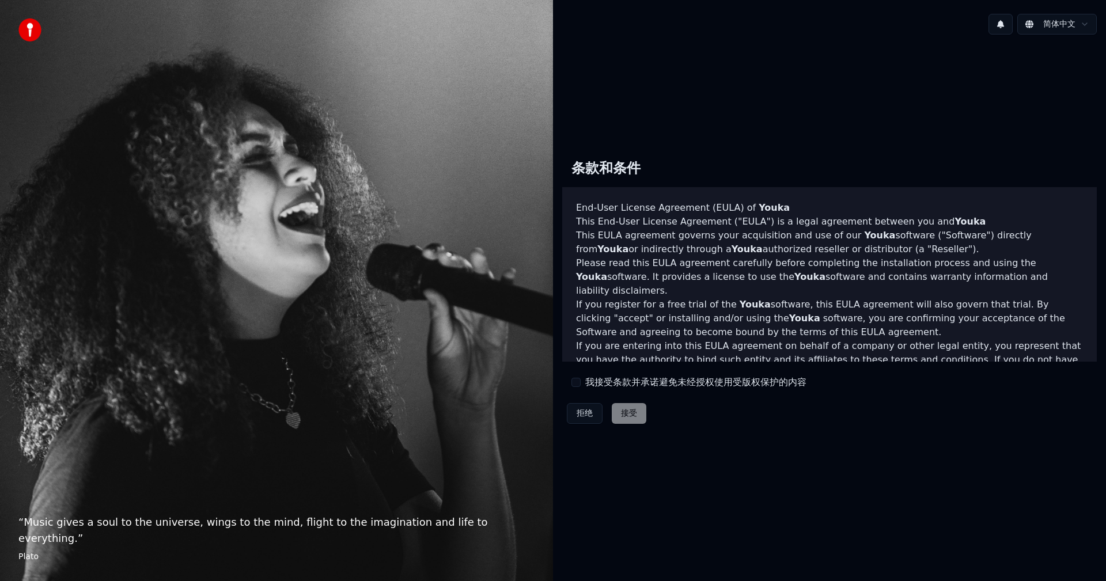
click at [576, 379] on button "我接受条款并承诺避免未经授权使用受版权保护的内容" at bounding box center [576, 382] width 9 height 9
click at [622, 404] on button "接受" at bounding box center [629, 413] width 35 height 21
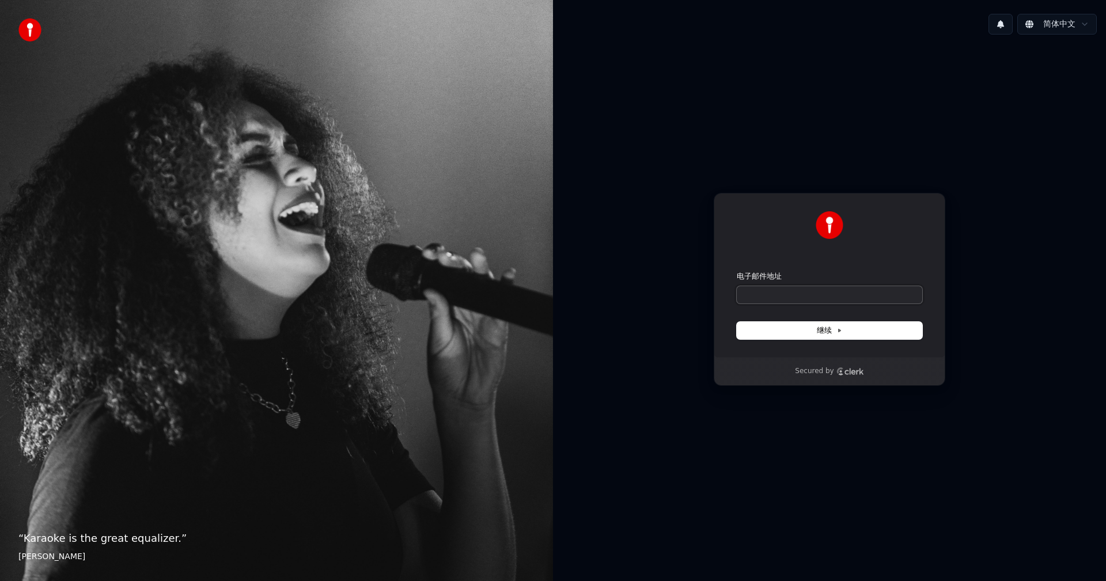
click at [843, 298] on input "电子邮件地址" at bounding box center [830, 294] width 186 height 17
click at [737, 271] on button "submit" at bounding box center [737, 271] width 0 height 0
type input "**********"
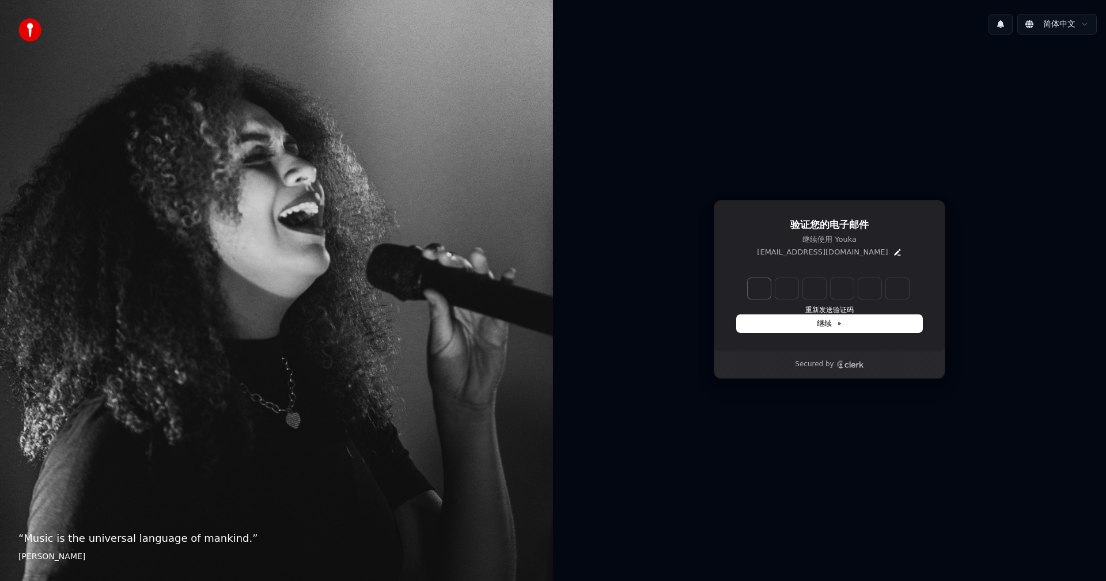
type input "*"
type input "**"
type input "*"
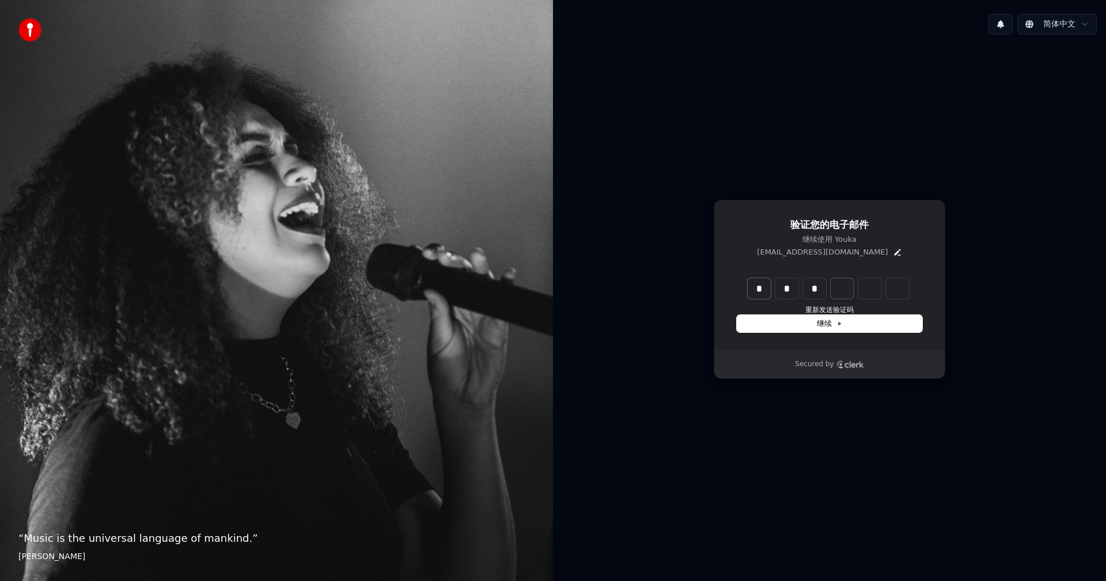
type input "***"
type input "*"
type input "****"
type input "*"
type input "******"
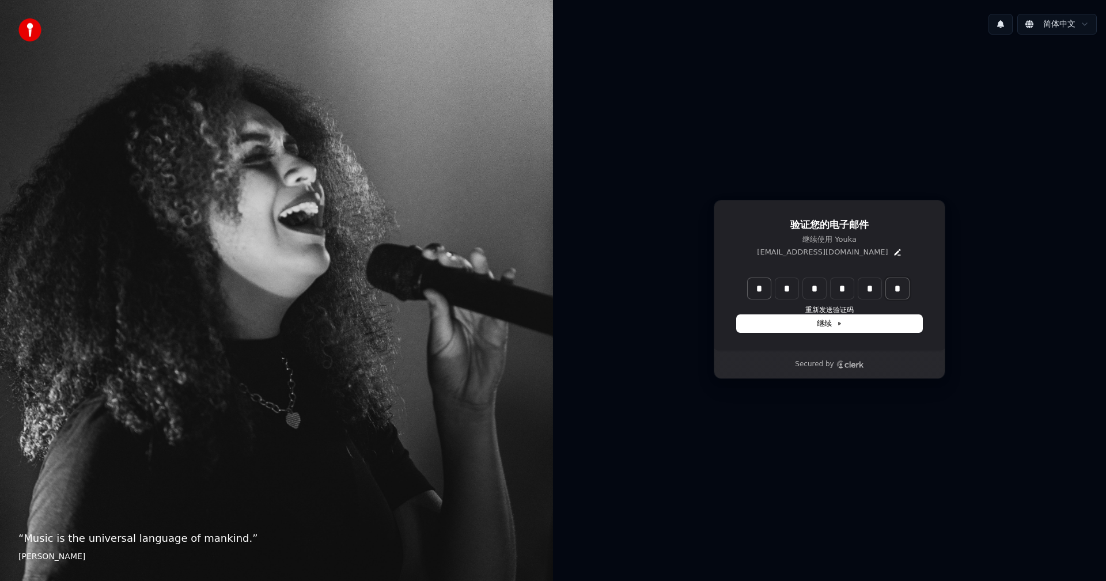
type input "*"
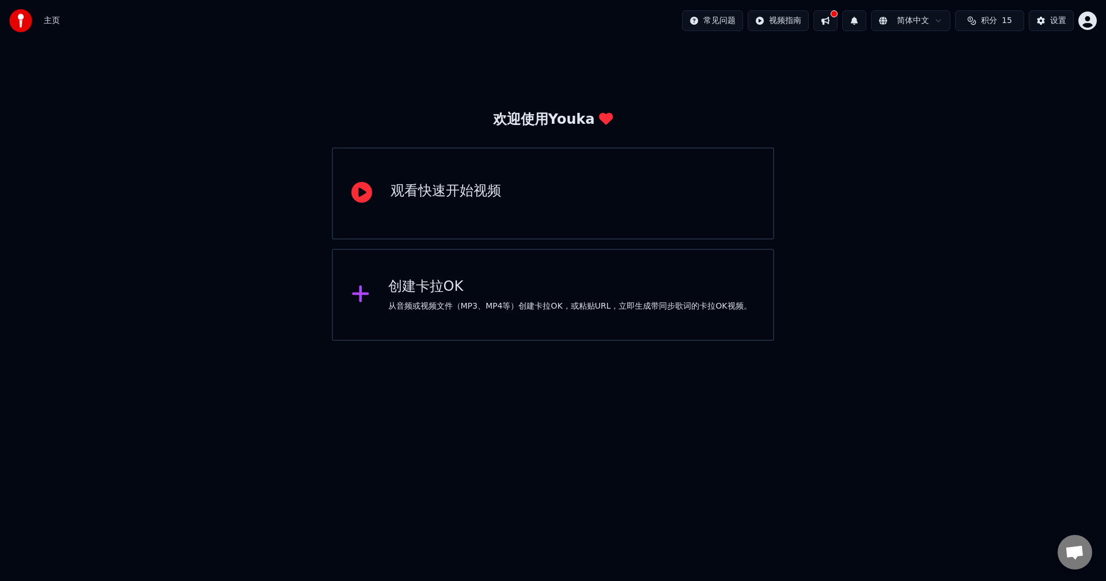
click at [523, 274] on div "创建卡拉OK 从音频或视频文件（MP3、MP4等）创建卡拉OK，或粘贴URL，立即生成带同步歌词的卡拉OK视频。" at bounding box center [553, 295] width 443 height 92
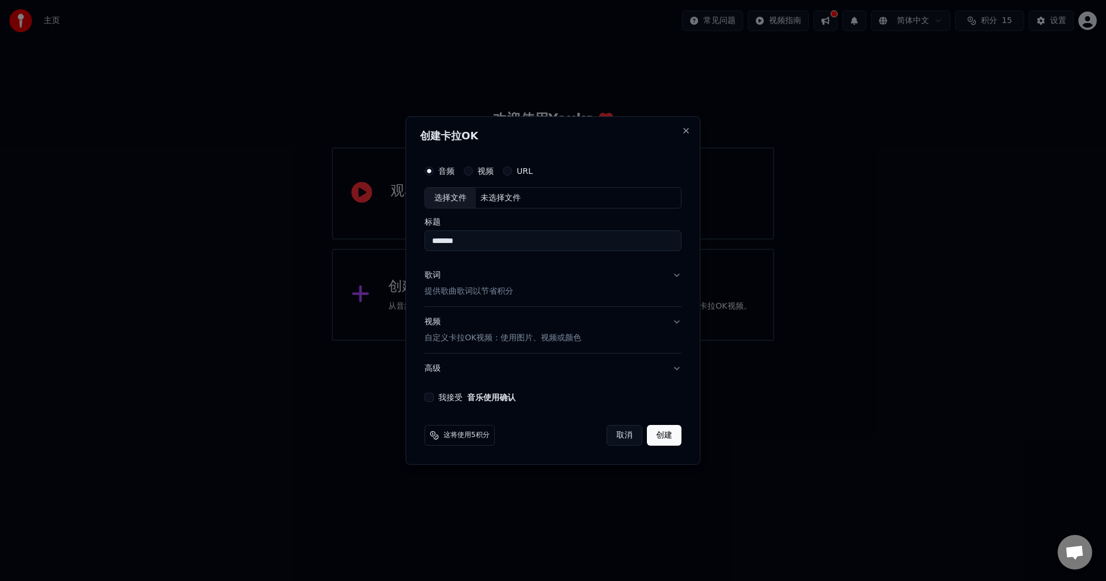
type input "*******"
drag, startPoint x: 671, startPoint y: 277, endPoint x: 682, endPoint y: 276, distance: 10.4
click at [682, 276] on div "音频 视频 URL 选择文件 未选择文件 标题 ******* 歌词 提供歌曲歌词以节省积分 视频 自定义卡拉OK视频：使用图片、视频或颜色 高级 我接受 音…" at bounding box center [553, 281] width 266 height 252
click at [678, 275] on button "歌词 提供歌曲歌词以节省积分" at bounding box center [553, 284] width 257 height 46
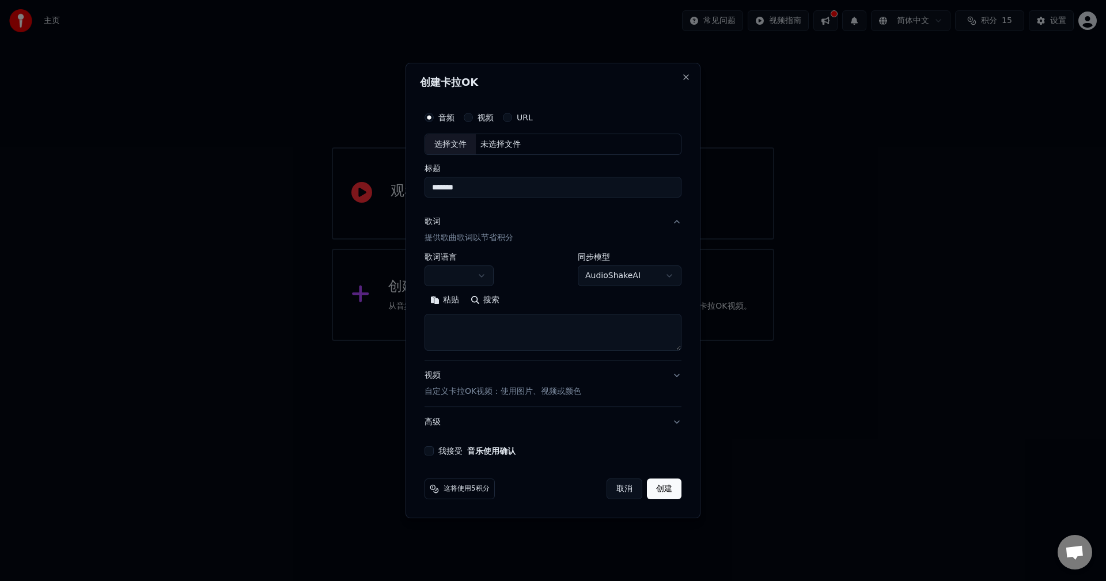
click at [677, 376] on button "视频 自定义卡拉OK视频：使用图片、视频或颜色" at bounding box center [553, 384] width 257 height 46
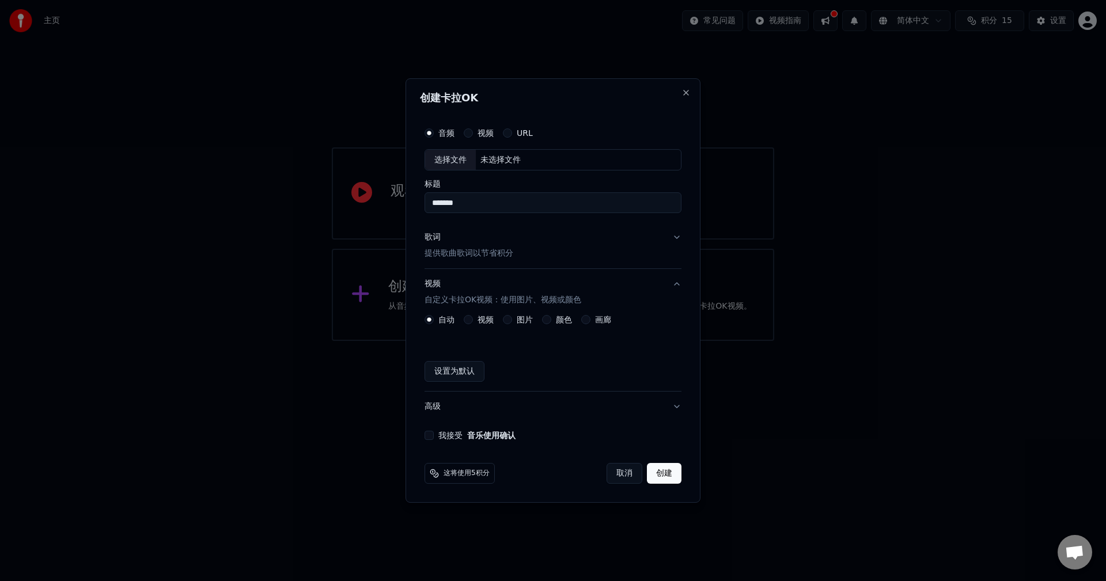
click at [516, 318] on div "图片" at bounding box center [518, 319] width 30 height 9
click at [508, 320] on button "图片" at bounding box center [507, 319] width 9 height 9
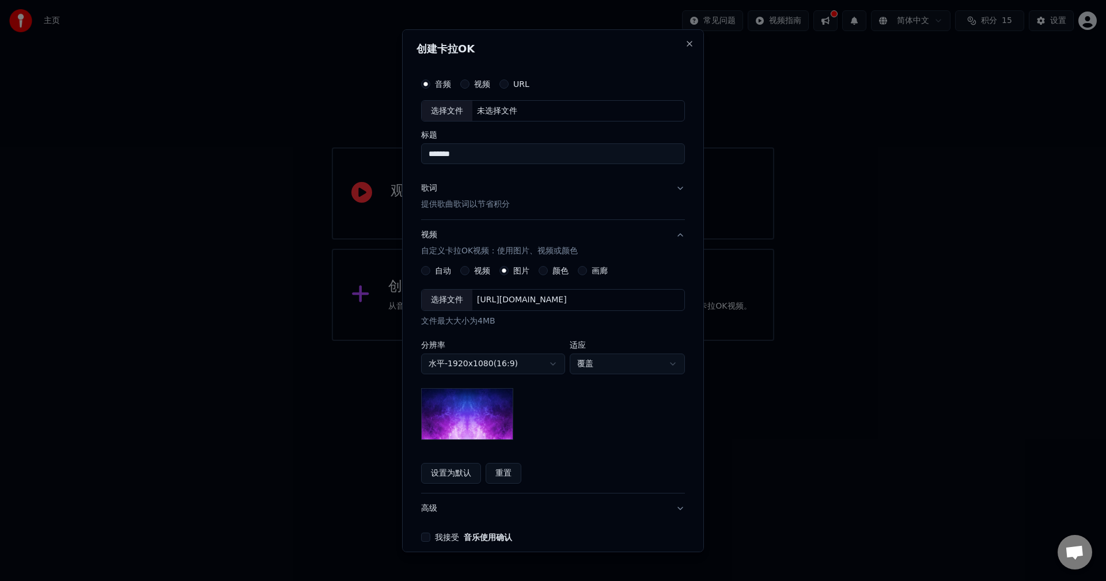
click at [550, 394] on div "**********" at bounding box center [553, 364] width 264 height 151
drag, startPoint x: 477, startPoint y: 414, endPoint x: 509, endPoint y: 406, distance: 32.6
click at [477, 414] on img at bounding box center [467, 414] width 92 height 52
click at [571, 387] on div "**********" at bounding box center [553, 364] width 264 height 151
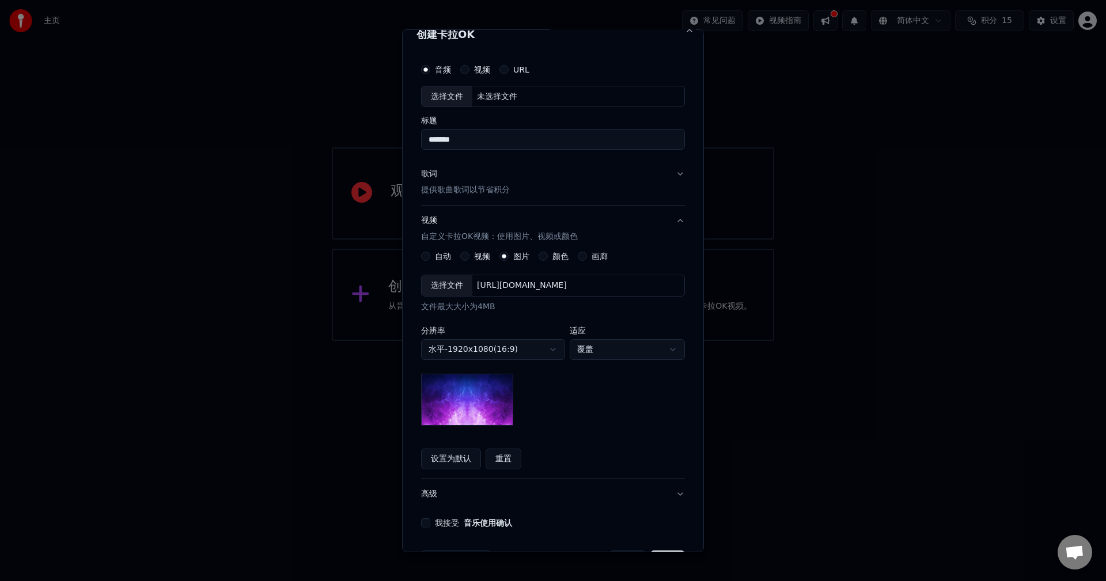
scroll to position [39, 0]
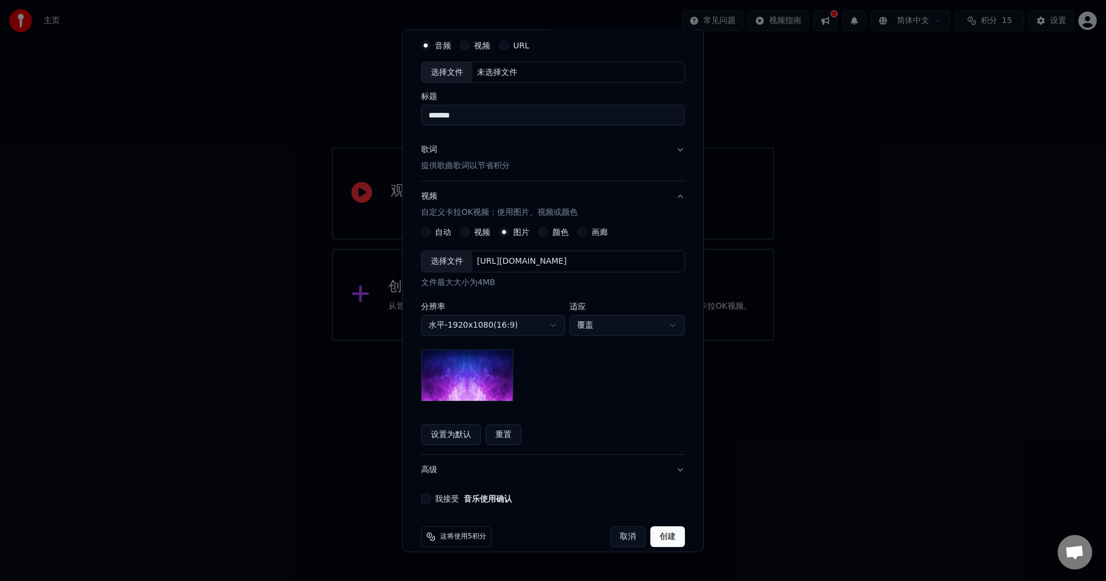
click at [488, 358] on img at bounding box center [467, 376] width 92 height 52
drag, startPoint x: 470, startPoint y: 382, endPoint x: 485, endPoint y: 384, distance: 15.1
click at [469, 382] on img at bounding box center [467, 376] width 92 height 52
click at [467, 359] on img at bounding box center [467, 376] width 92 height 52
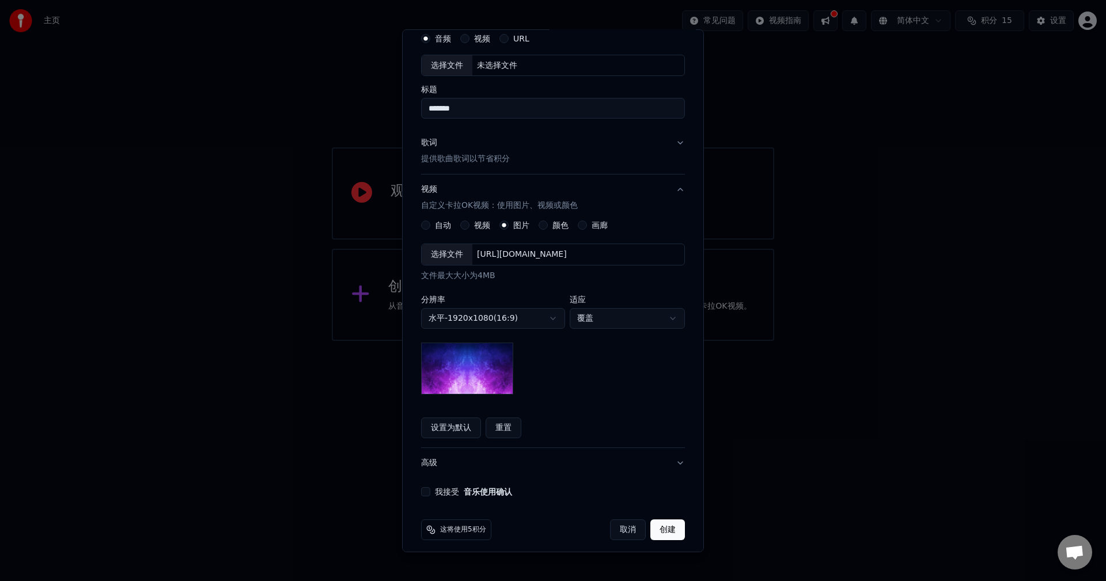
scroll to position [52, 0]
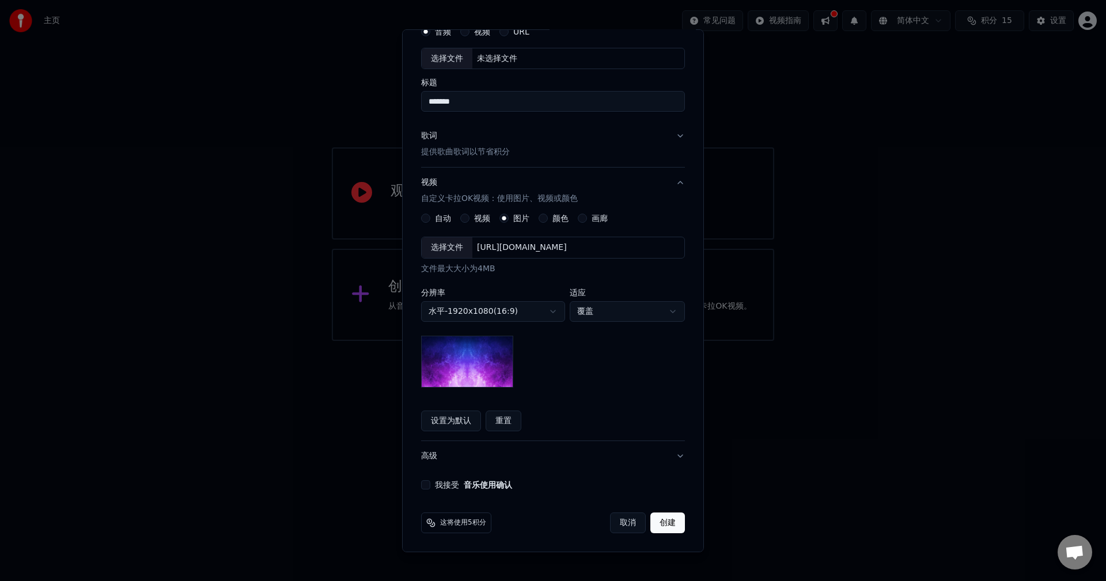
click at [500, 421] on button "重置" at bounding box center [504, 421] width 36 height 21
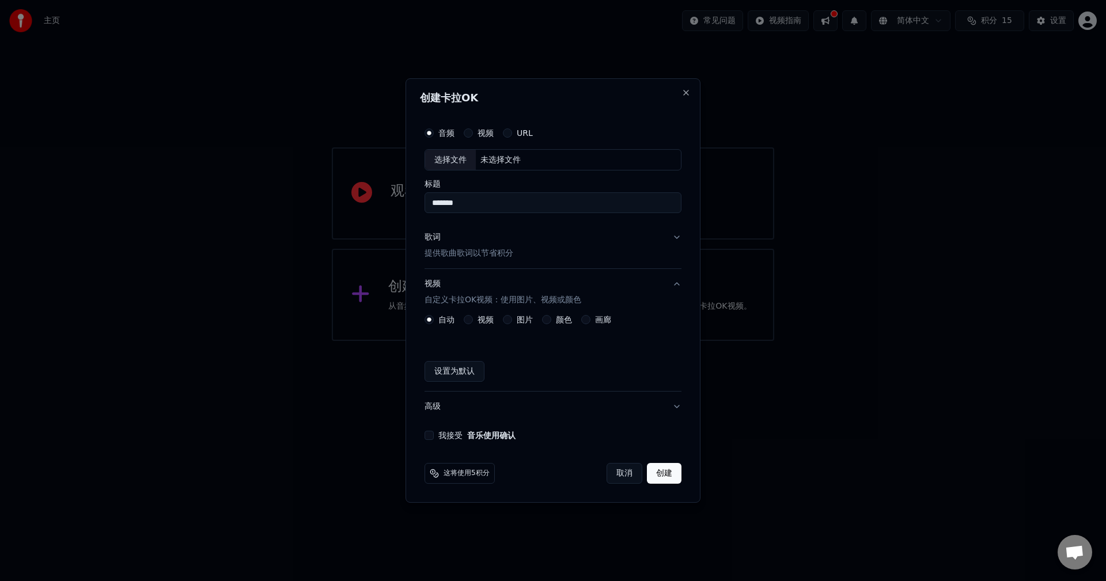
click at [505, 322] on button "图片" at bounding box center [507, 319] width 9 height 9
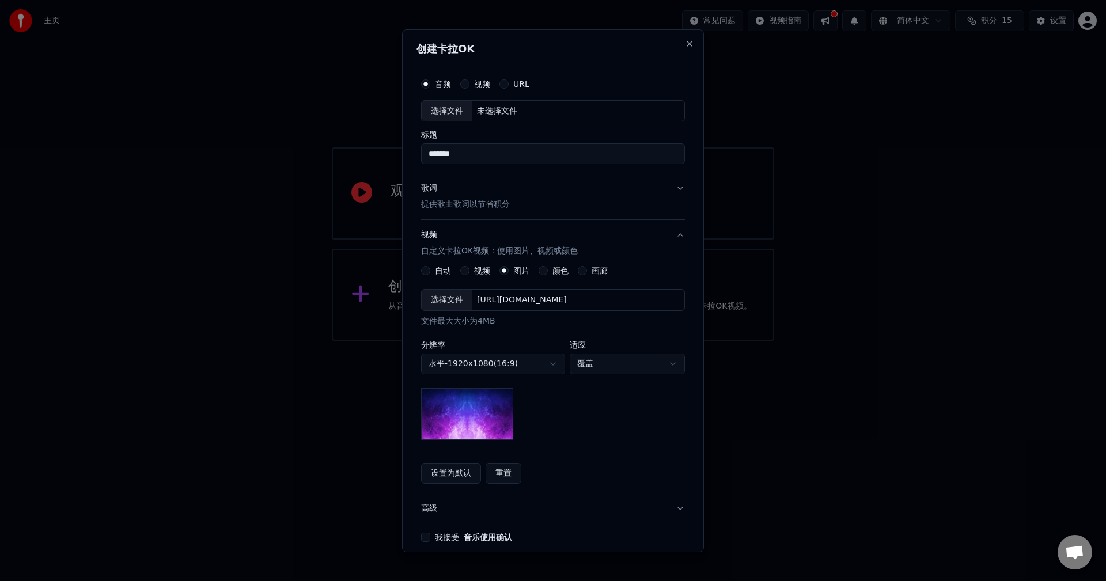
drag, startPoint x: 463, startPoint y: 326, endPoint x: 497, endPoint y: 313, distance: 36.8
click at [463, 326] on div "文件最大大小为4MB" at bounding box center [553, 322] width 264 height 12
click at [444, 305] on div "选择文件" at bounding box center [447, 300] width 51 height 21
click at [554, 296] on div "选择文件 M:\Pic\8Bit.jpg" at bounding box center [553, 300] width 264 height 22
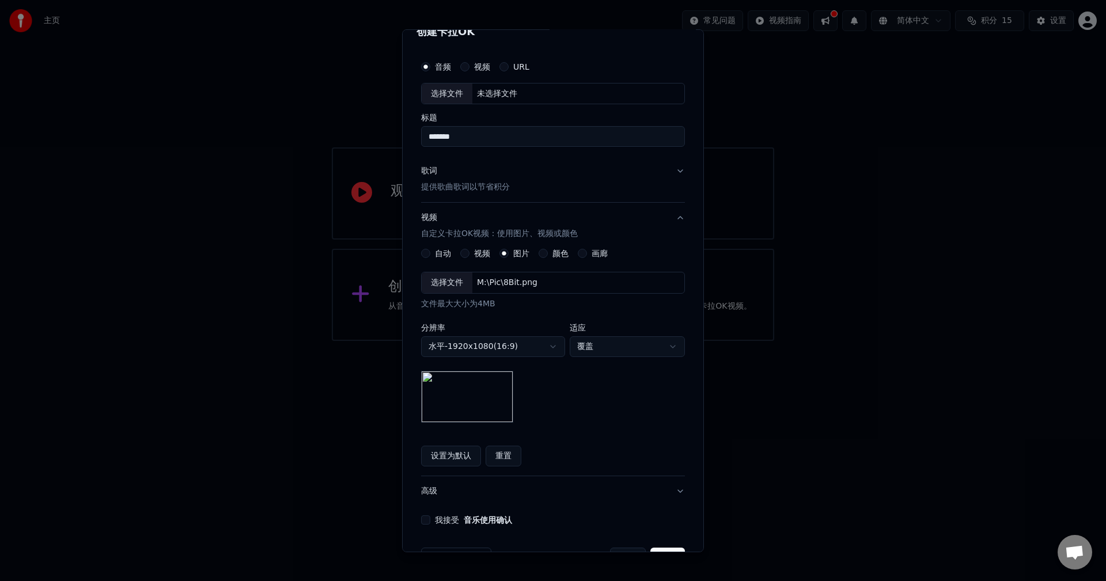
scroll to position [14, 0]
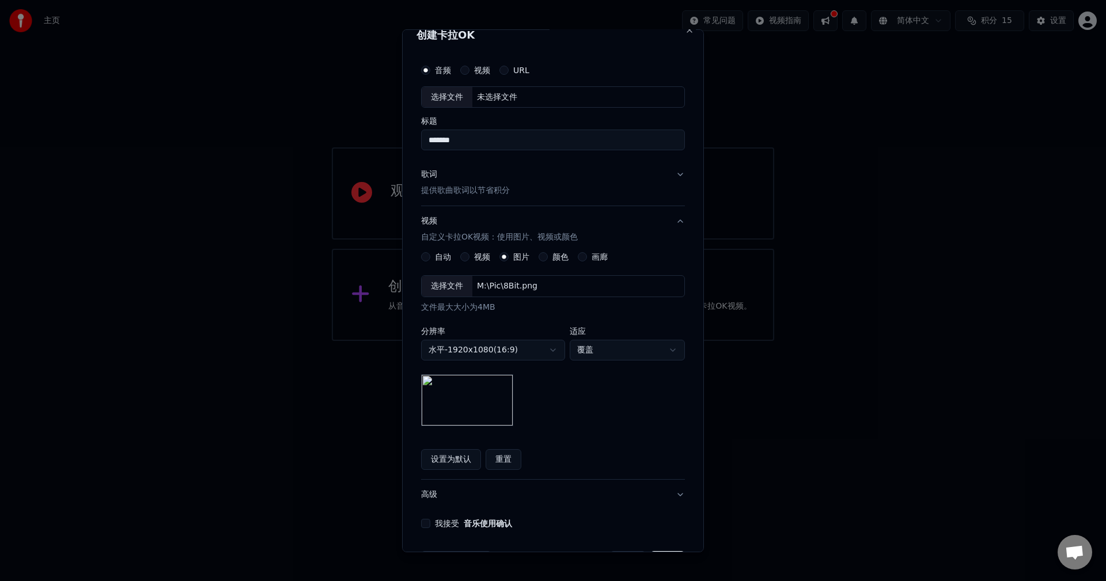
click at [597, 179] on button "歌词 提供歌曲歌词以节省积分" at bounding box center [553, 183] width 264 height 46
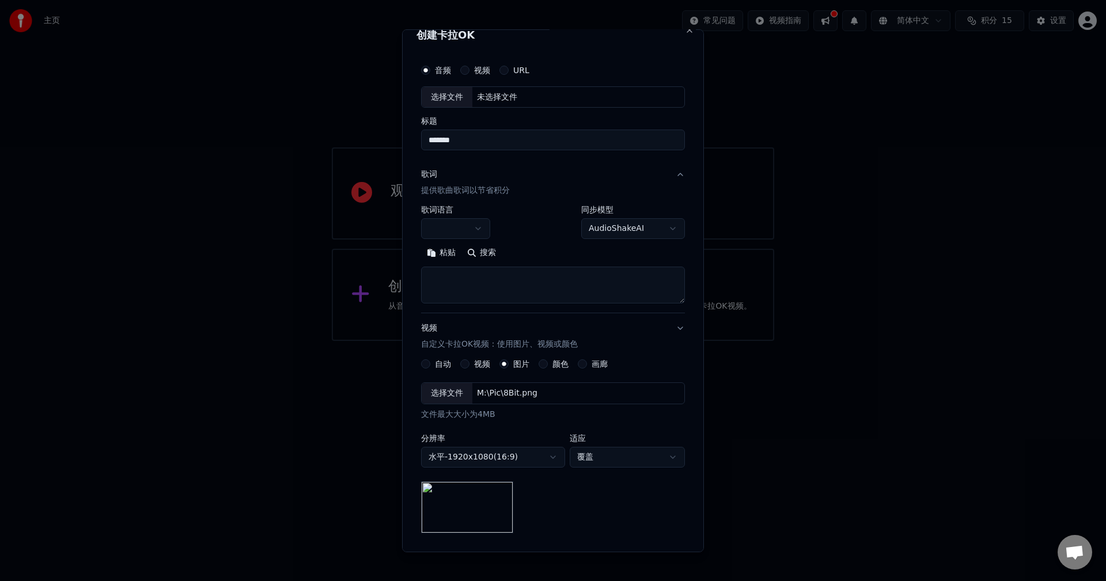
scroll to position [0, 0]
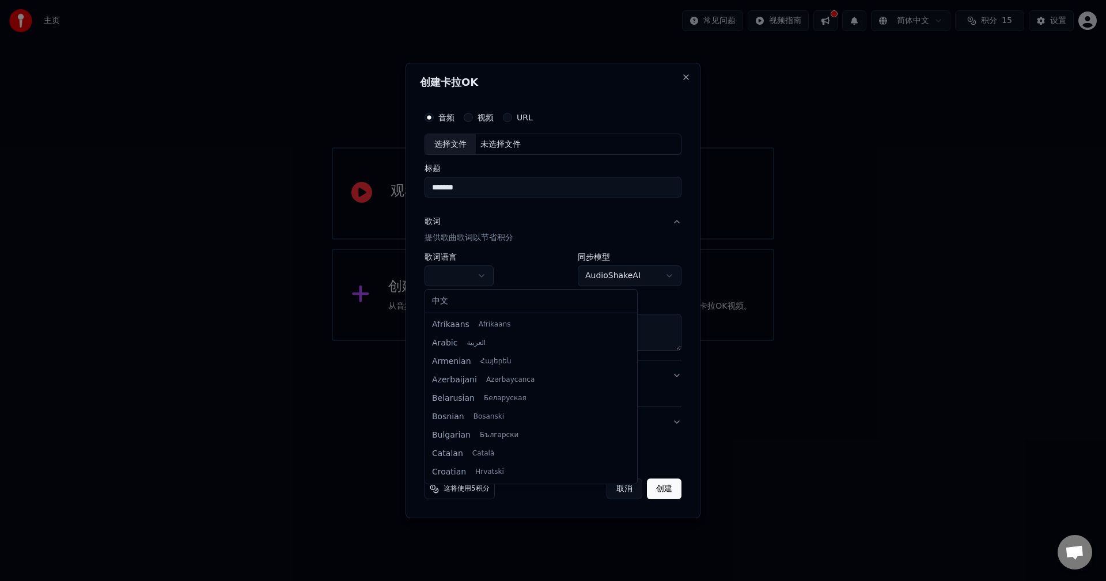
click at [469, 277] on body "**********" at bounding box center [553, 170] width 1106 height 341
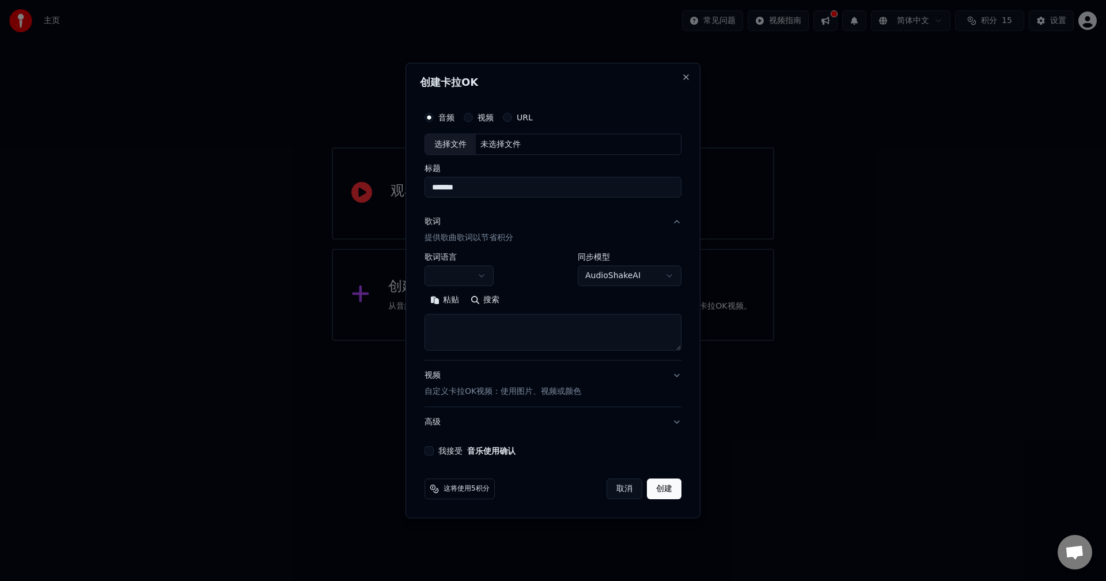
click at [640, 275] on body "**********" at bounding box center [553, 170] width 1106 height 341
drag, startPoint x: 500, startPoint y: 274, endPoint x: 470, endPoint y: 274, distance: 30.0
click at [500, 274] on body "**********" at bounding box center [553, 170] width 1106 height 341
click at [464, 274] on body "**********" at bounding box center [553, 170] width 1106 height 341
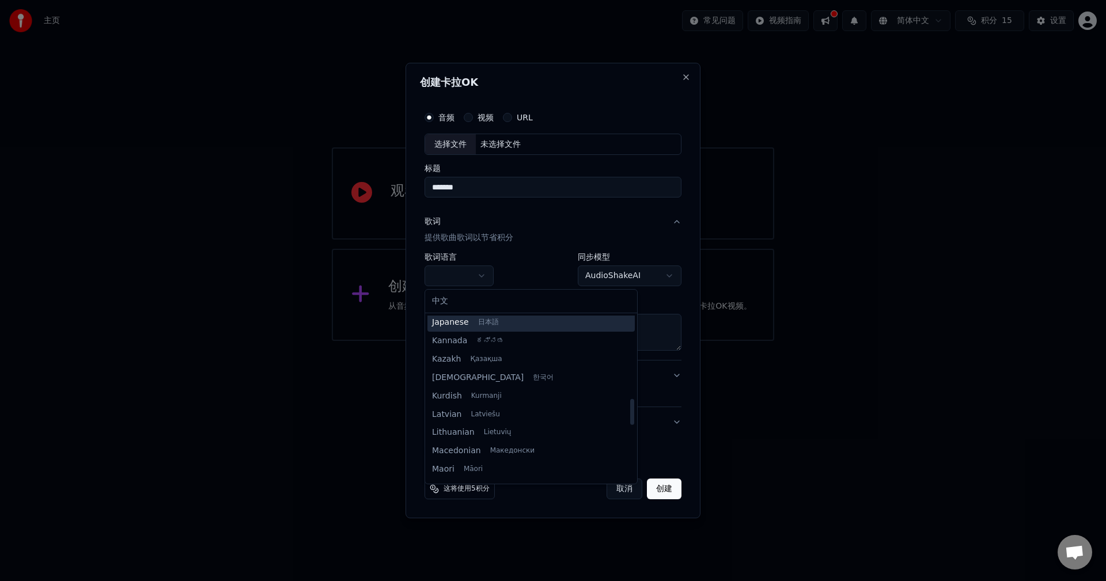
scroll to position [461, 0]
select select "**"
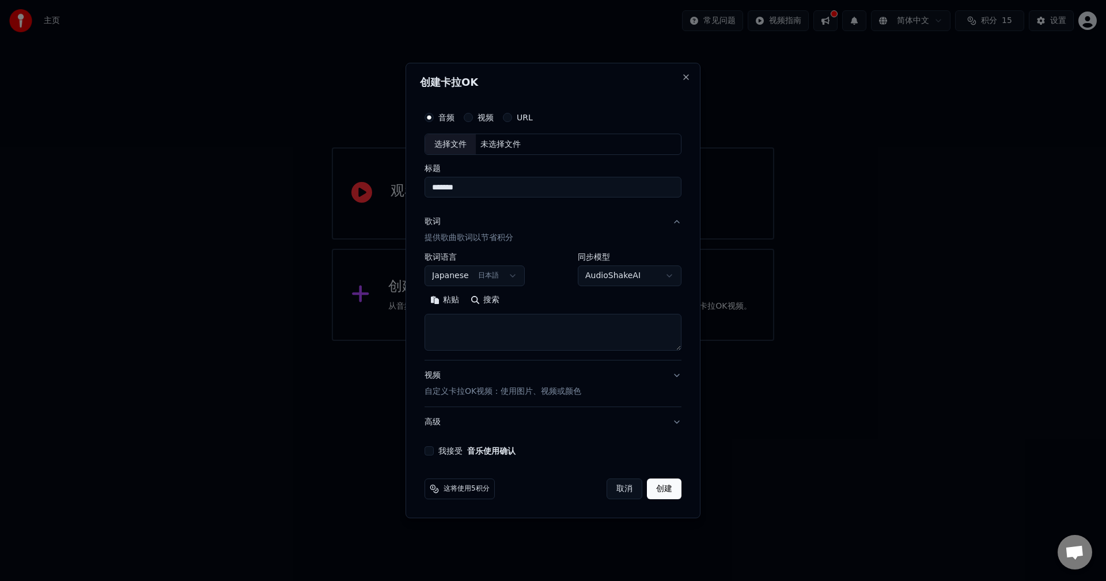
click at [519, 330] on textarea at bounding box center [553, 333] width 257 height 37
click at [505, 334] on textarea at bounding box center [553, 333] width 257 height 37
paste textarea "**********"
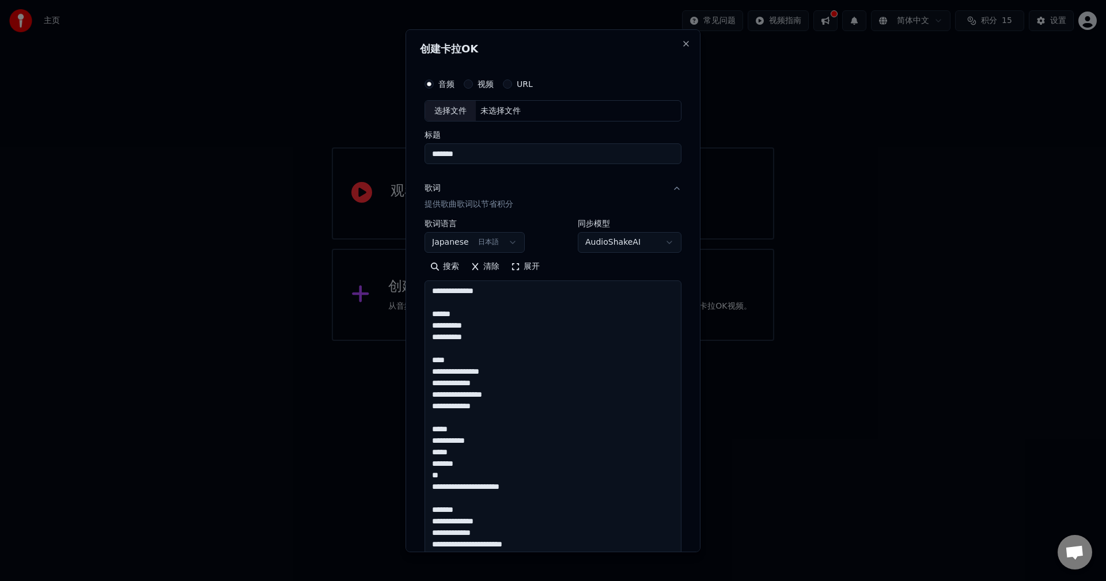
scroll to position [2433, 0]
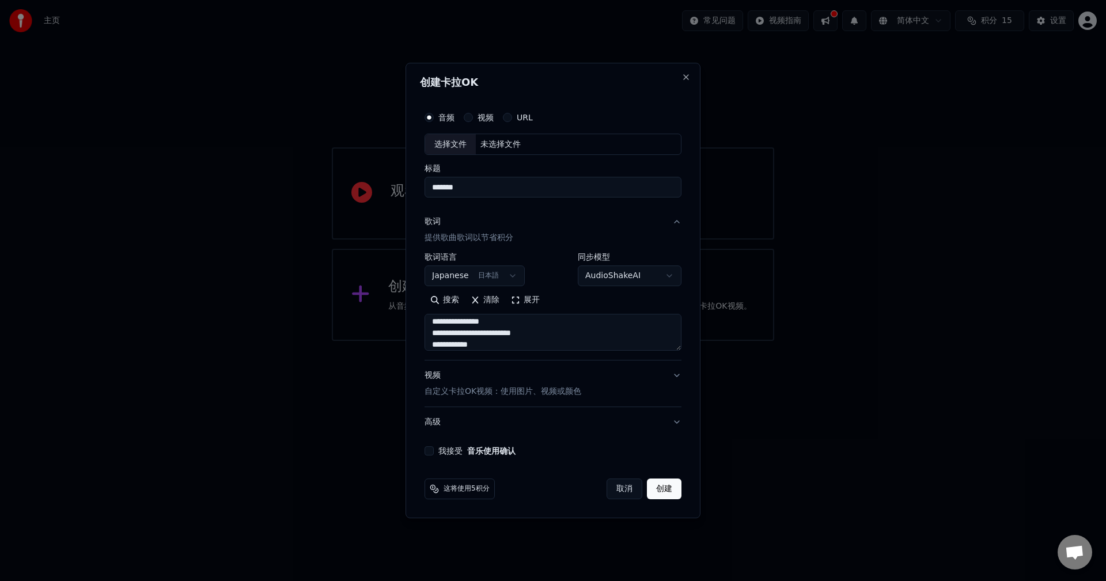
click at [524, 299] on button "展开" at bounding box center [525, 301] width 40 height 18
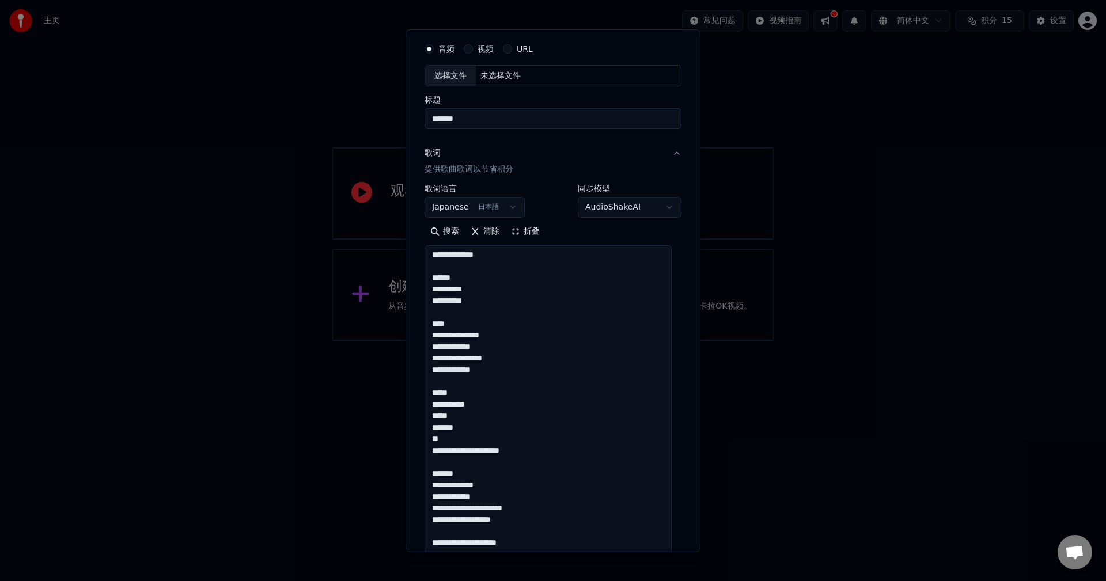
scroll to position [39, 0]
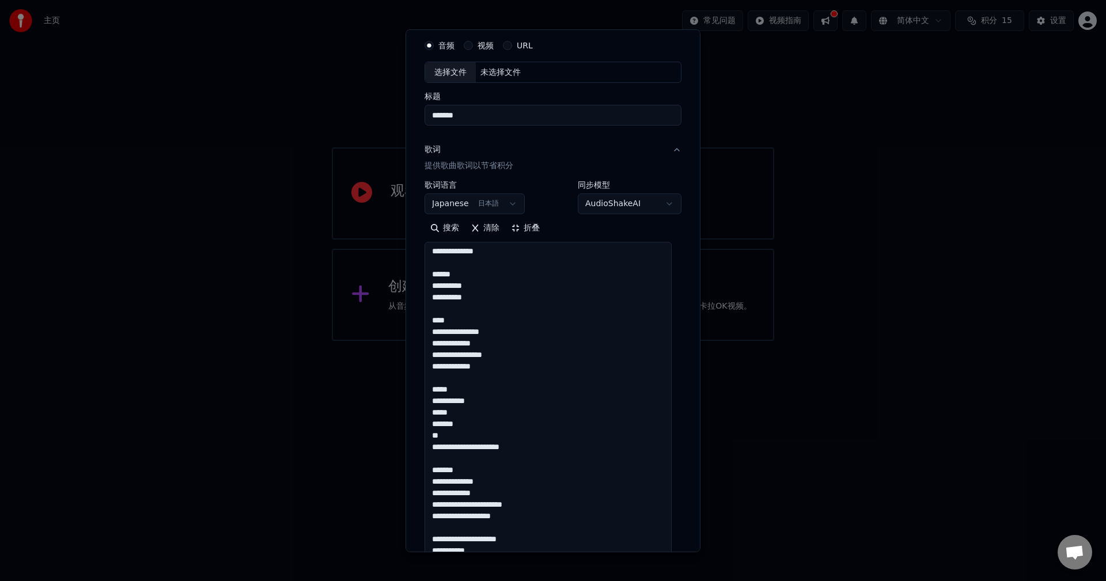
drag, startPoint x: 472, startPoint y: 305, endPoint x: 415, endPoint y: 289, distance: 58.9
click at [415, 289] on div "**********" at bounding box center [553, 290] width 295 height 523
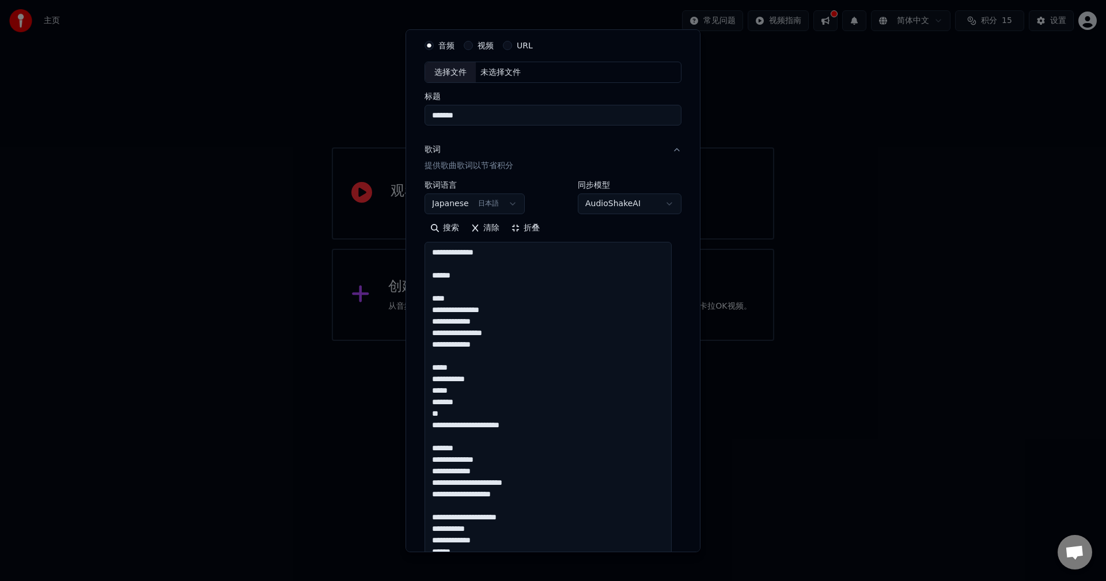
scroll to position [0, 0]
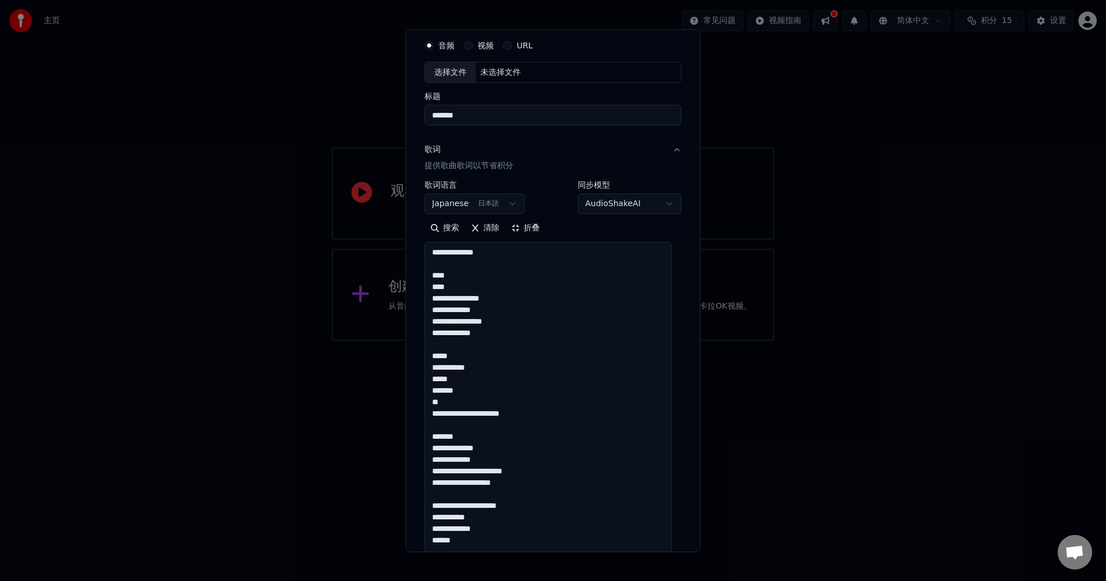
drag, startPoint x: 425, startPoint y: 290, endPoint x: 414, endPoint y: 282, distance: 13.6
click at [414, 282] on div "**********" at bounding box center [553, 290] width 295 height 523
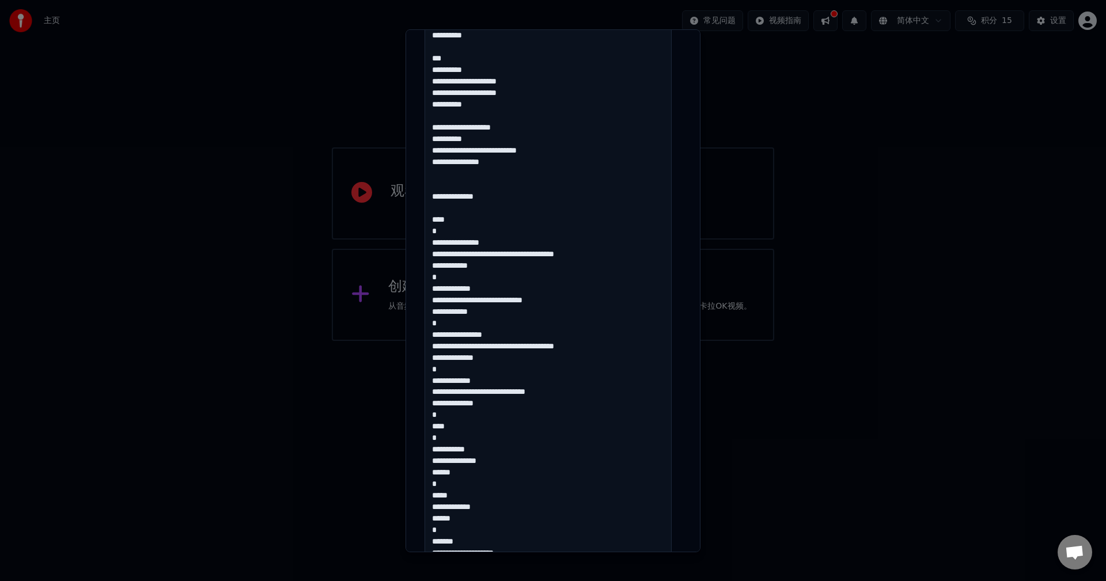
scroll to position [481, 0]
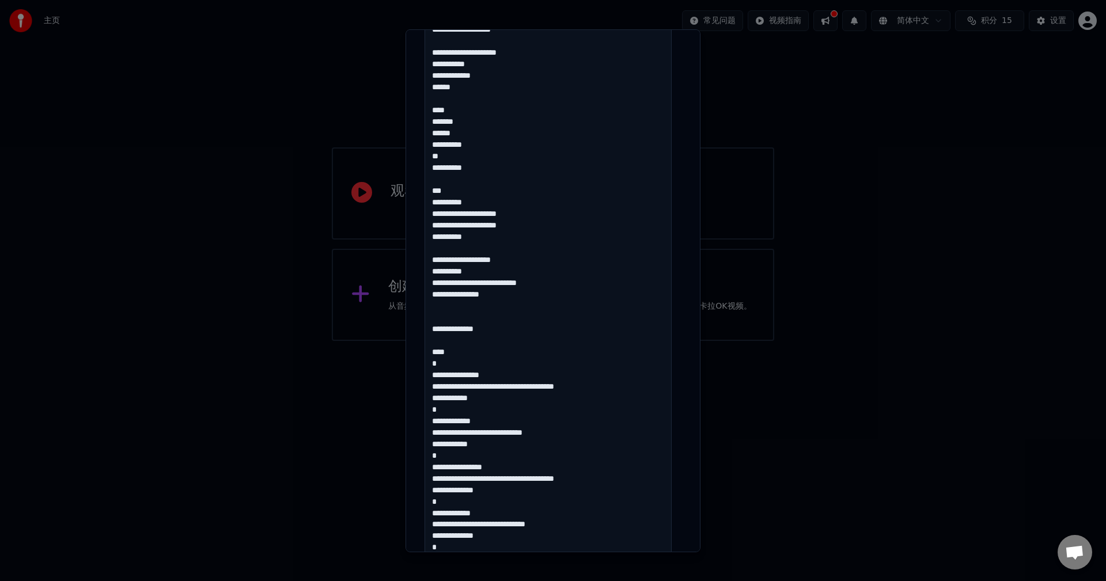
drag, startPoint x: 443, startPoint y: 273, endPoint x: 636, endPoint y: 311, distance: 197.4
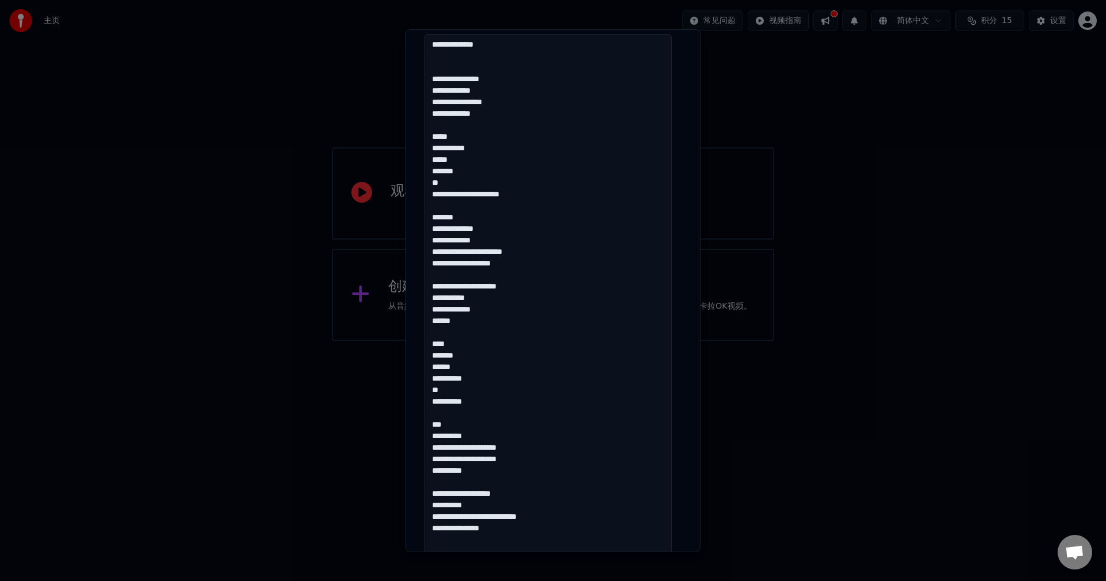
scroll to position [250, 0]
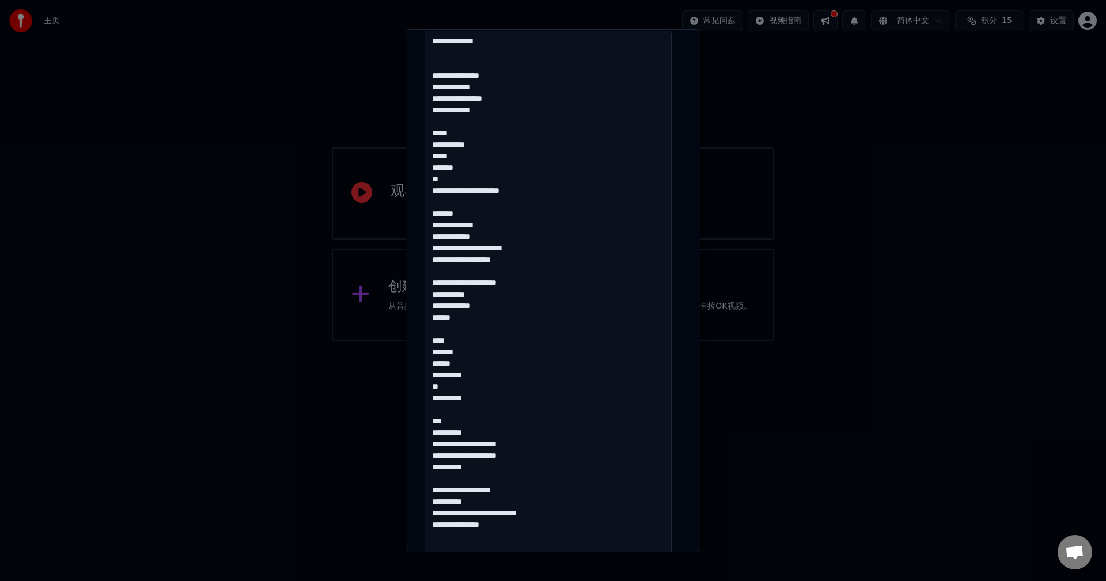
drag, startPoint x: 561, startPoint y: 528, endPoint x: 433, endPoint y: 77, distance: 468.5
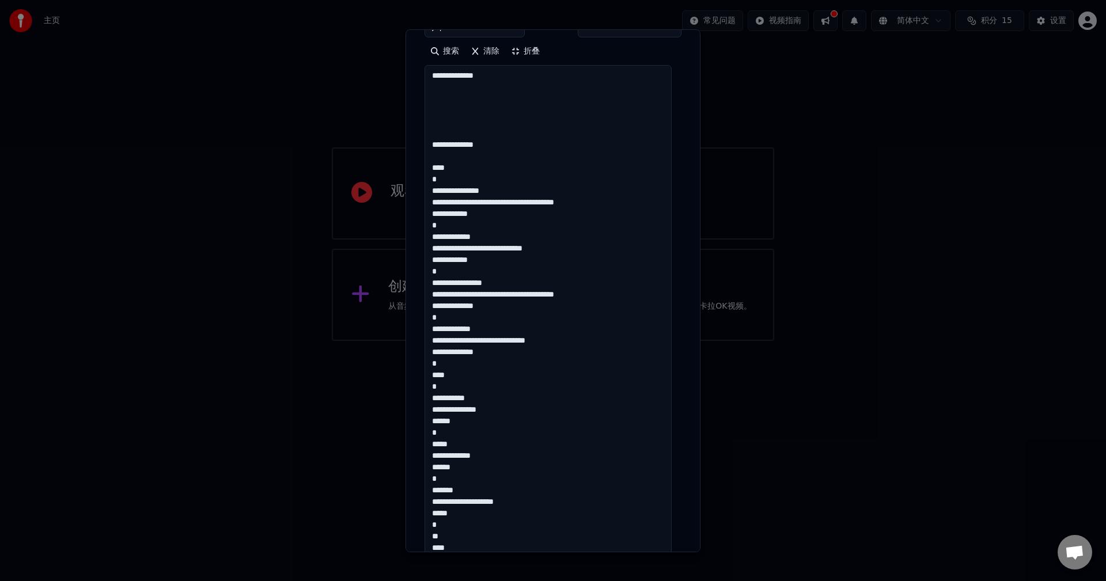
scroll to position [211, 0]
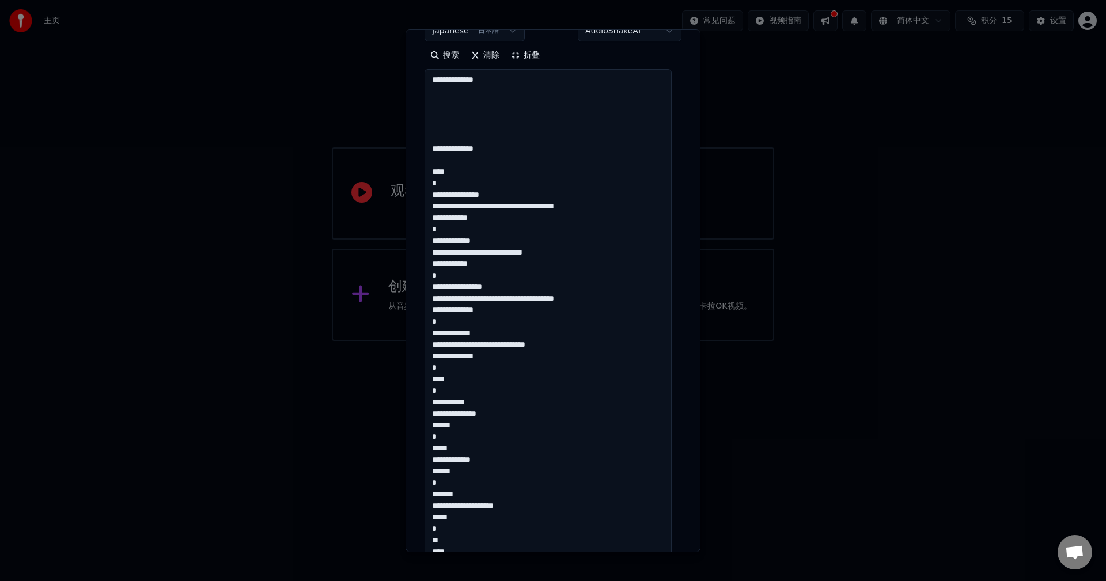
drag, startPoint x: 467, startPoint y: 131, endPoint x: 446, endPoint y: 133, distance: 21.4
drag, startPoint x: 475, startPoint y: 167, endPoint x: 390, endPoint y: 84, distance: 119.0
click at [390, 84] on body "**********" at bounding box center [553, 170] width 1106 height 341
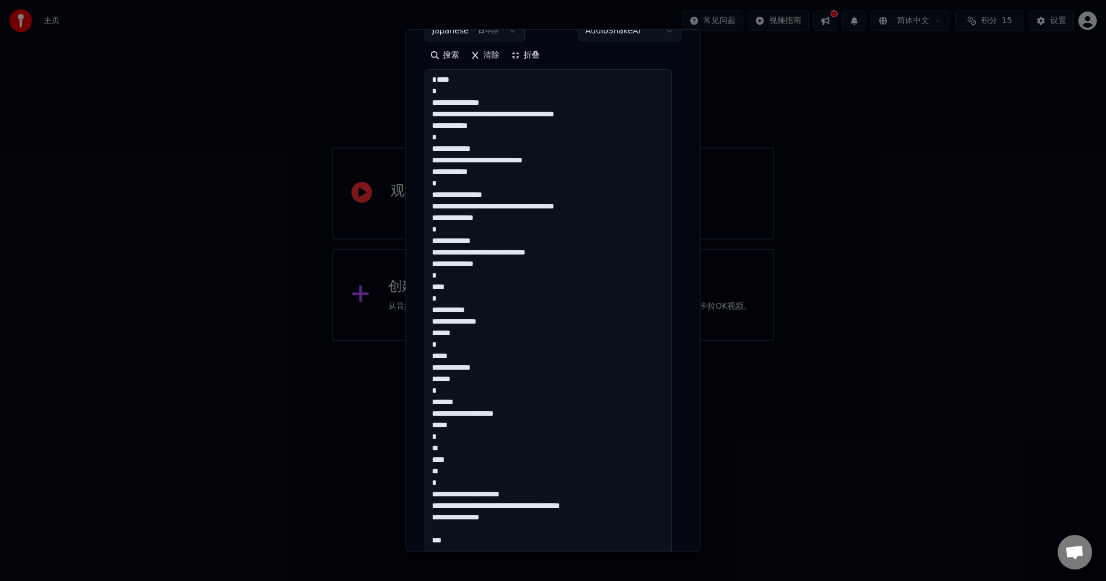
drag, startPoint x: 429, startPoint y: 88, endPoint x: 402, endPoint y: 78, distance: 28.8
click at [402, 78] on body "**********" at bounding box center [553, 170] width 1106 height 341
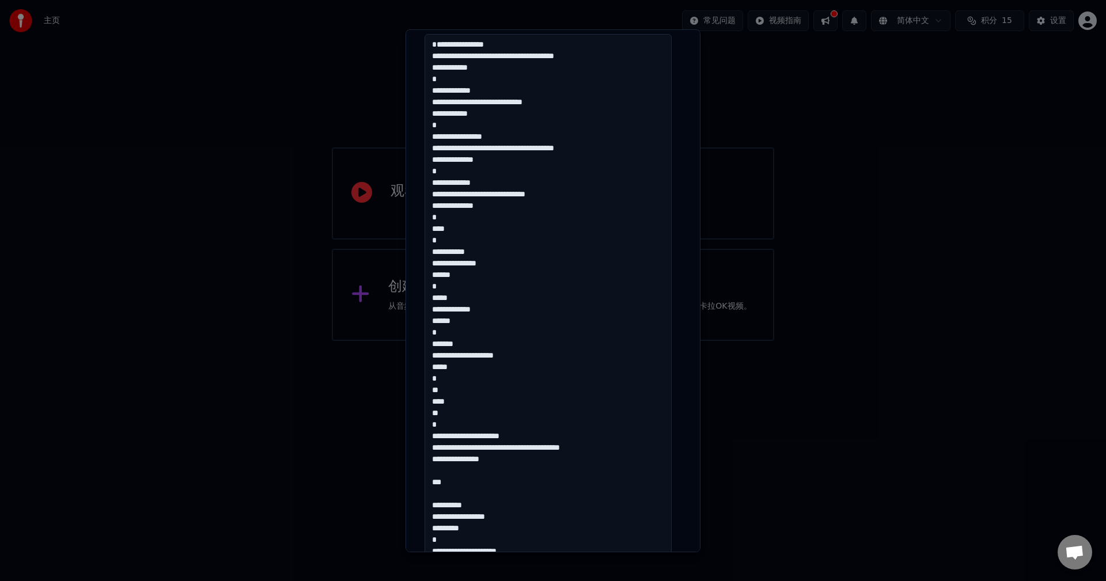
scroll to position [250, 0]
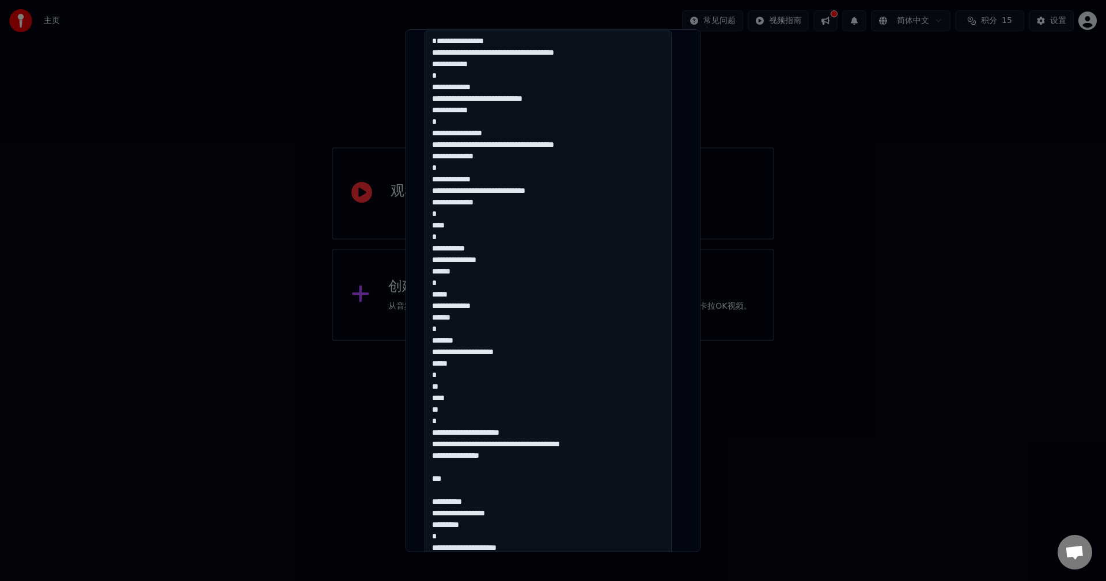
drag, startPoint x: 569, startPoint y: 124, endPoint x: 424, endPoint y: 123, distance: 145.2
drag, startPoint x: 526, startPoint y: 75, endPoint x: 414, endPoint y: 80, distance: 111.3
click at [414, 80] on div "**********" at bounding box center [553, 290] width 295 height 523
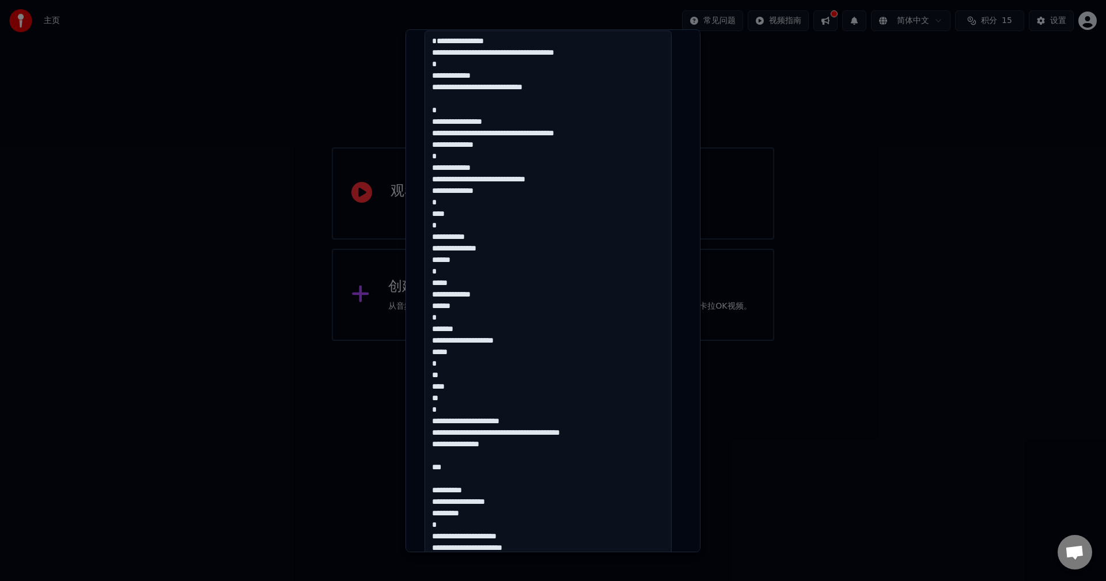
drag, startPoint x: 481, startPoint y: 164, endPoint x: 412, endPoint y: 154, distance: 69.8
click at [412, 154] on div "**********" at bounding box center [553, 290] width 295 height 523
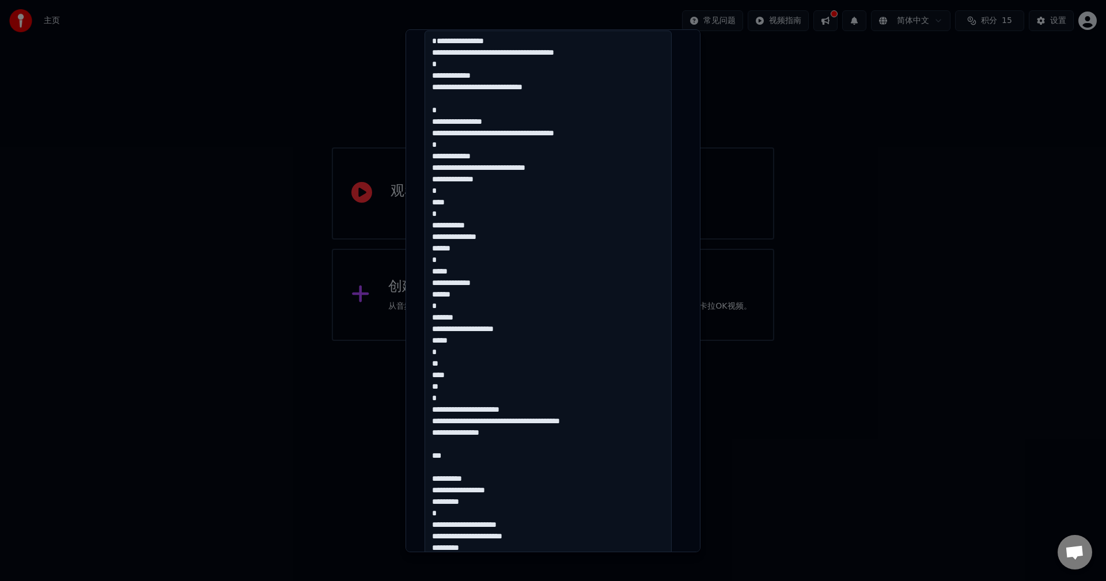
drag, startPoint x: 551, startPoint y: 198, endPoint x: 423, endPoint y: 191, distance: 128.7
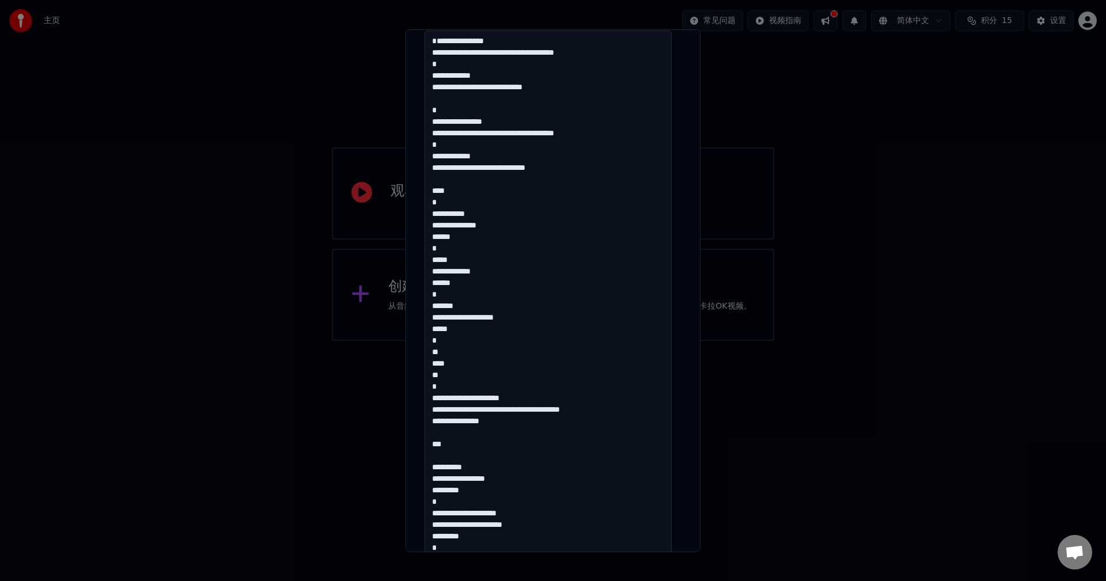
drag, startPoint x: 505, startPoint y: 243, endPoint x: 474, endPoint y: 243, distance: 31.7
drag, startPoint x: 481, startPoint y: 248, endPoint x: 422, endPoint y: 244, distance: 58.9
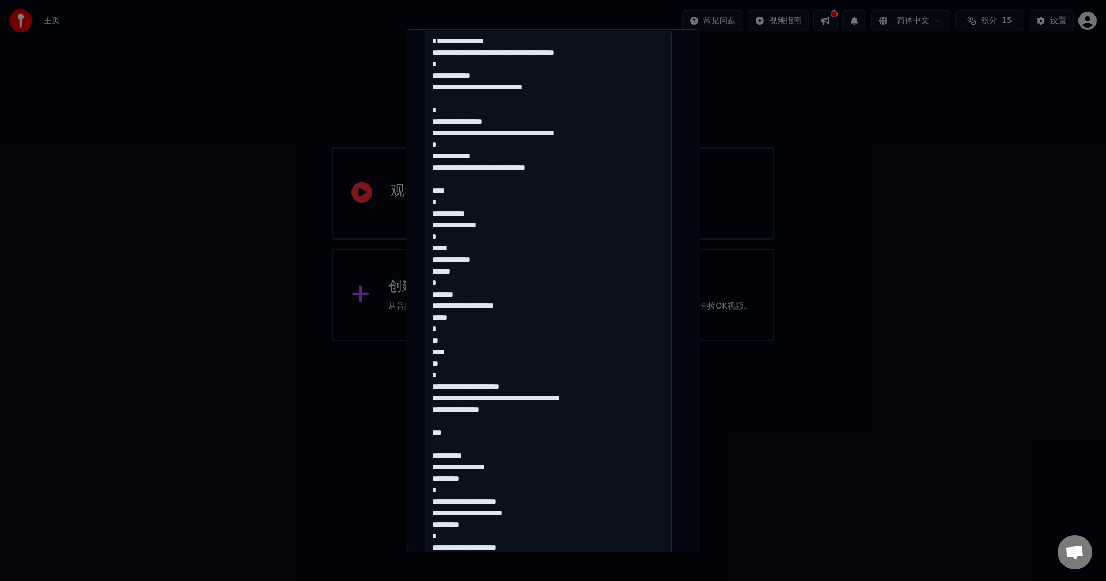
drag, startPoint x: 505, startPoint y: 237, endPoint x: 417, endPoint y: 238, distance: 87.6
click at [417, 238] on div "**********" at bounding box center [553, 290] width 295 height 523
drag, startPoint x: 477, startPoint y: 206, endPoint x: 419, endPoint y: 177, distance: 64.4
click at [419, 177] on div "**********" at bounding box center [553, 290] width 295 height 523
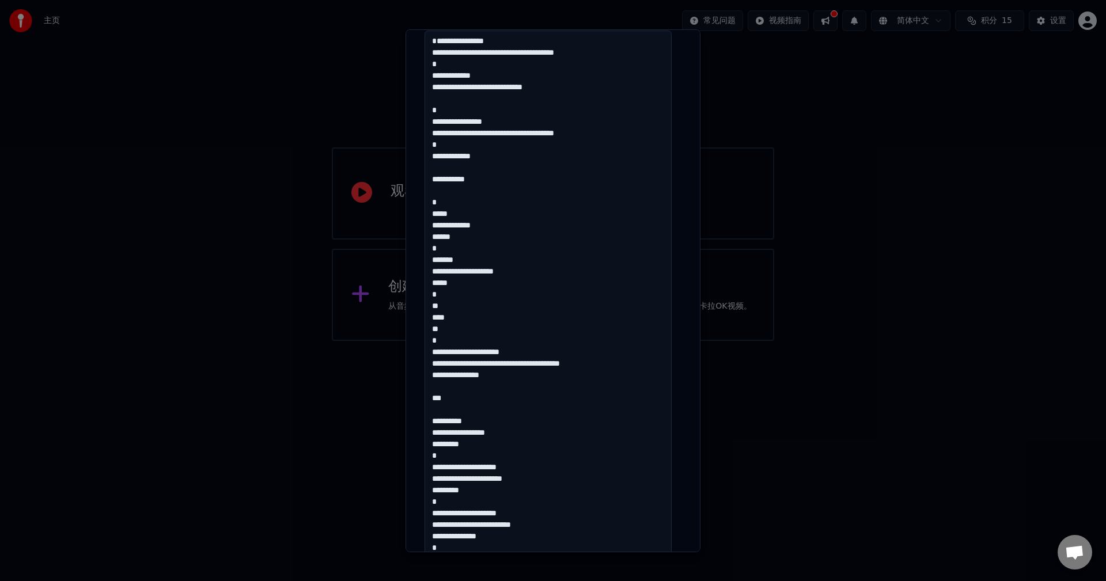
drag, startPoint x: 614, startPoint y: 144, endPoint x: 424, endPoint y: 150, distance: 190.3
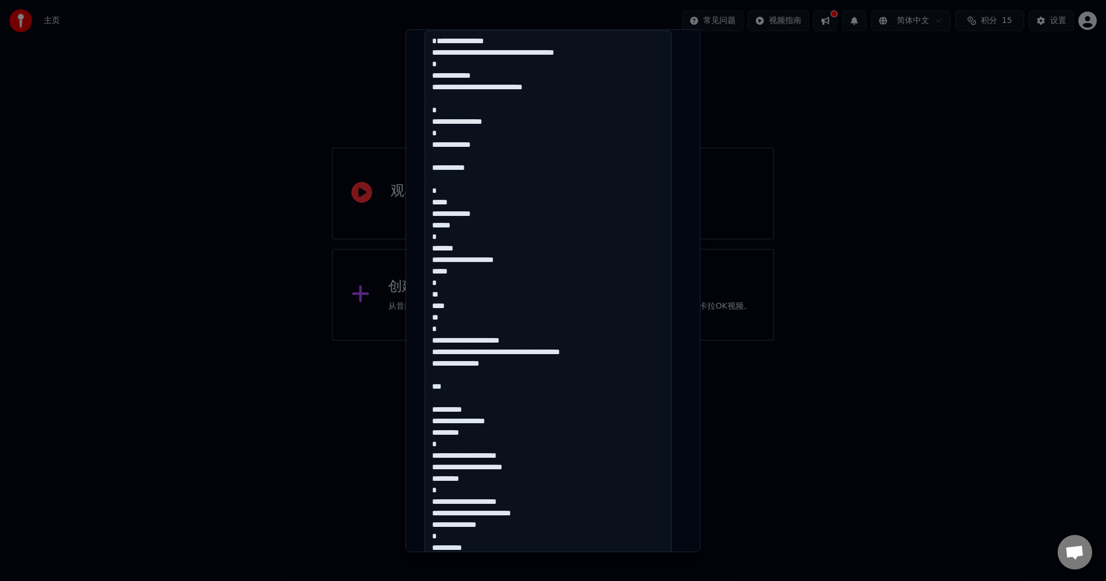
drag, startPoint x: 572, startPoint y: 105, endPoint x: 526, endPoint y: 110, distance: 46.4
drag, startPoint x: 456, startPoint y: 114, endPoint x: 447, endPoint y: 107, distance: 11.9
click at [414, 107] on div "**********" at bounding box center [553, 290] width 295 height 523
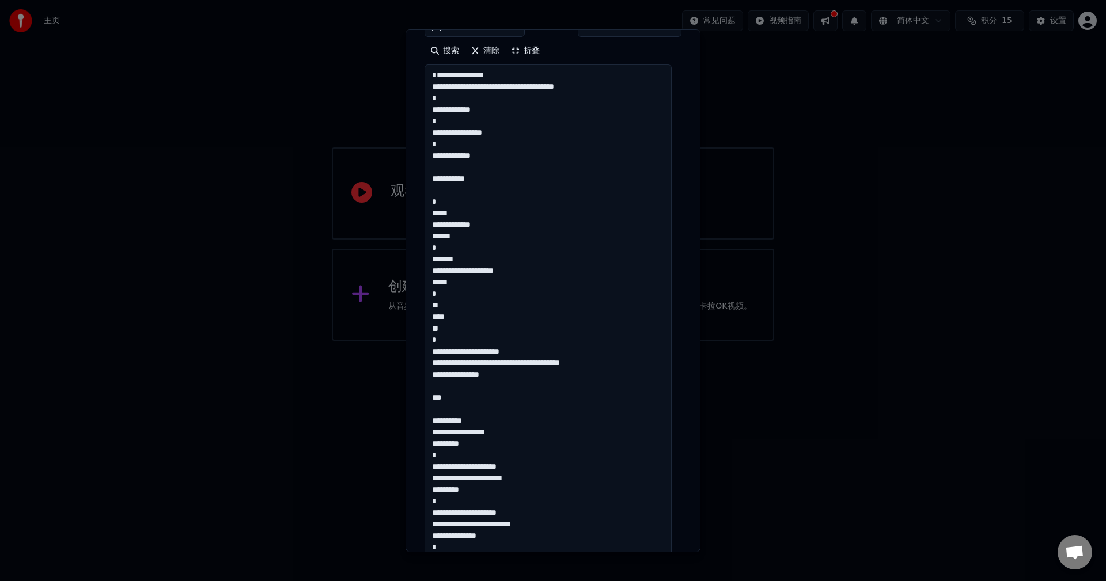
scroll to position [211, 0]
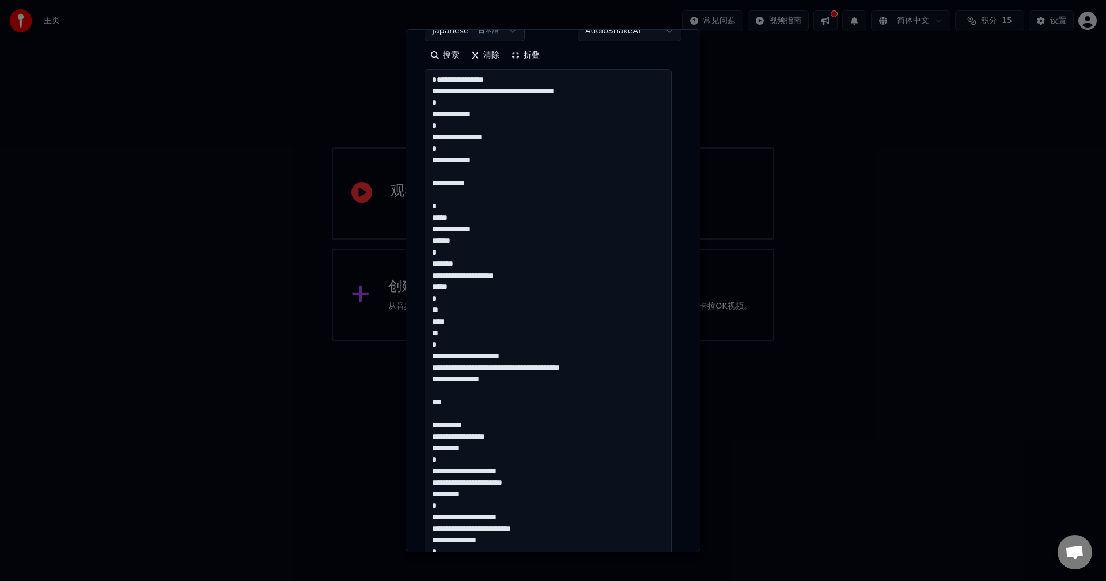
drag, startPoint x: 606, startPoint y: 103, endPoint x: 424, endPoint y: 103, distance: 182.7
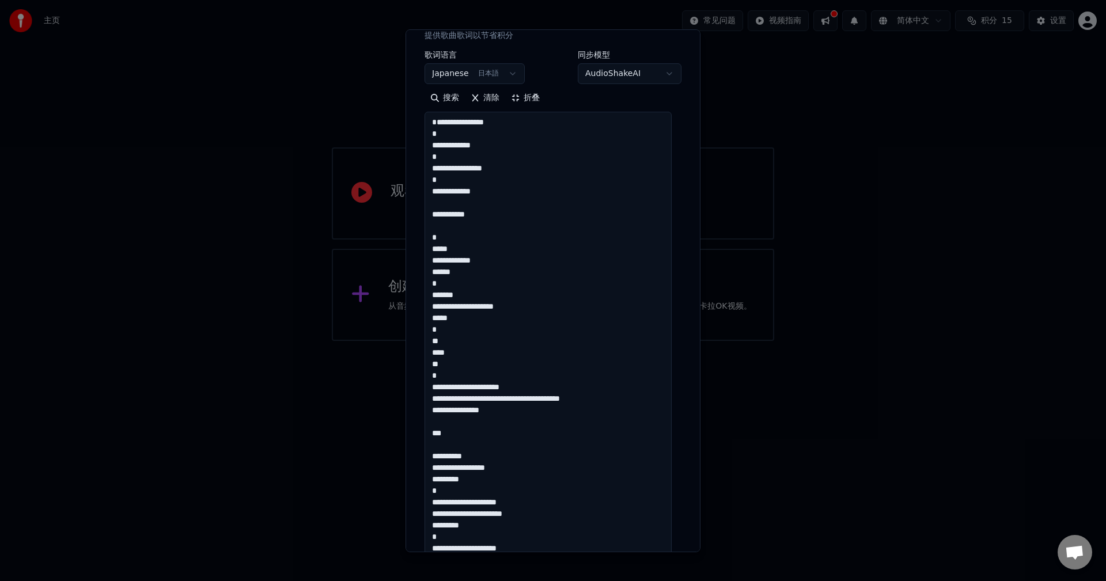
scroll to position [135, 0]
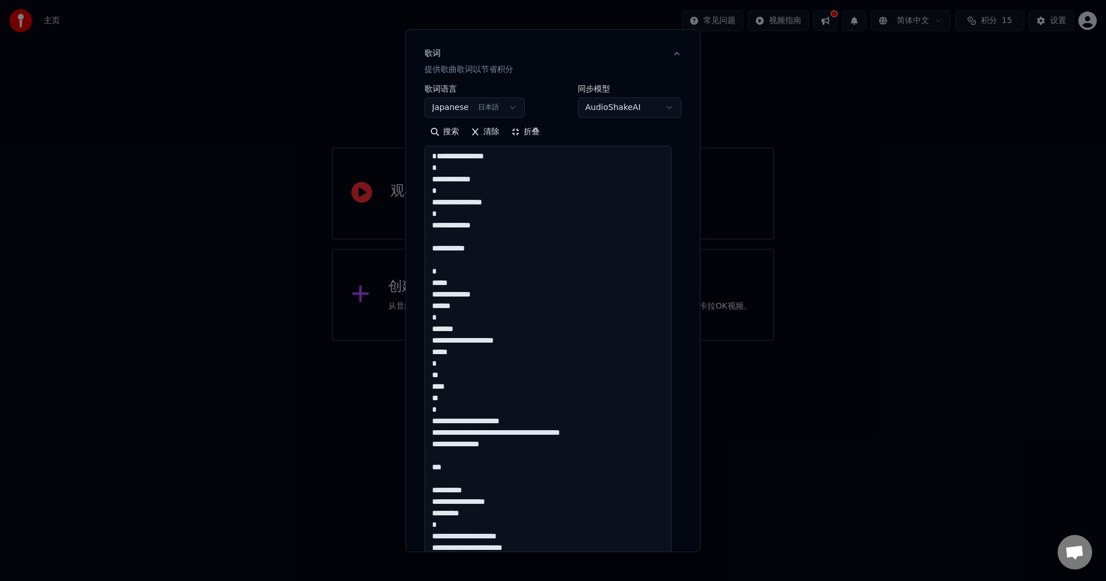
drag, startPoint x: 537, startPoint y: 151, endPoint x: 445, endPoint y: 152, distance: 91.6
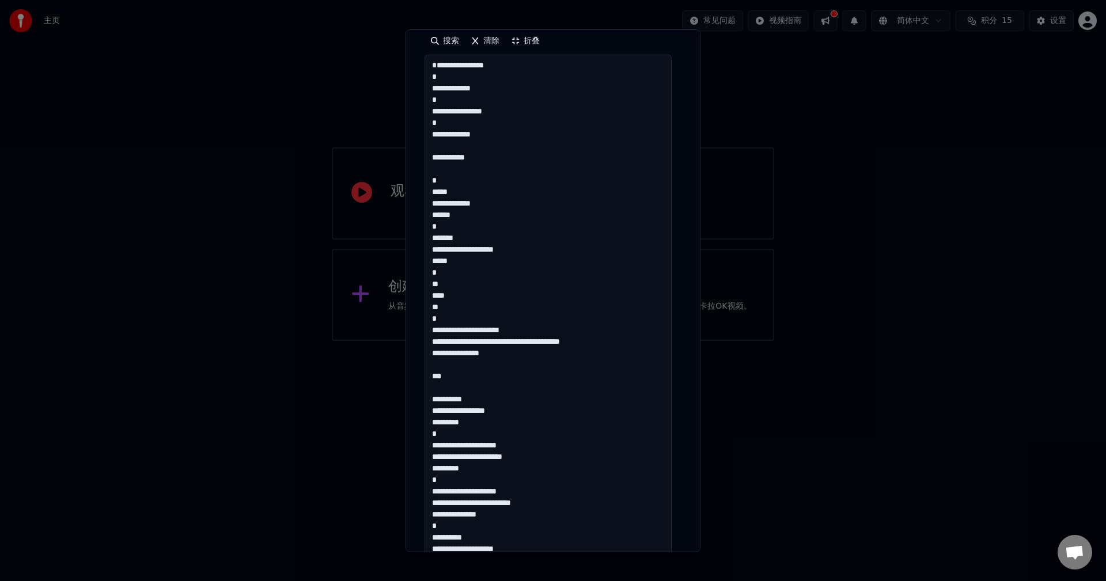
scroll to position [250, 0]
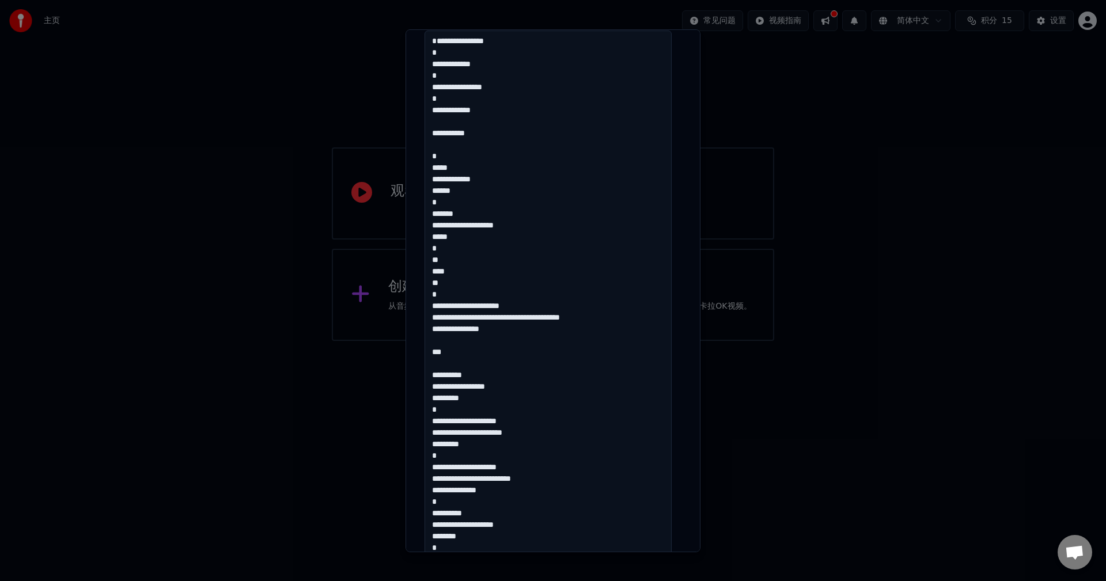
drag, startPoint x: 450, startPoint y: 203, endPoint x: 418, endPoint y: 187, distance: 35.8
click at [418, 187] on div "**********" at bounding box center [553, 290] width 295 height 523
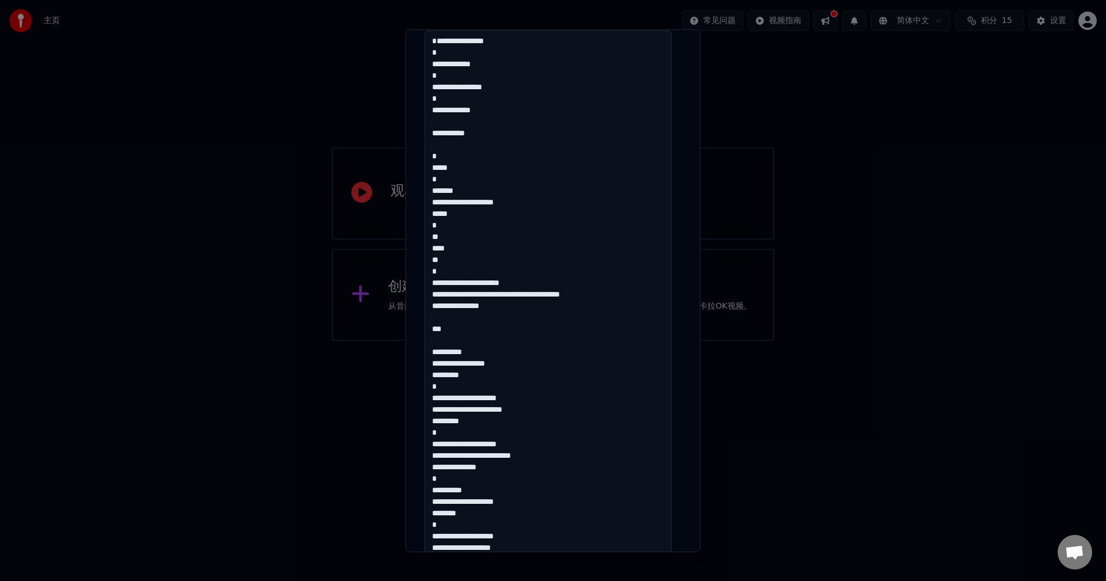
drag, startPoint x: 492, startPoint y: 226, endPoint x: 414, endPoint y: 216, distance: 78.5
click at [414, 216] on div "**********" at bounding box center [553, 290] width 295 height 523
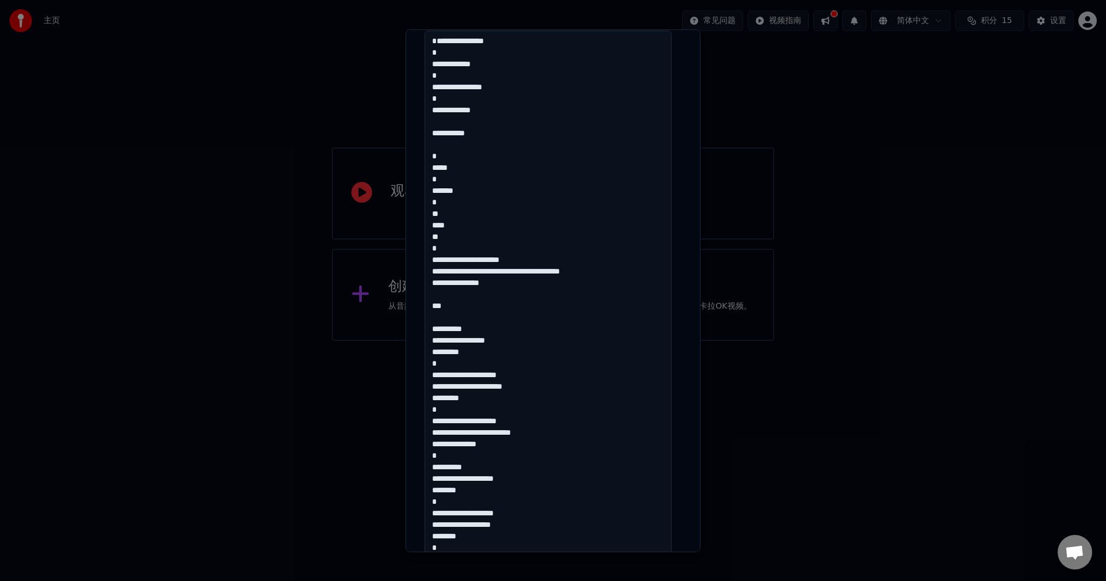
drag, startPoint x: 455, startPoint y: 256, endPoint x: 422, endPoint y: 236, distance: 38.5
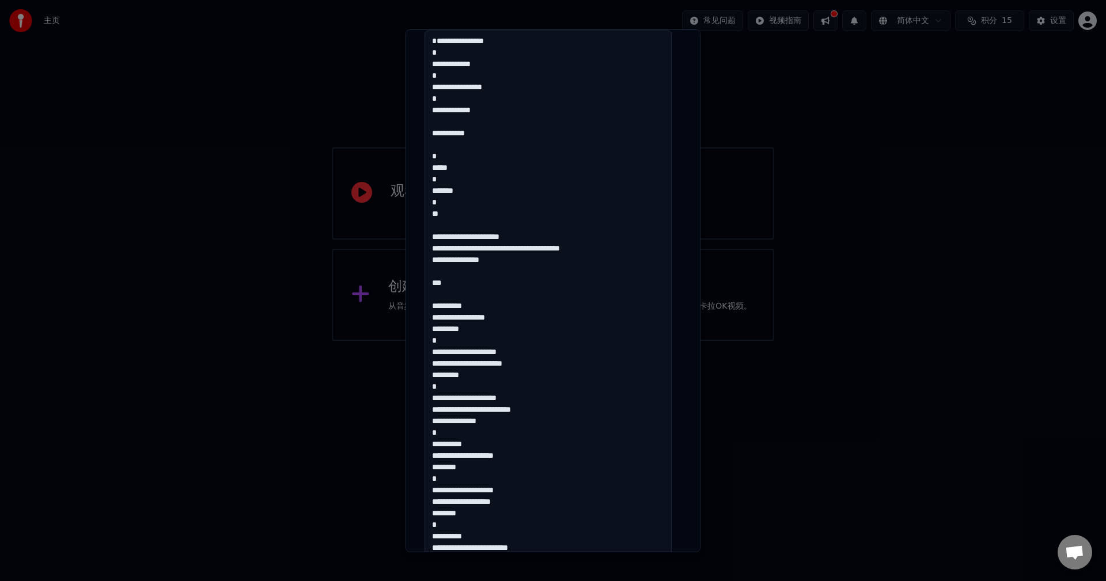
drag, startPoint x: 565, startPoint y: 275, endPoint x: 410, endPoint y: 259, distance: 155.9
click at [410, 259] on div "**********" at bounding box center [553, 290] width 295 height 523
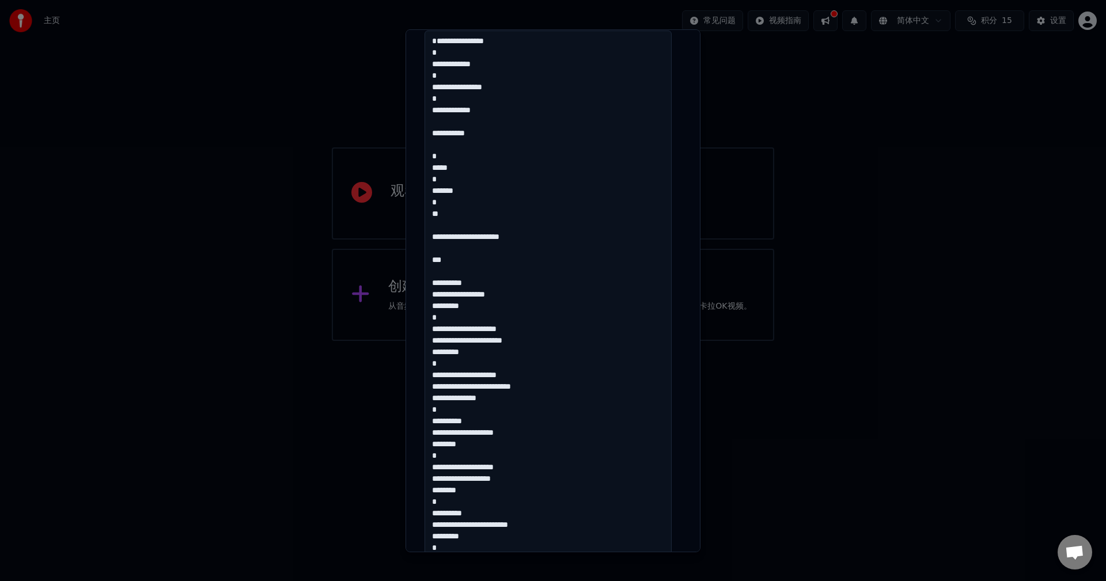
drag, startPoint x: 502, startPoint y: 285, endPoint x: 428, endPoint y: 268, distance: 75.6
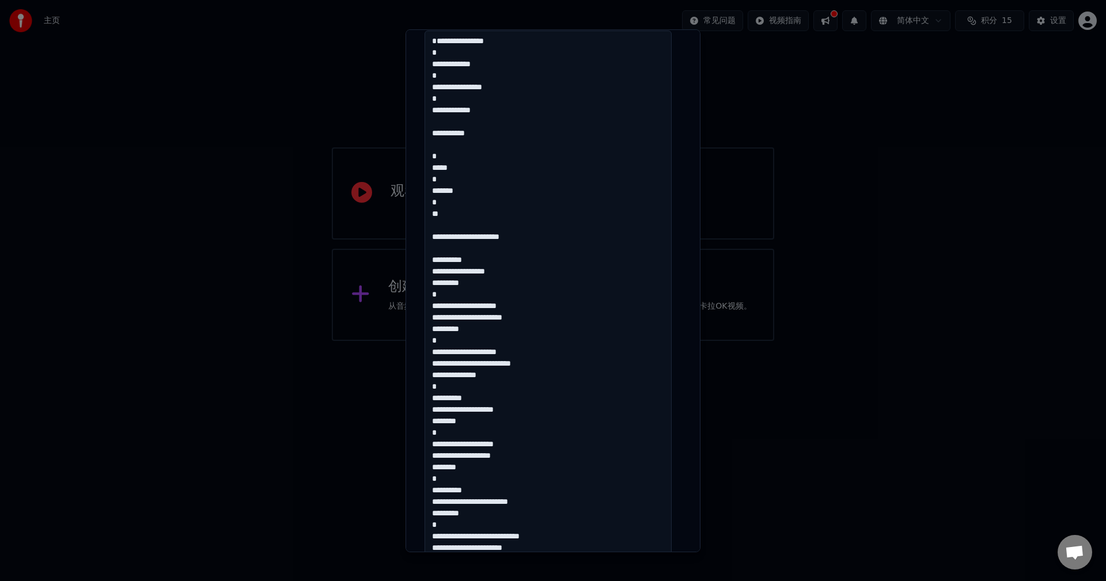
drag, startPoint x: 511, startPoint y: 306, endPoint x: 425, endPoint y: 279, distance: 89.5
type textarea "**********"
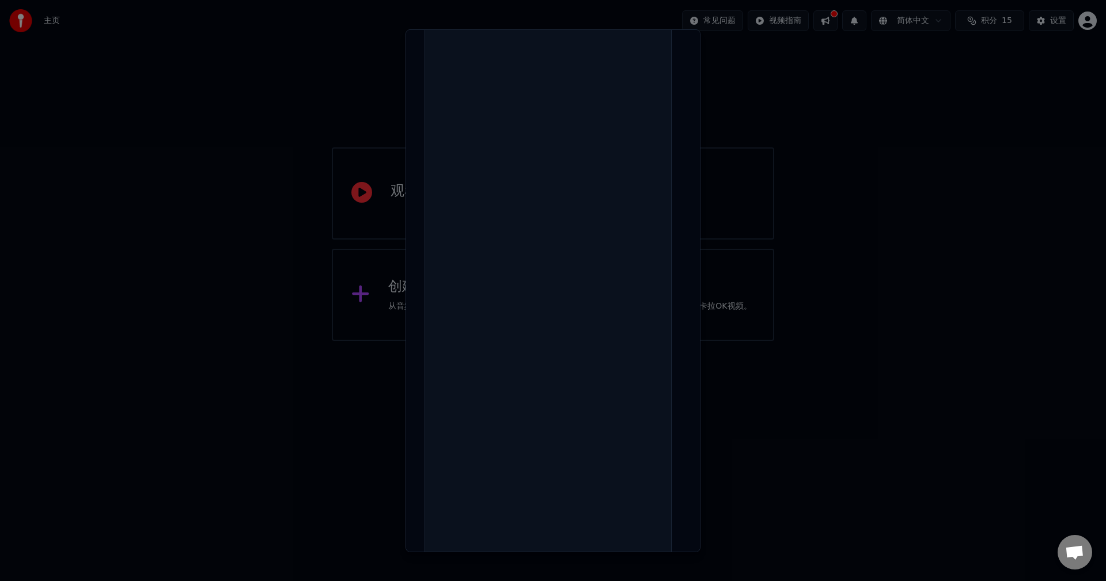
scroll to position [257, 0]
paste textarea "**********"
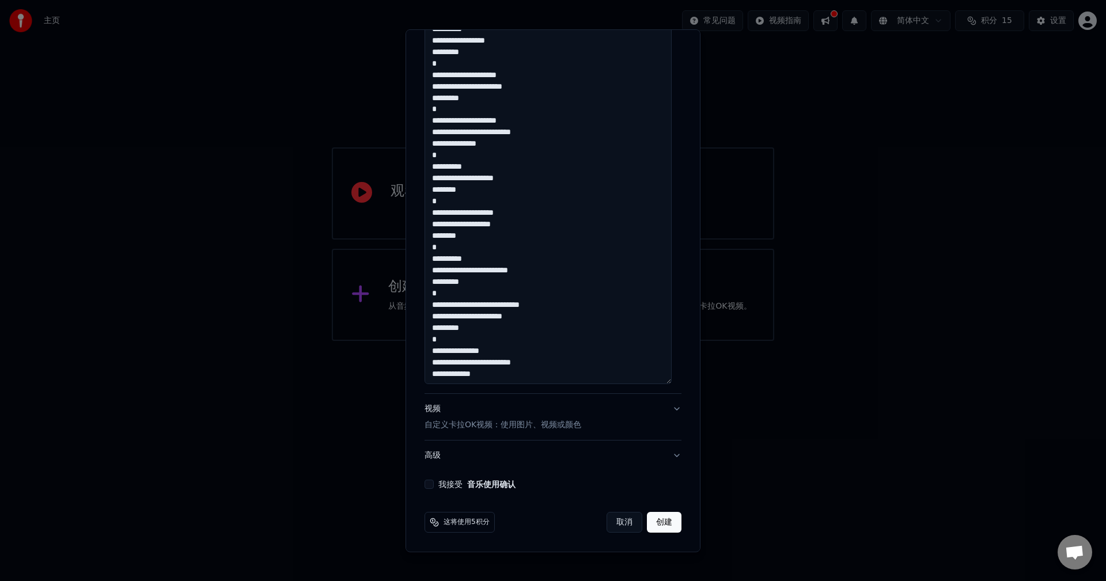
scroll to position [13, 0]
drag, startPoint x: 449, startPoint y: 138, endPoint x: 555, endPoint y: 547, distance: 423.2
click at [555, 547] on div "**********" at bounding box center [553, 290] width 295 height 523
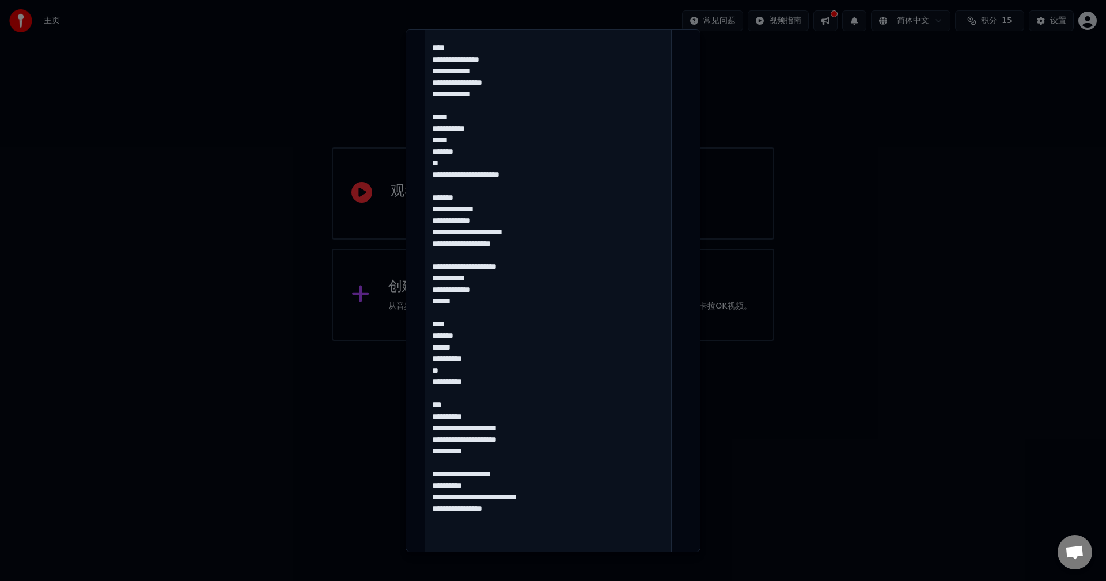
scroll to position [310, 0]
drag, startPoint x: 449, startPoint y: 408, endPoint x: 432, endPoint y: 409, distance: 17.3
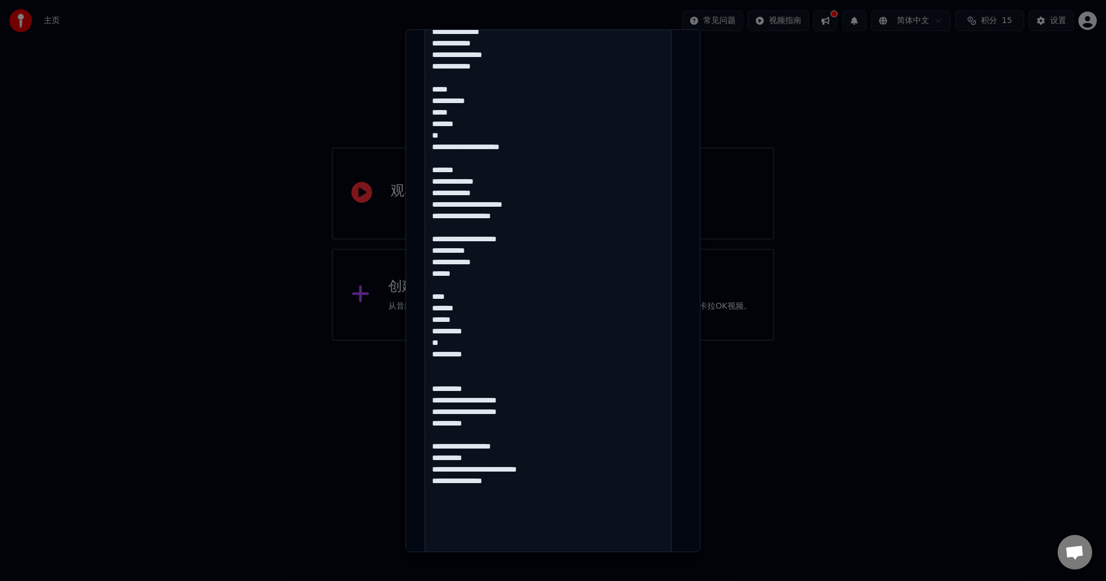
scroll to position [337, 0]
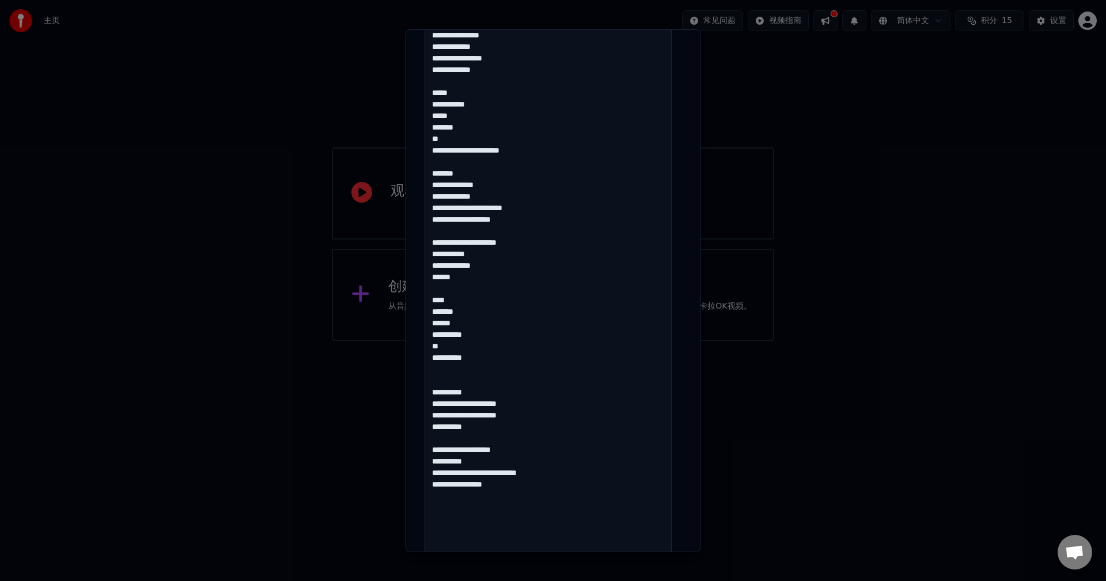
drag, startPoint x: 478, startPoint y: 173, endPoint x: 456, endPoint y: 174, distance: 22.5
drag, startPoint x: 494, startPoint y: 177, endPoint x: 426, endPoint y: 173, distance: 68.7
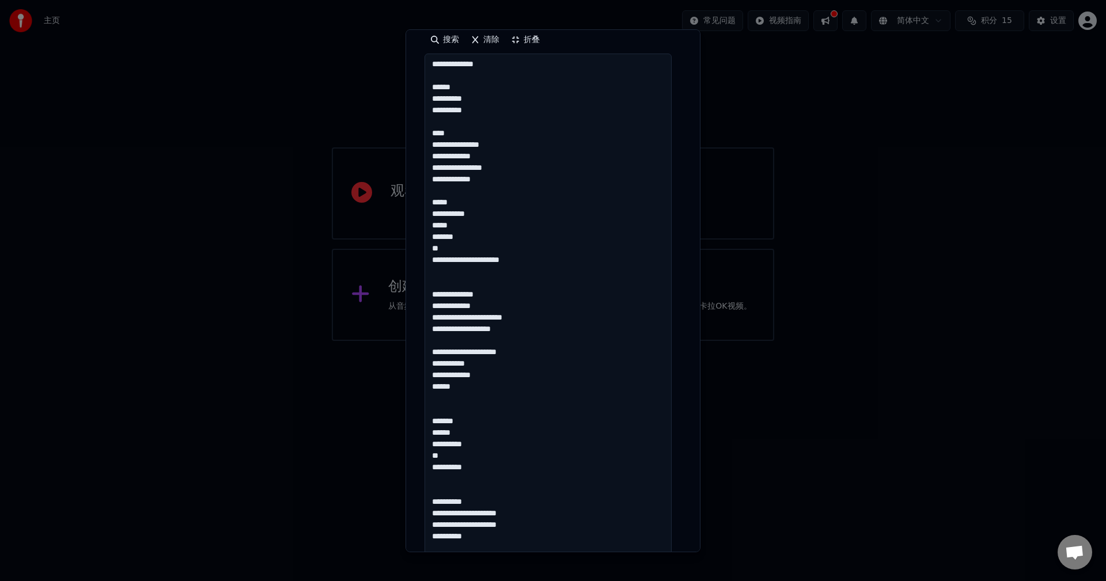
scroll to position [221, 0]
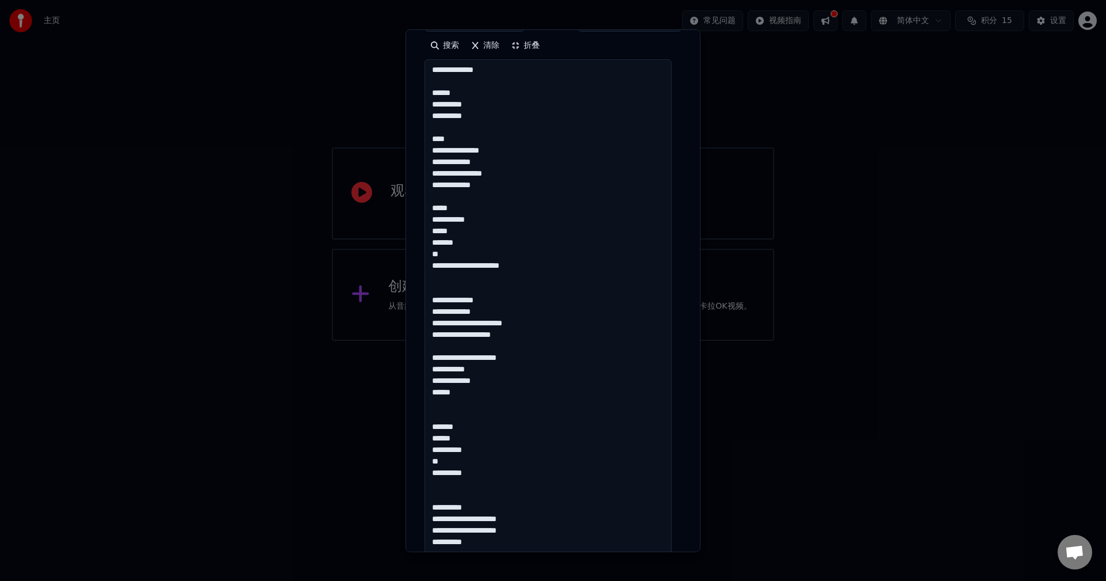
drag, startPoint x: 479, startPoint y: 211, endPoint x: 433, endPoint y: 206, distance: 45.8
drag, startPoint x: 460, startPoint y: 135, endPoint x: 426, endPoint y: 138, distance: 33.5
drag, startPoint x: 508, startPoint y: 322, endPoint x: 471, endPoint y: 318, distance: 36.5
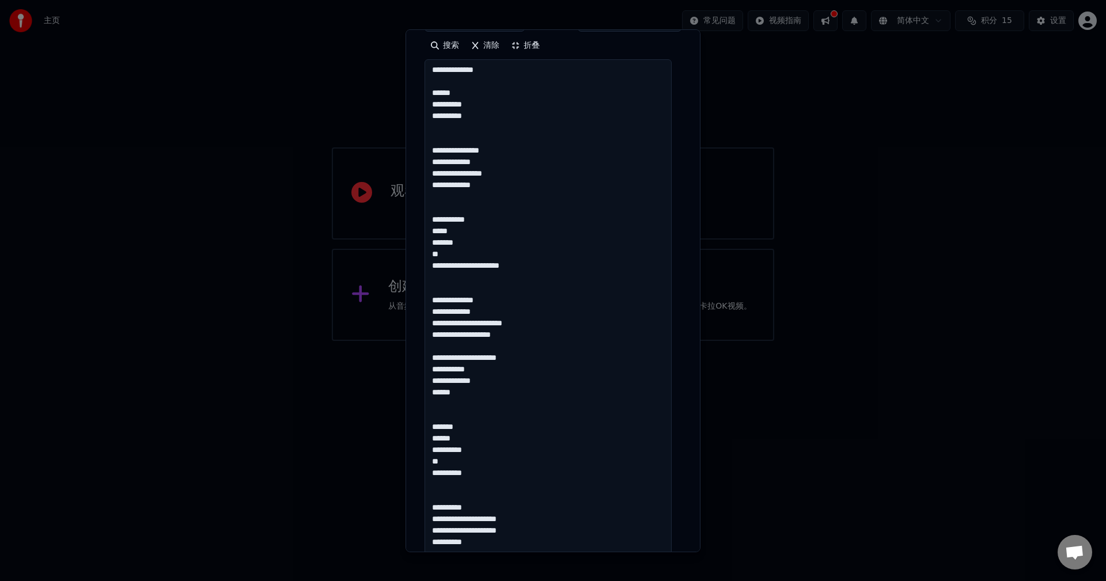
drag, startPoint x: 548, startPoint y: 360, endPoint x: 520, endPoint y: 360, distance: 28.2
drag, startPoint x: 528, startPoint y: 335, endPoint x: 493, endPoint y: 338, distance: 35.3
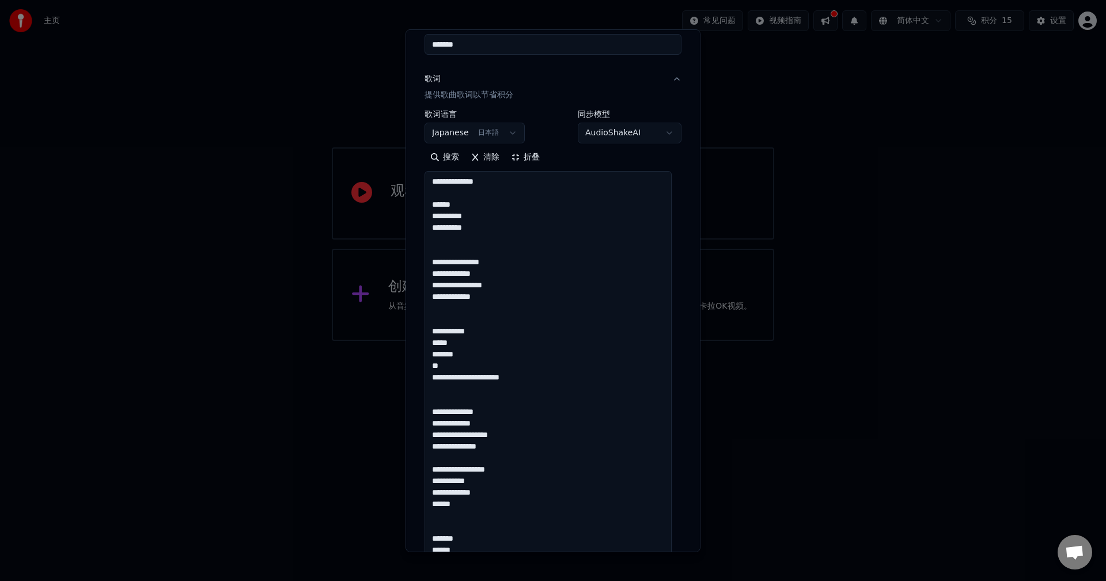
scroll to position [106, 0]
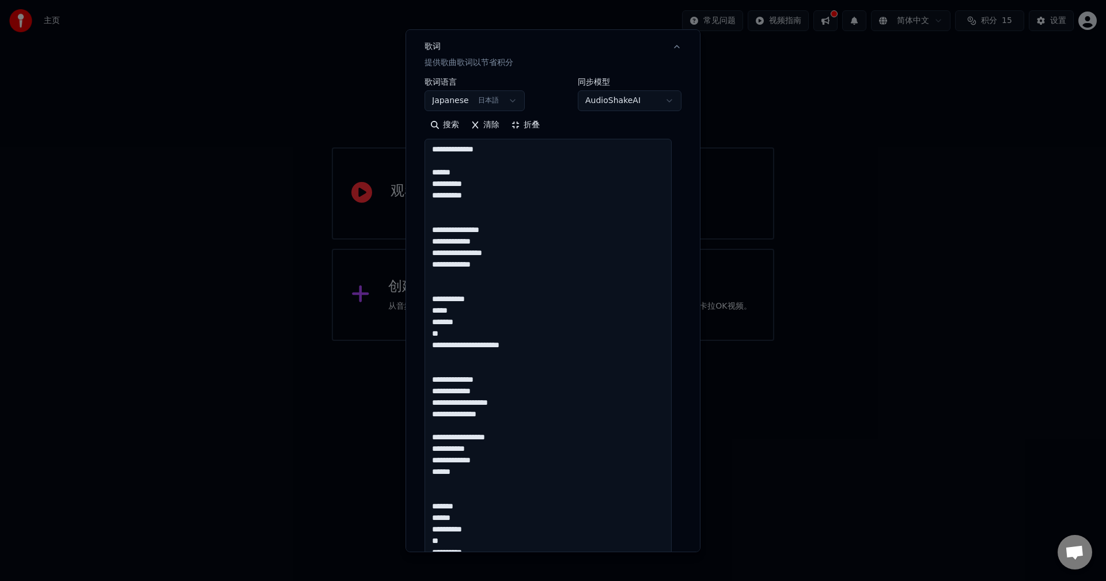
scroll to position [144, 0]
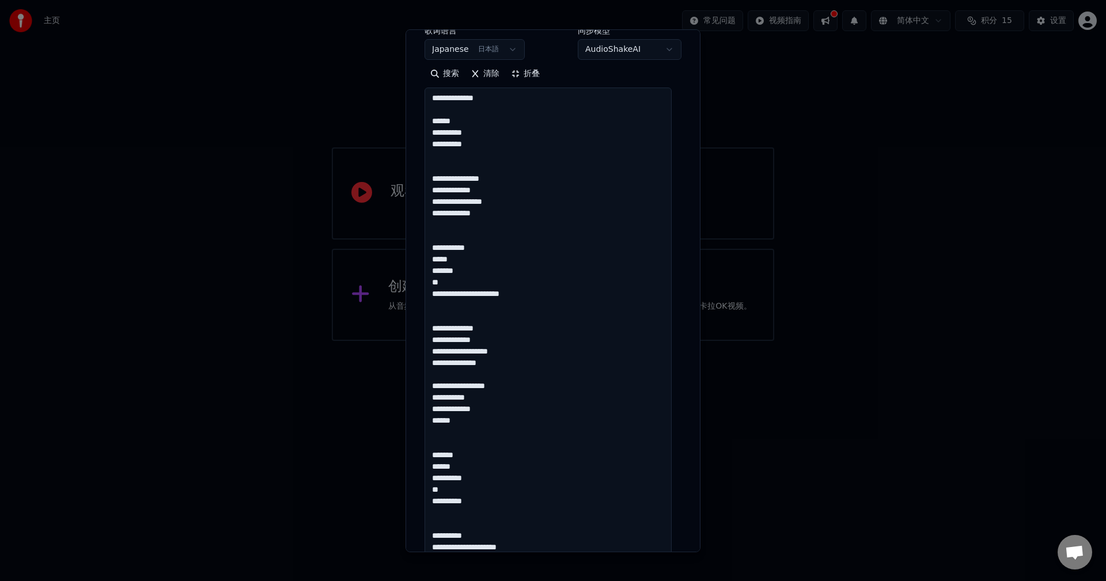
scroll to position [221, 0]
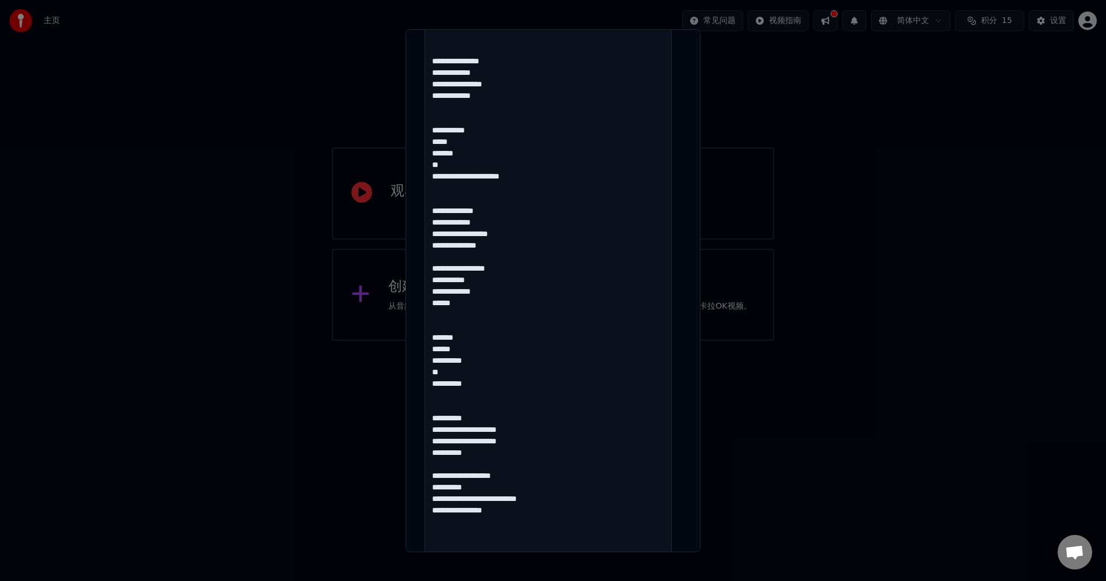
scroll to position [337, 0]
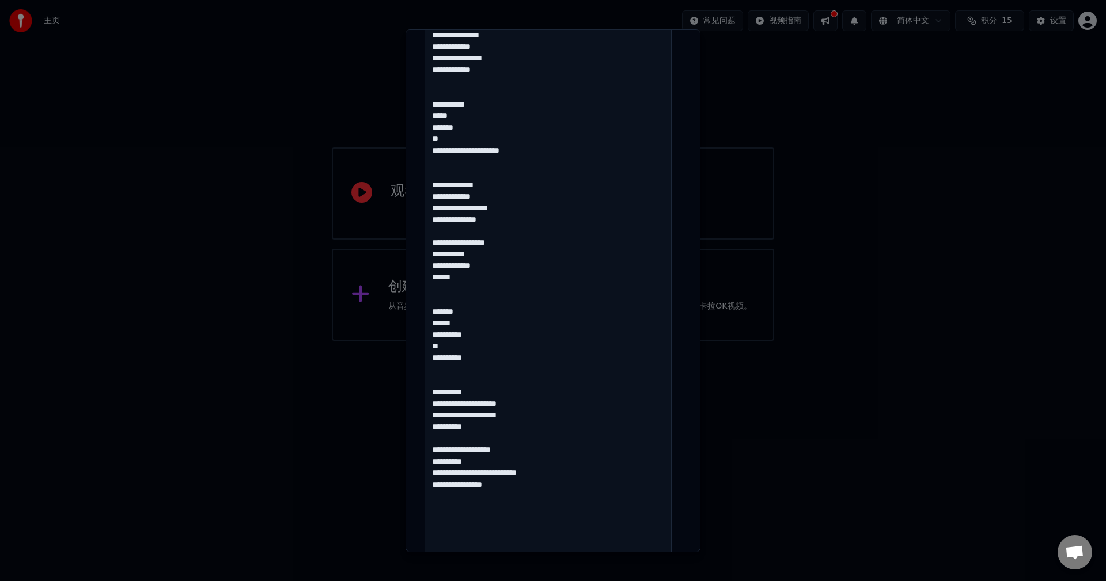
drag, startPoint x: 545, startPoint y: 449, endPoint x: 567, endPoint y: 453, distance: 22.3
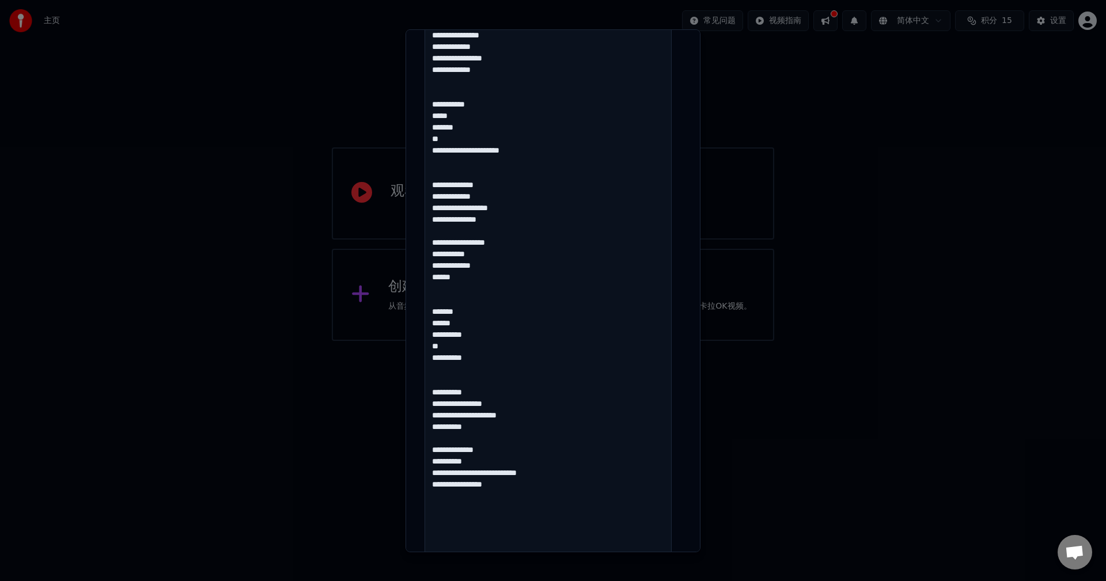
drag, startPoint x: 528, startPoint y: 472, endPoint x: 539, endPoint y: 466, distance: 12.9
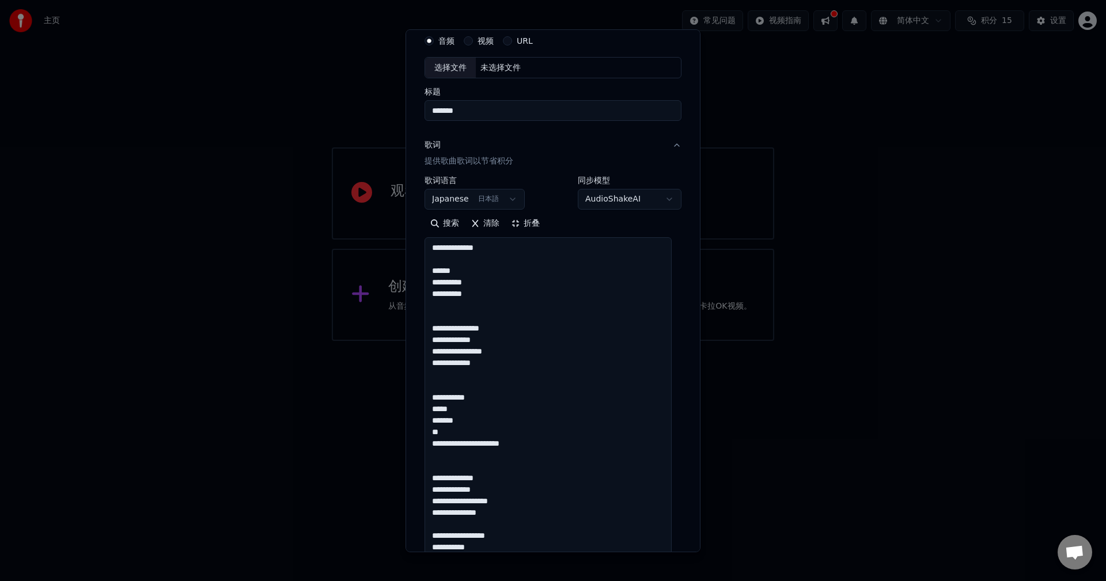
scroll to position [0, 0]
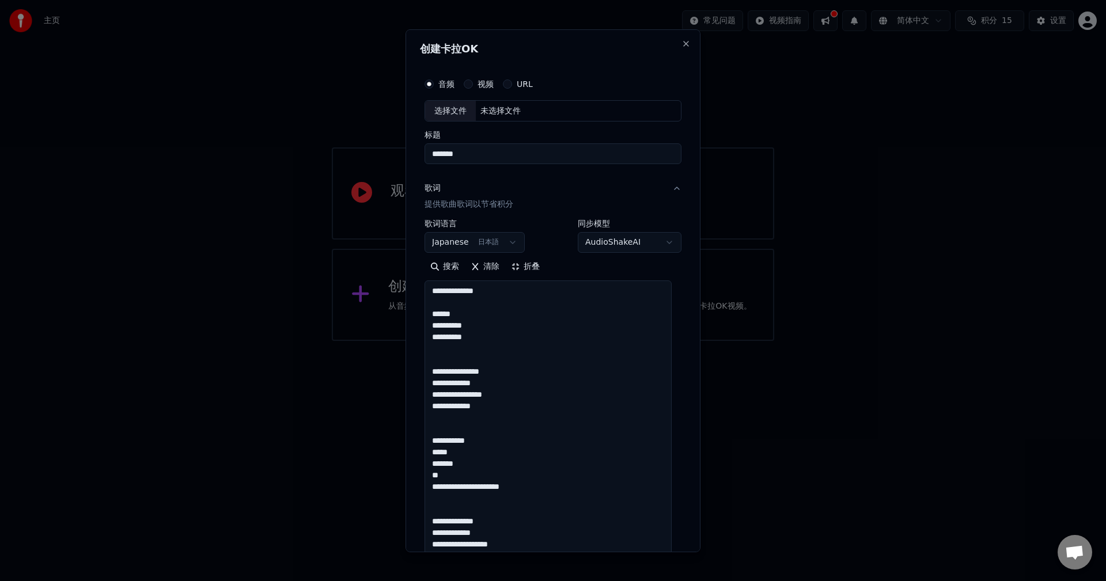
drag, startPoint x: 501, startPoint y: 347, endPoint x: 410, endPoint y: 328, distance: 93.7
click at [410, 328] on div "**********" at bounding box center [553, 290] width 295 height 523
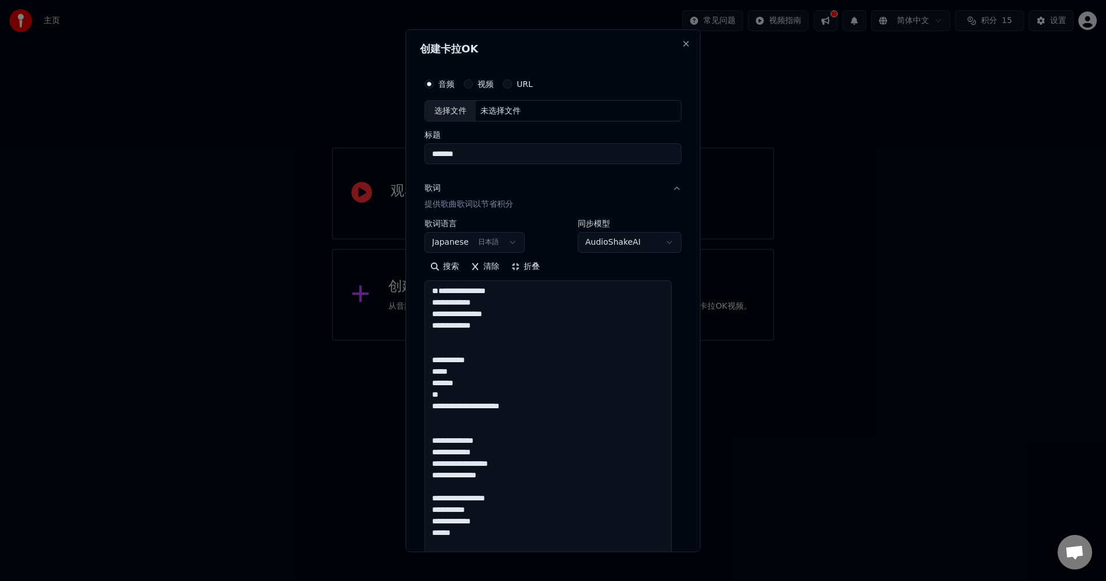
type textarea "**********"
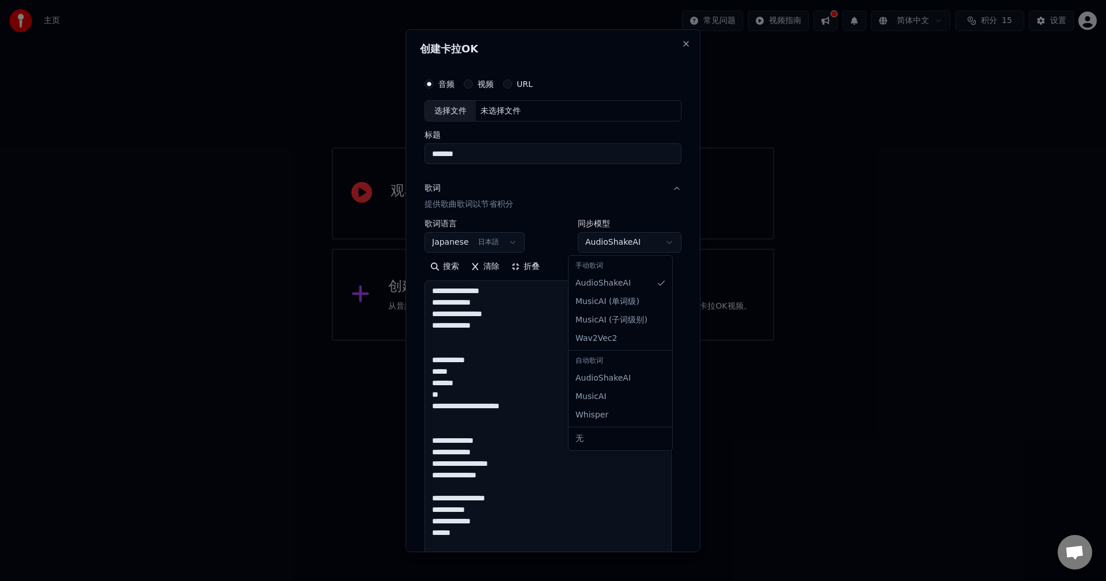
click at [615, 240] on body "**********" at bounding box center [553, 170] width 1106 height 341
click at [629, 196] on body "**********" at bounding box center [553, 170] width 1106 height 341
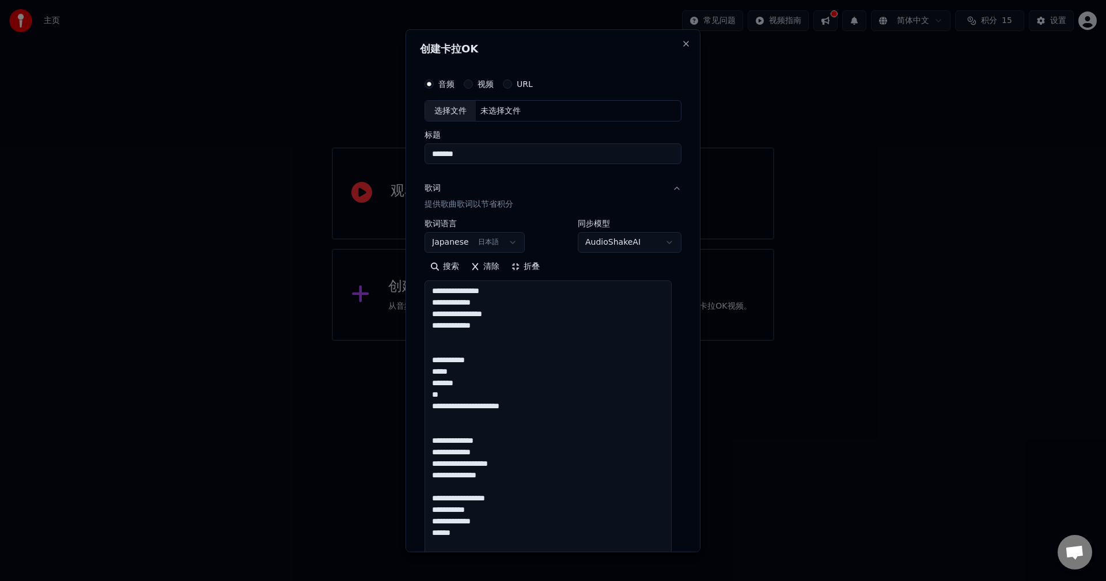
drag, startPoint x: 588, startPoint y: 149, endPoint x: 422, endPoint y: 150, distance: 166.0
type input "*"
click at [549, 112] on div "选择文件 未选择文件" at bounding box center [553, 111] width 257 height 22
click at [538, 114] on div "选择文件 未选择文件" at bounding box center [553, 111] width 257 height 22
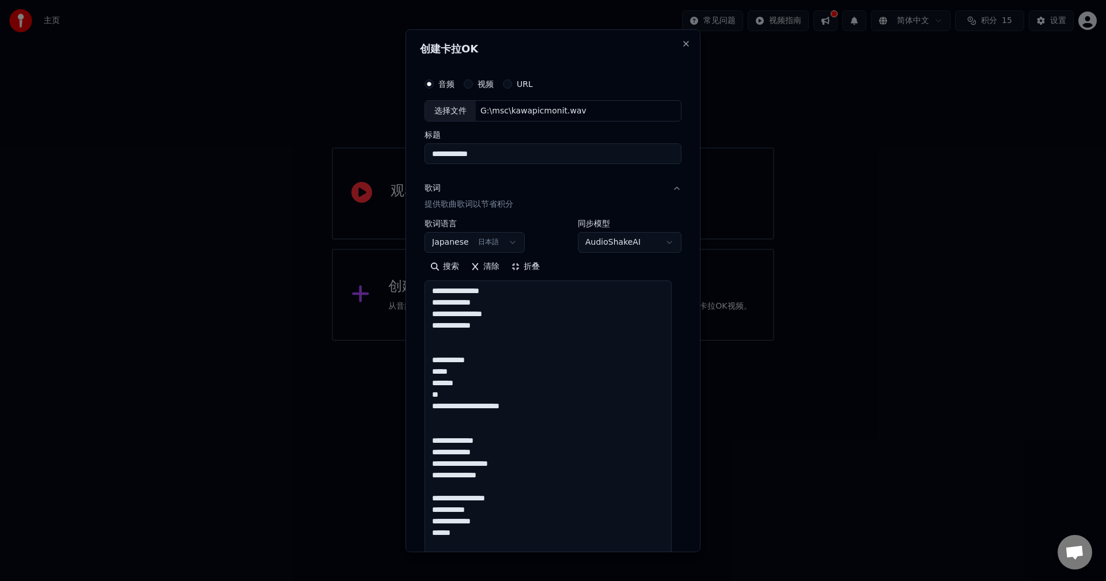
drag, startPoint x: 500, startPoint y: 159, endPoint x: 421, endPoint y: 160, distance: 79.5
type input "*"
type input "**********"
click at [524, 267] on button "折叠" at bounding box center [525, 267] width 40 height 18
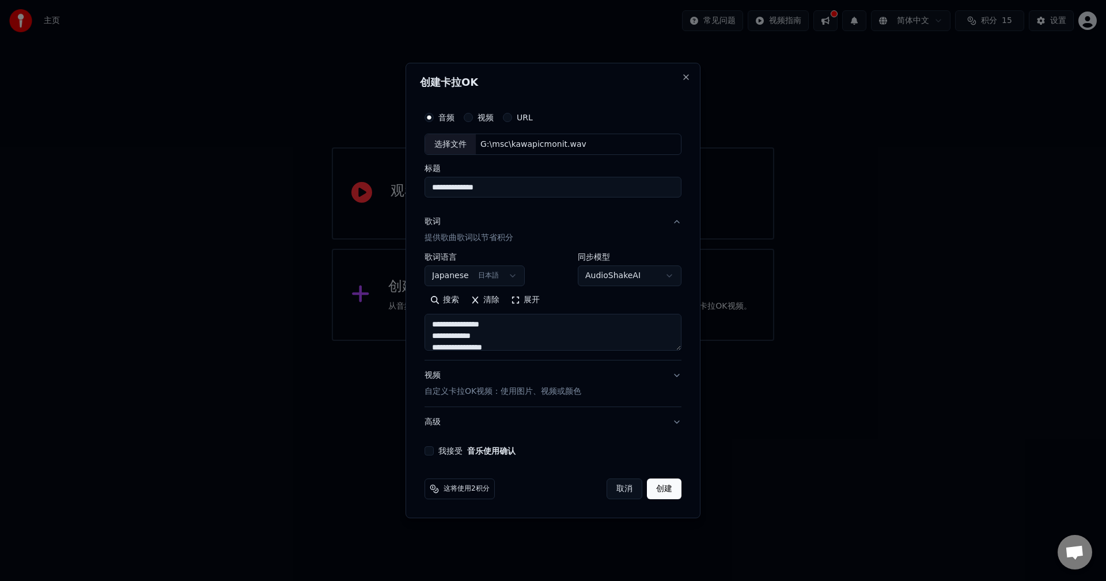
click at [671, 375] on button "视频 自定义卡拉OK视频：使用图片、视频或颜色" at bounding box center [553, 384] width 257 height 46
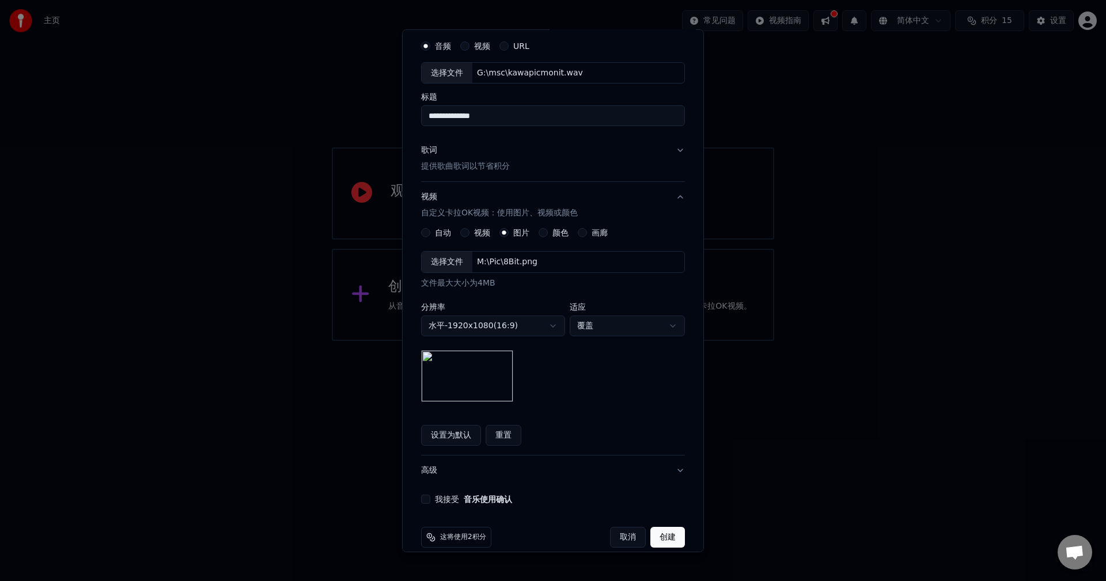
scroll to position [52, 0]
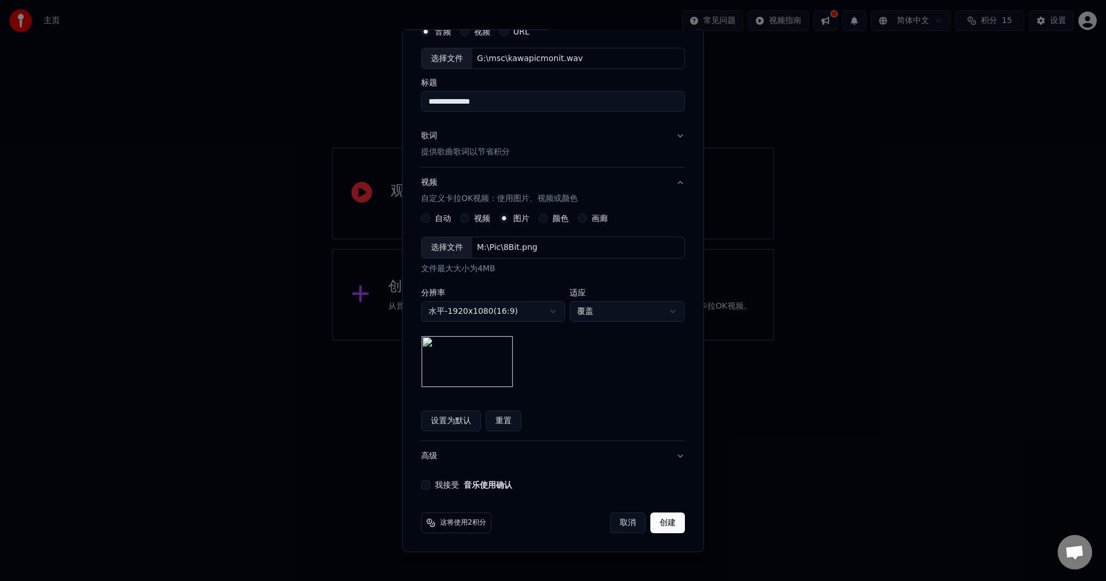
click at [555, 459] on button "高级" at bounding box center [553, 456] width 264 height 30
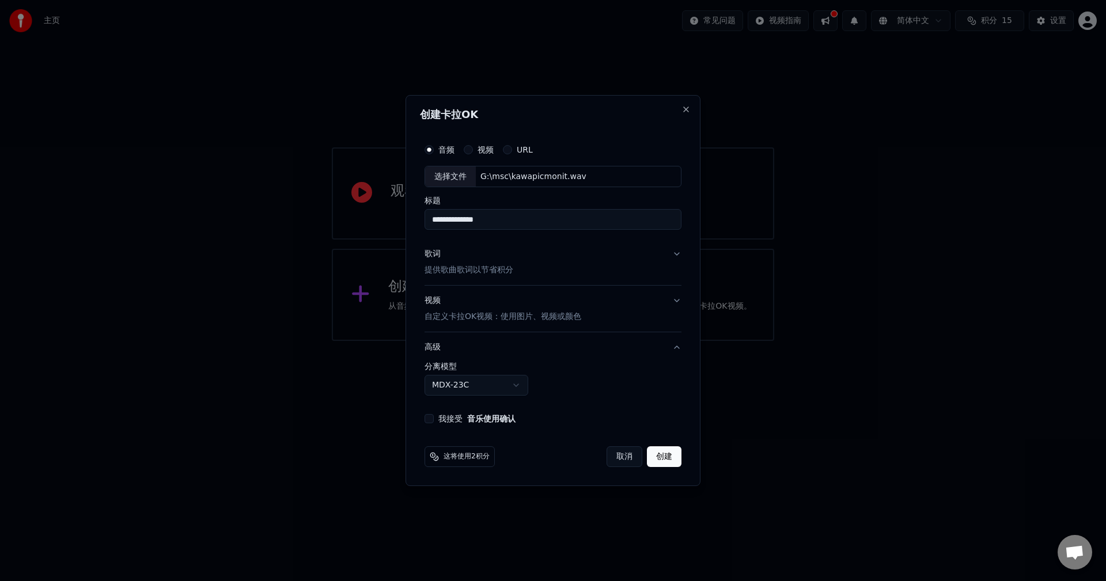
click at [616, 347] on button "高级" at bounding box center [553, 348] width 257 height 30
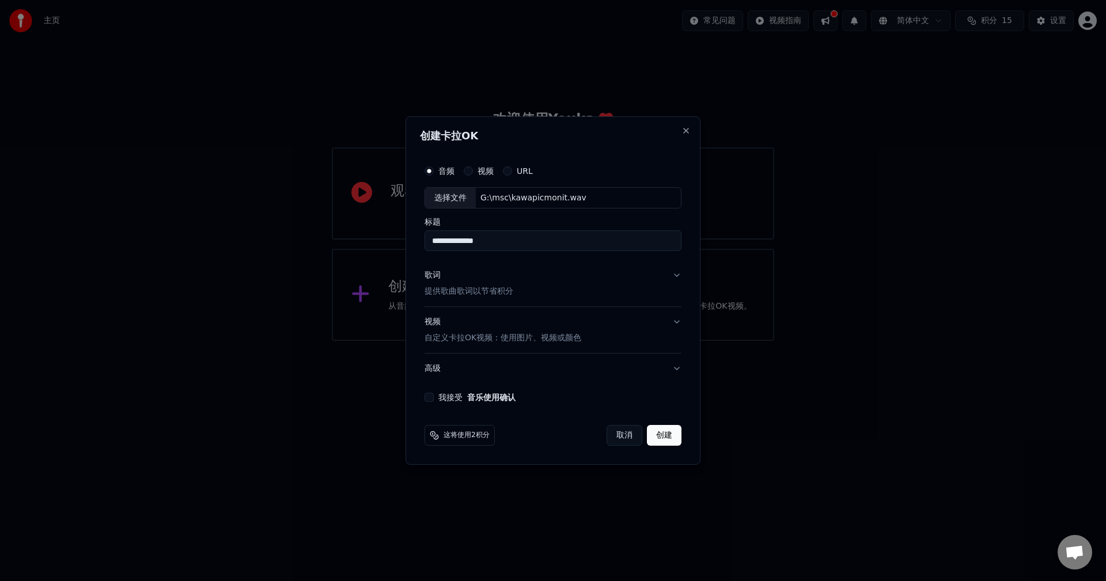
click at [610, 370] on button "高级" at bounding box center [553, 369] width 257 height 30
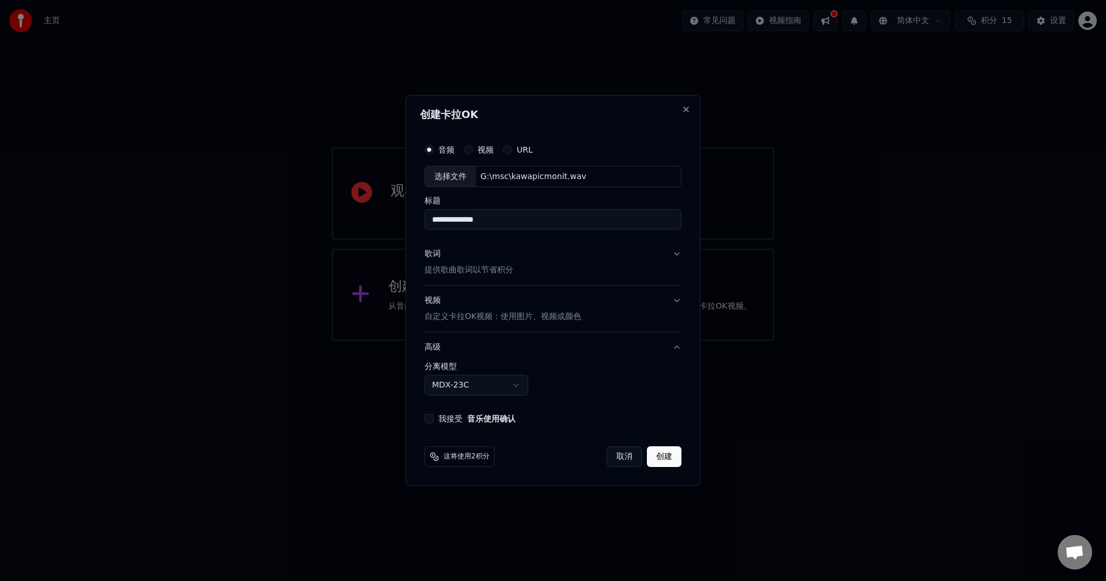
click at [516, 341] on body "**********" at bounding box center [553, 170] width 1106 height 341
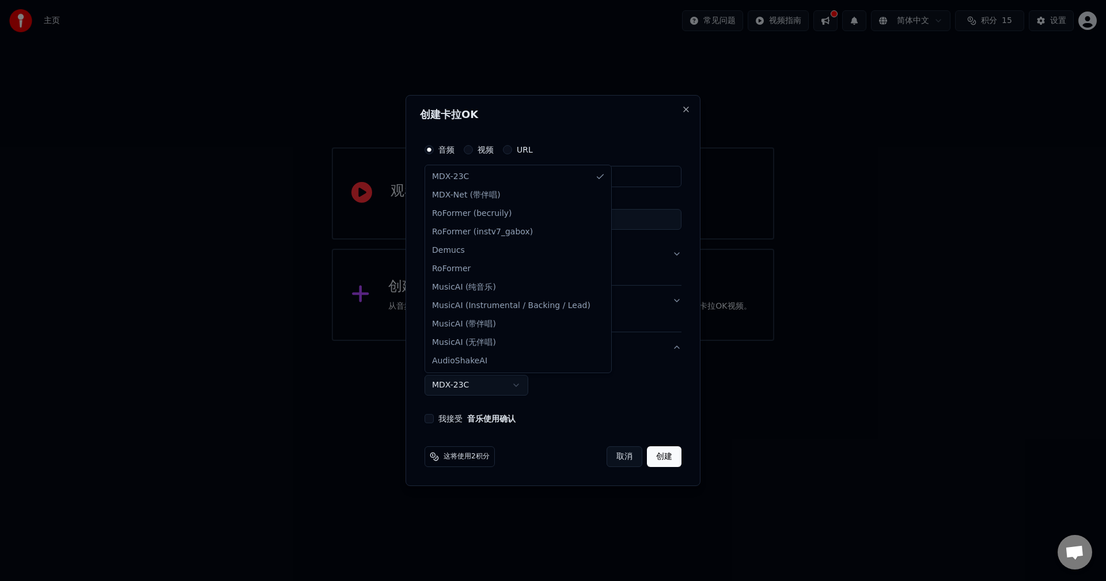
click at [519, 341] on body "**********" at bounding box center [553, 170] width 1106 height 341
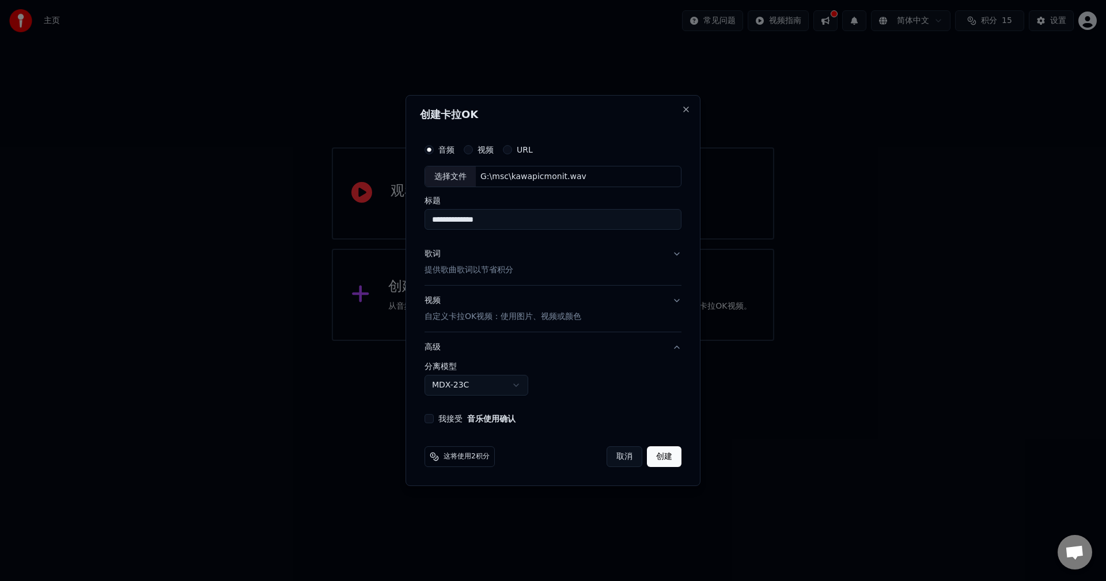
click at [429, 421] on button "我接受 音乐使用确认" at bounding box center [429, 418] width 9 height 9
click at [432, 416] on button "我接受 音乐使用确认" at bounding box center [429, 418] width 9 height 9
click at [622, 395] on div "**********" at bounding box center [553, 378] width 257 height 33
click at [475, 149] on div "视频" at bounding box center [479, 149] width 30 height 9
click at [469, 149] on button "视频" at bounding box center [468, 149] width 9 height 9
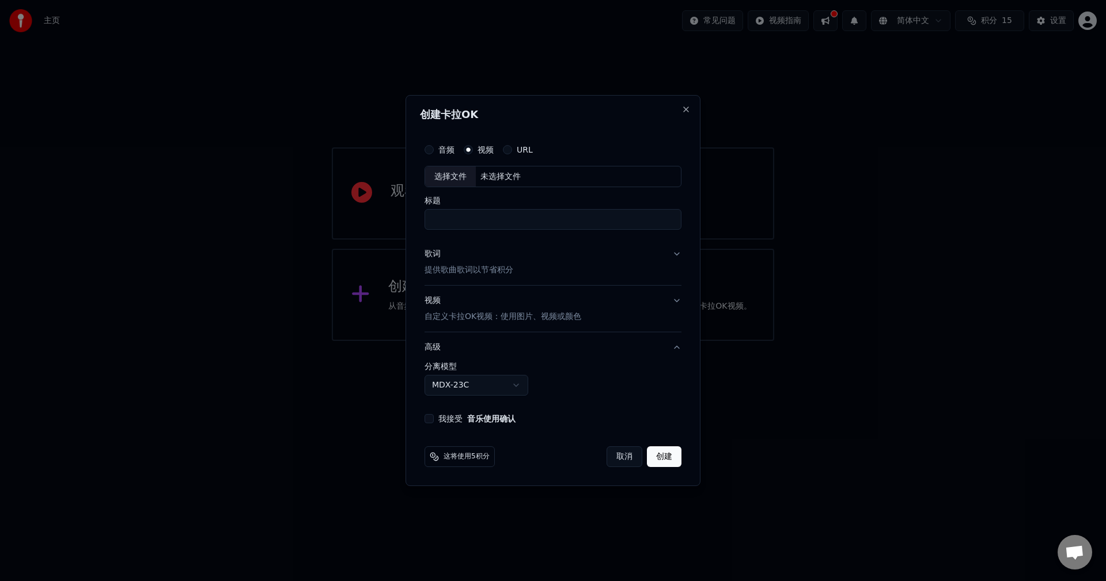
click at [435, 149] on div "音频" at bounding box center [440, 149] width 30 height 9
click at [428, 147] on button "音频" at bounding box center [429, 149] width 9 height 9
click at [544, 226] on input "标题" at bounding box center [553, 220] width 257 height 21
click at [681, 256] on button "歌词 提供歌曲歌词以节省积分" at bounding box center [553, 263] width 257 height 46
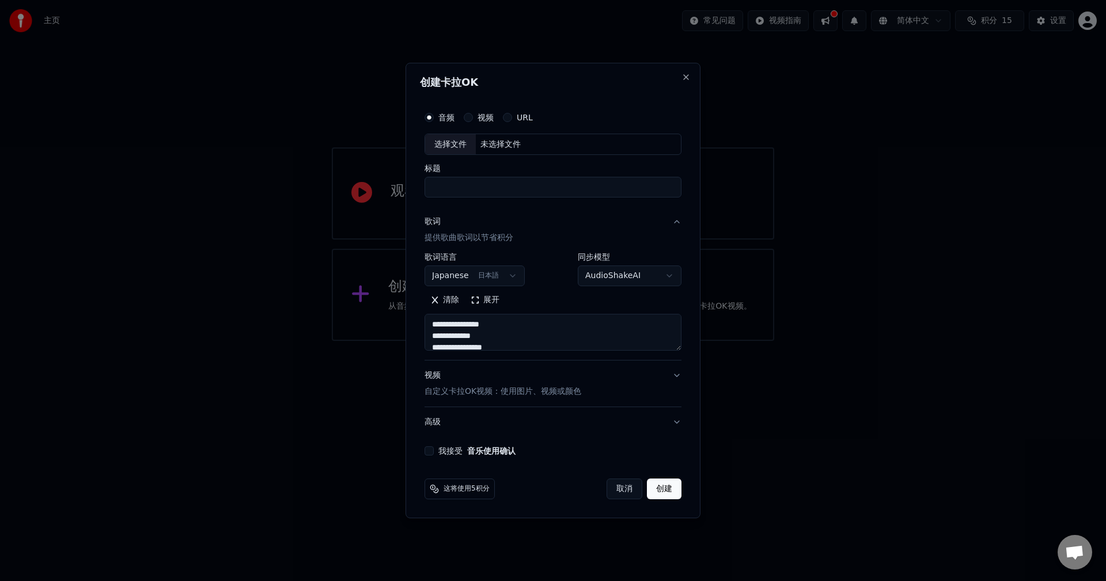
click at [542, 192] on input "标题" at bounding box center [553, 187] width 257 height 21
click at [536, 143] on div "选择文件 未选择文件" at bounding box center [553, 145] width 257 height 22
drag, startPoint x: 529, startPoint y: 185, endPoint x: 421, endPoint y: 183, distance: 107.8
click at [421, 183] on div "**********" at bounding box center [553, 281] width 266 height 360
type input "**********"
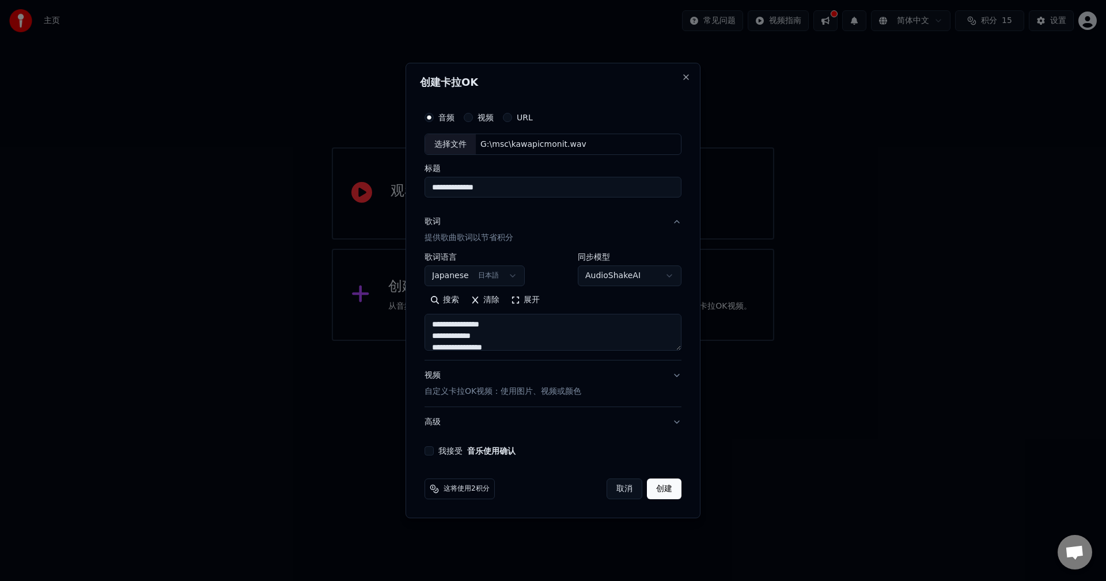
click at [677, 371] on button "视频 自定义卡拉OK视频：使用图片、视频或颜色" at bounding box center [553, 384] width 257 height 46
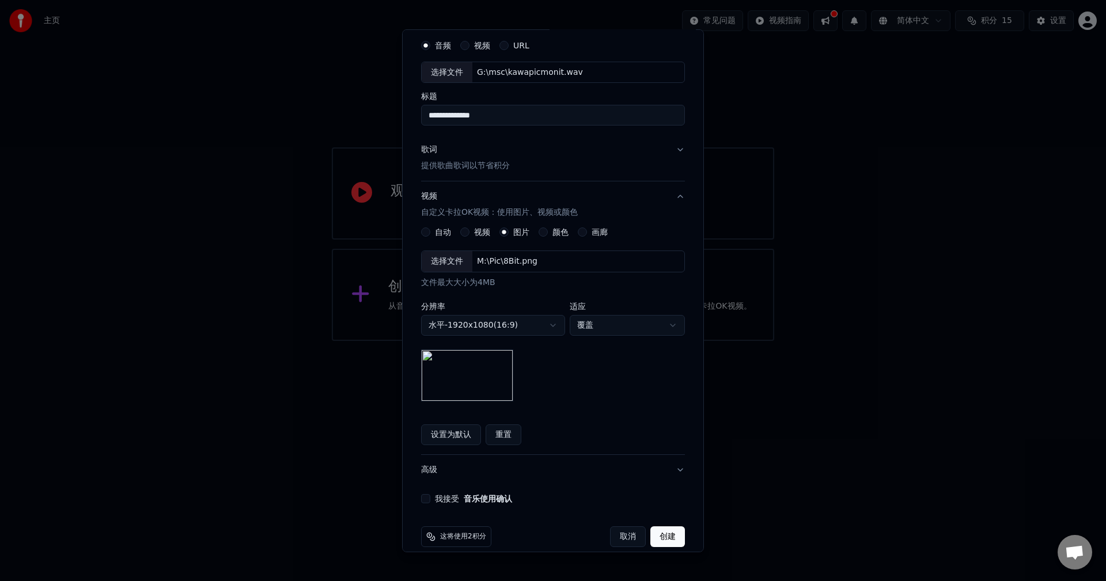
scroll to position [52, 0]
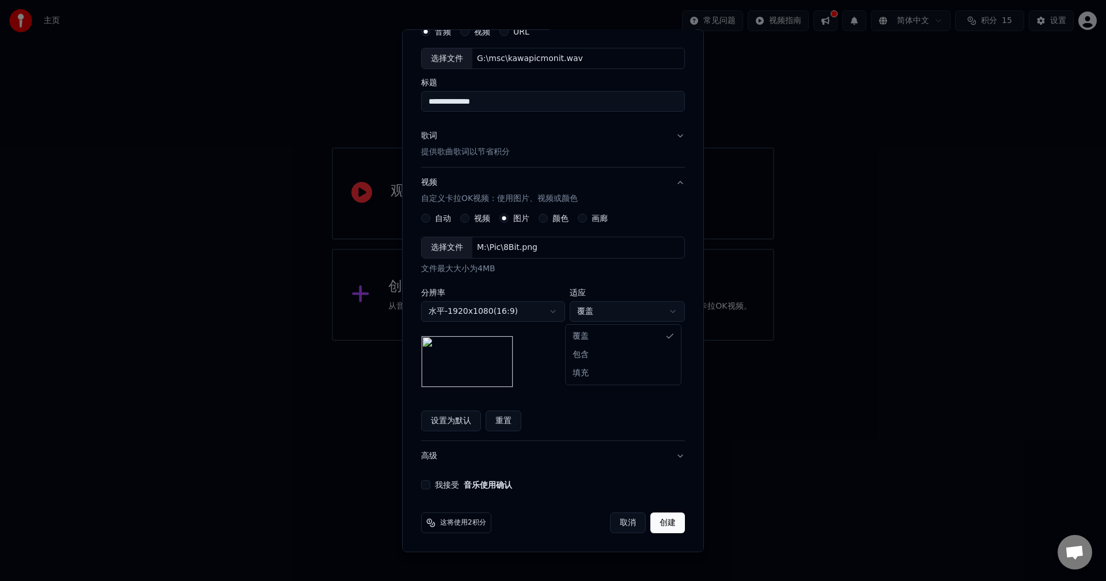
click at [640, 318] on body "**********" at bounding box center [553, 170] width 1106 height 341
click at [546, 341] on body "**********" at bounding box center [553, 170] width 1106 height 341
click at [662, 519] on button "创建" at bounding box center [668, 523] width 35 height 21
click at [421, 482] on button "我接受 音乐使用确认" at bounding box center [425, 485] width 9 height 9
click at [664, 524] on button "创建" at bounding box center [668, 523] width 35 height 21
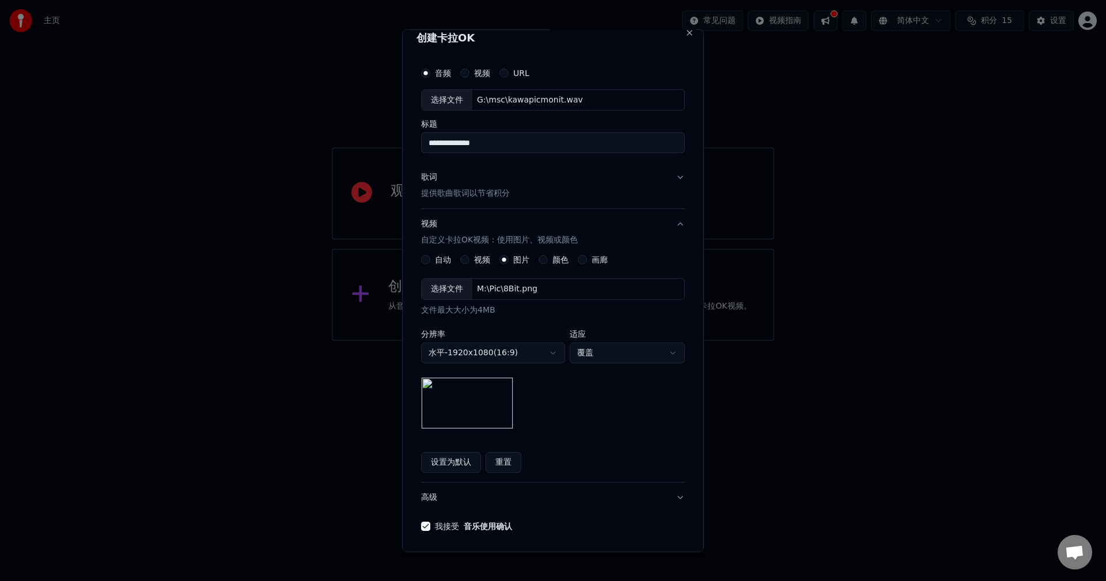
scroll to position [0, 0]
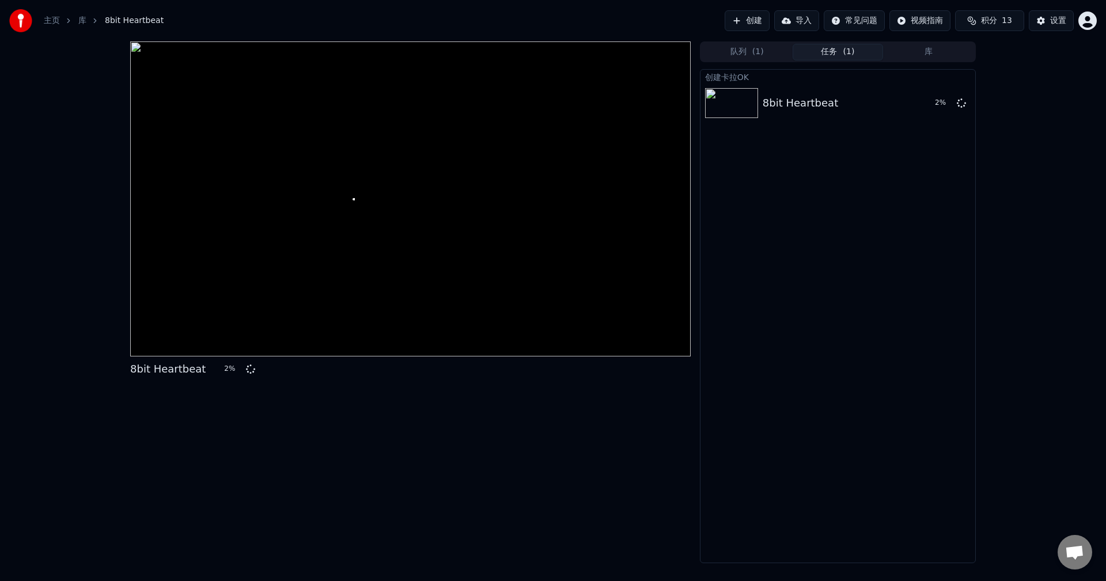
drag, startPoint x: 388, startPoint y: 202, endPoint x: 399, endPoint y: 205, distance: 11.3
click at [391, 203] on div at bounding box center [410, 198] width 561 height 315
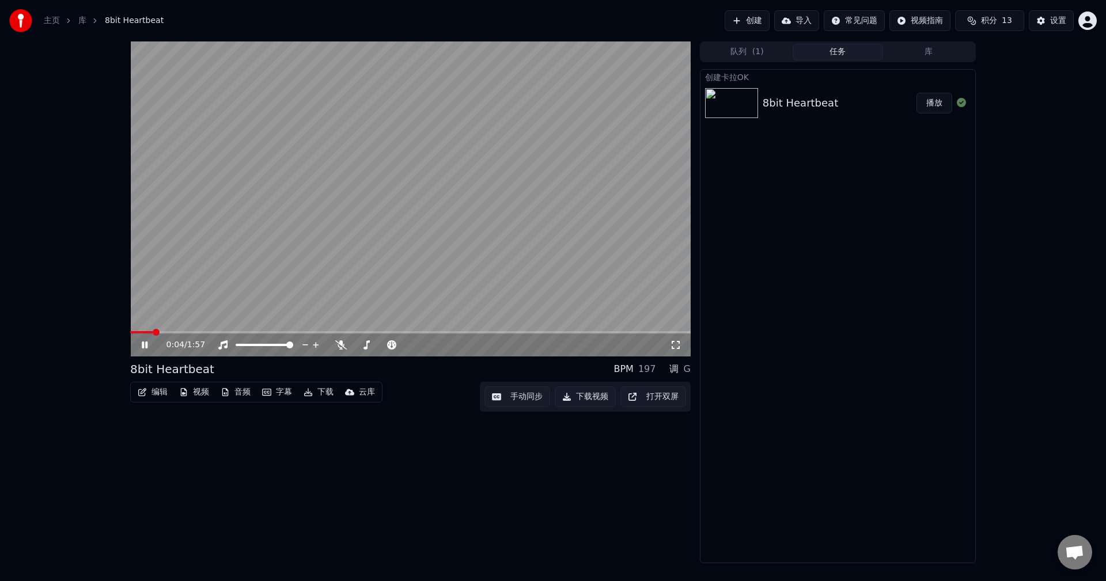
click at [279, 391] on button "字幕" at bounding box center [277, 392] width 39 height 16
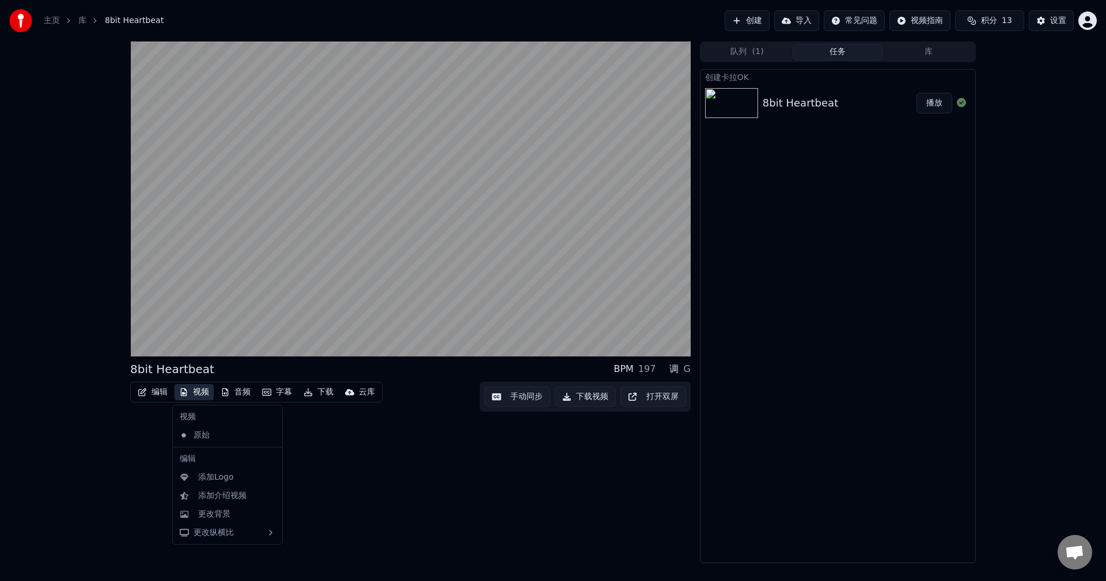
click at [353, 440] on div "8bit Heartbeat BPM 197 调 G 编辑 视频 音频 字幕 下载 云库 手动同步 下载视频 打开双屏" at bounding box center [410, 302] width 561 height 522
click at [161, 390] on button "编辑" at bounding box center [152, 392] width 39 height 16
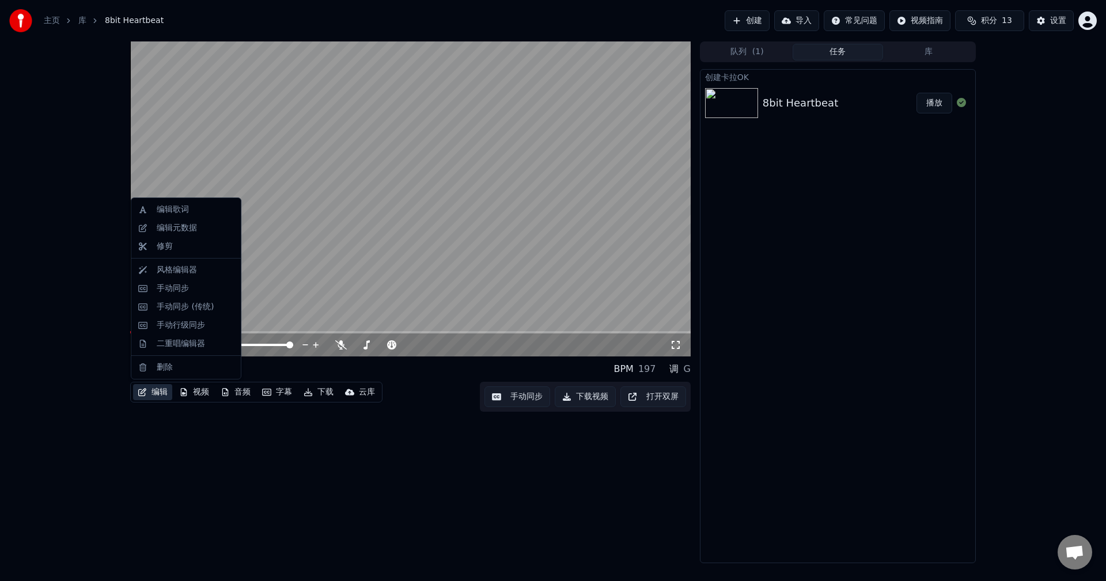
click at [455, 434] on div "0:19 / 1:57 8bit Heartbeat BPM 197 调 G 编辑 视频 音频 字幕 下载 云库 手动同步 下载视频 打开双屏" at bounding box center [410, 302] width 561 height 522
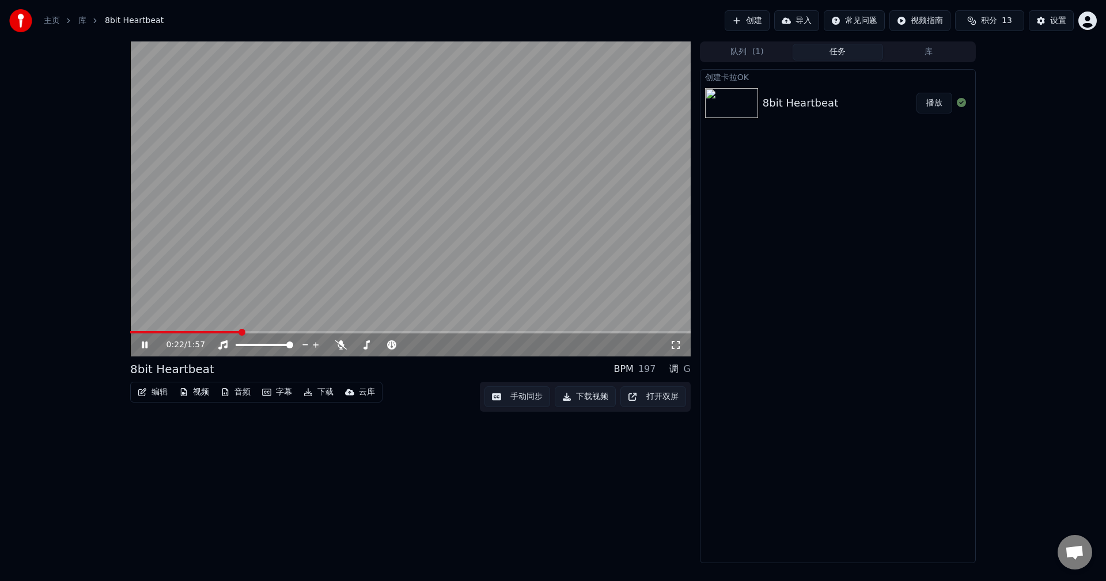
drag, startPoint x: 501, startPoint y: 269, endPoint x: 497, endPoint y: 278, distance: 10.4
click at [497, 278] on video at bounding box center [410, 198] width 561 height 315
click at [473, 277] on video at bounding box center [410, 198] width 561 height 315
click at [279, 386] on button "字幕" at bounding box center [277, 392] width 39 height 16
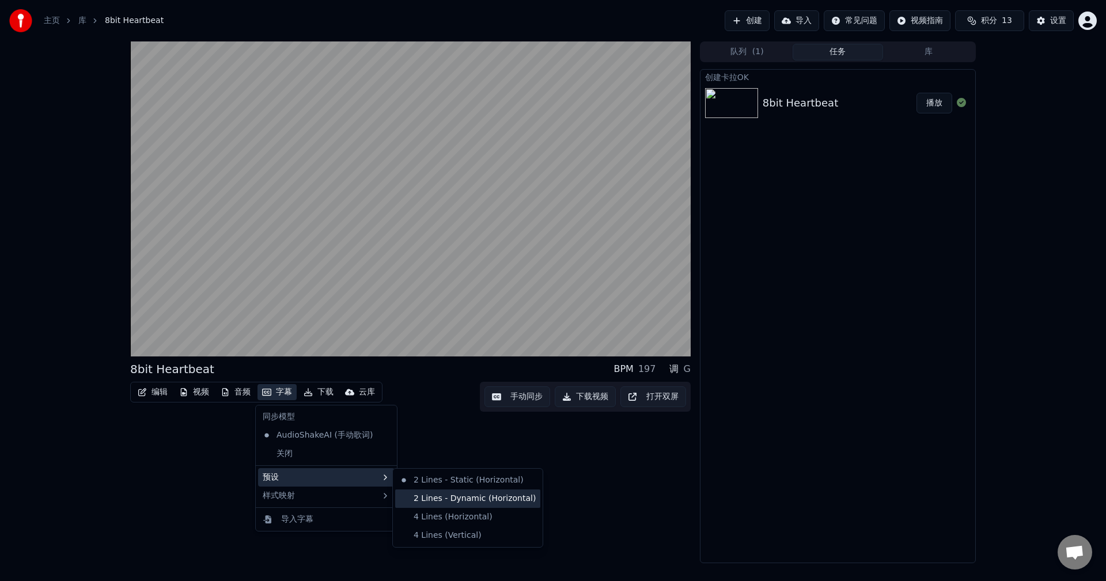
click at [441, 504] on div "2 Lines - Dynamic (Horizontal)" at bounding box center [467, 499] width 145 height 18
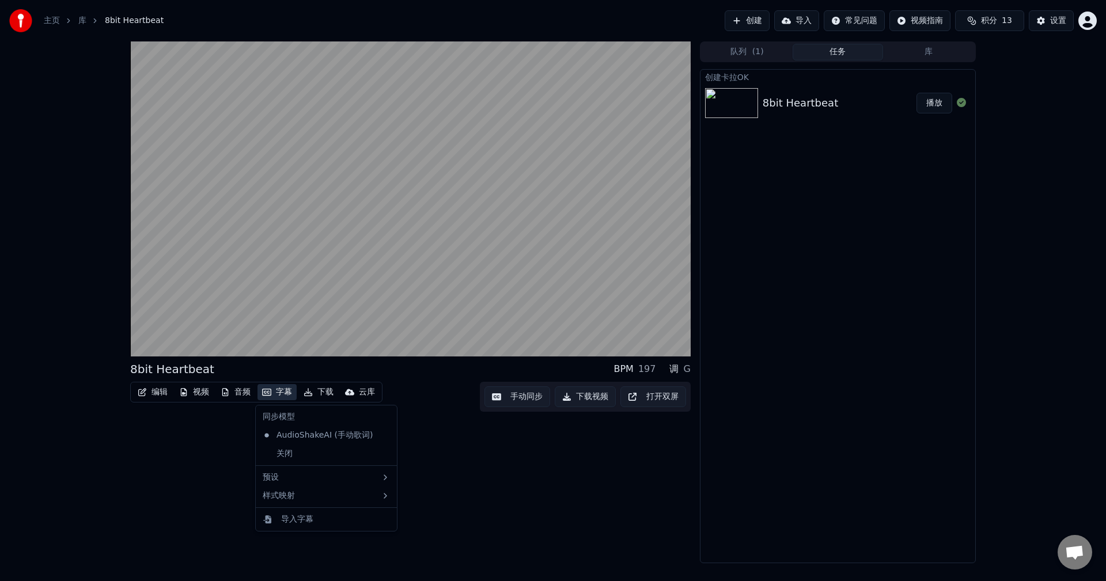
click at [280, 392] on button "字幕" at bounding box center [277, 392] width 39 height 16
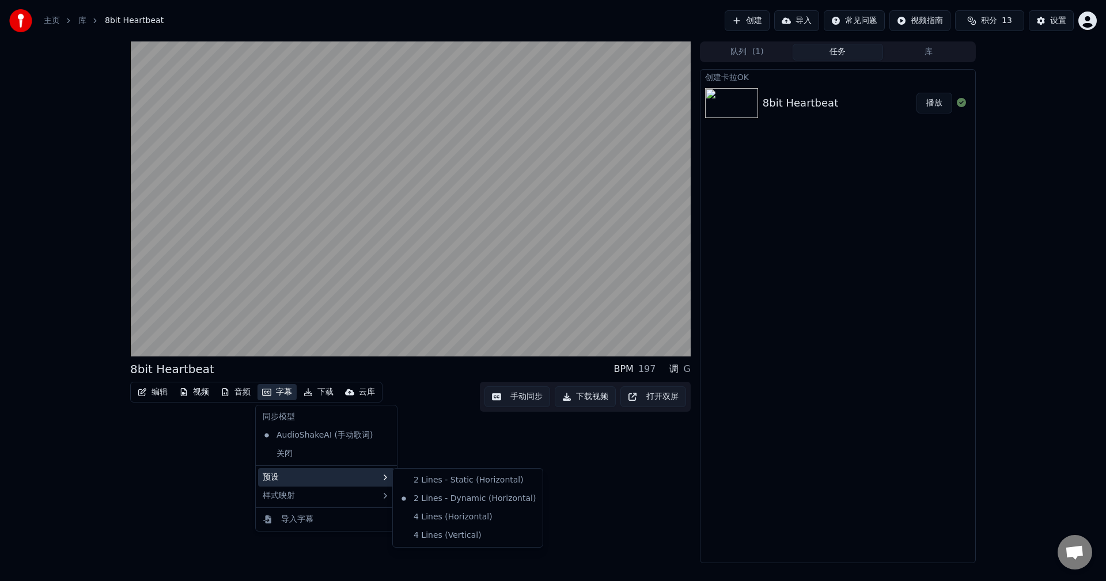
click at [343, 483] on div "预设" at bounding box center [326, 478] width 137 height 18
click at [447, 520] on div "4 Lines (Horizontal)" at bounding box center [467, 517] width 145 height 18
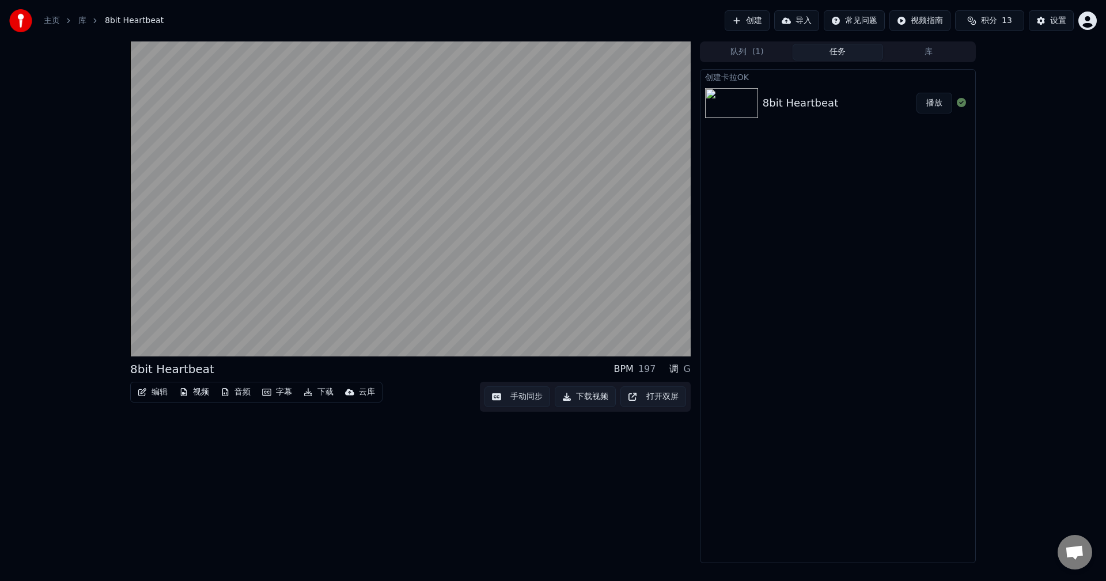
click at [284, 390] on button "字幕" at bounding box center [277, 392] width 39 height 16
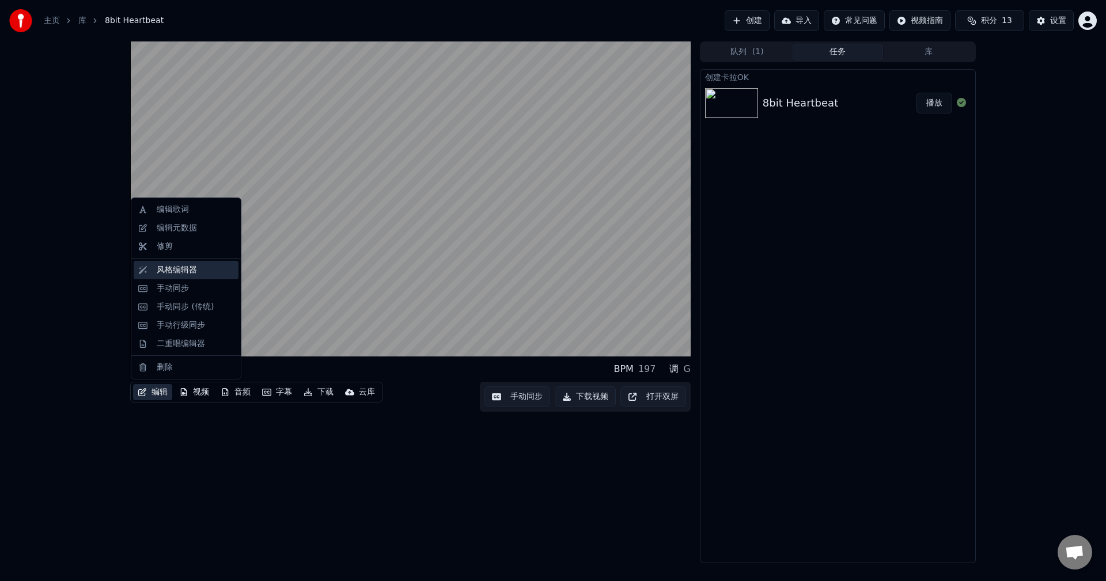
click at [204, 271] on div "风格编辑器" at bounding box center [195, 271] width 77 height 12
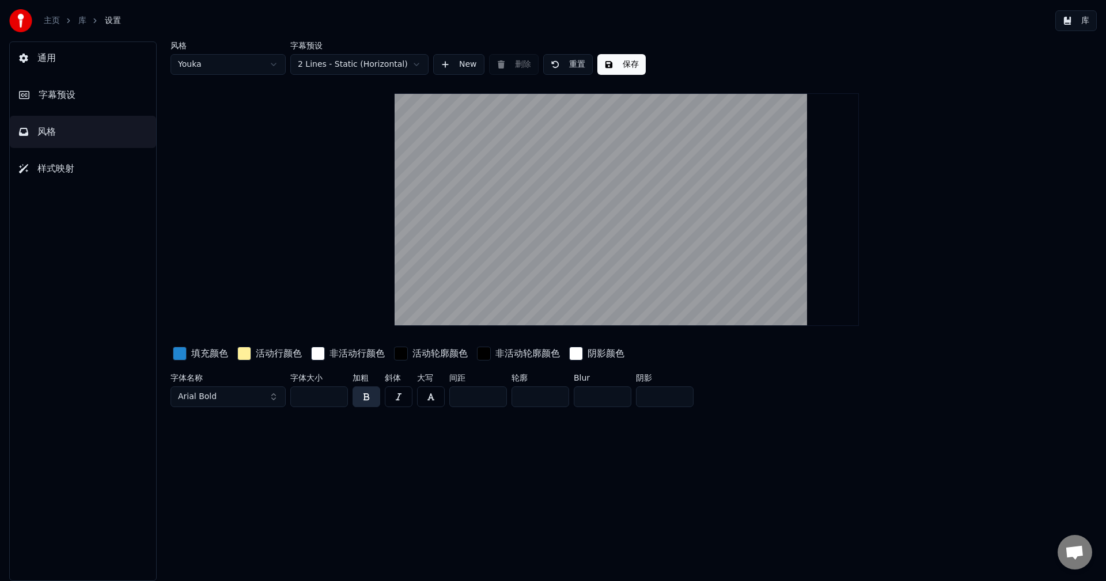
click at [380, 62] on html "主页 库 设置 库 通用 字幕预设 风格 样式映射 风格 Youka 字幕预设 2 Lines - Static (Horizontal) New 删除 重置…" at bounding box center [553, 290] width 1106 height 581
click at [182, 353] on html "主页 库 设置 库 通用 字幕预设 风格 样式映射 风格 Youka 字幕预设 2 Lines - Static (Horizontal) New 删除 重置…" at bounding box center [553, 290] width 1106 height 581
click at [180, 351] on div "button" at bounding box center [180, 354] width 14 height 14
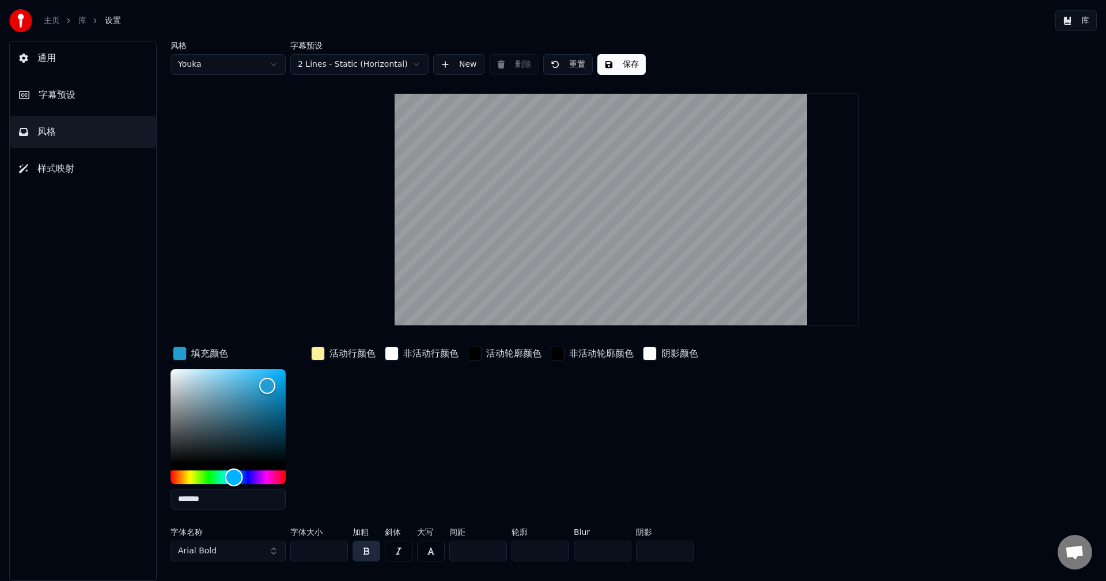
click at [234, 474] on div "Hue" at bounding box center [234, 478] width 18 height 18
drag, startPoint x: 216, startPoint y: 392, endPoint x: 258, endPoint y: 379, distance: 44.1
click at [258, 379] on div "Color" at bounding box center [228, 416] width 115 height 95
type input "*******"
drag, startPoint x: 255, startPoint y: 382, endPoint x: 250, endPoint y: 375, distance: 9.5
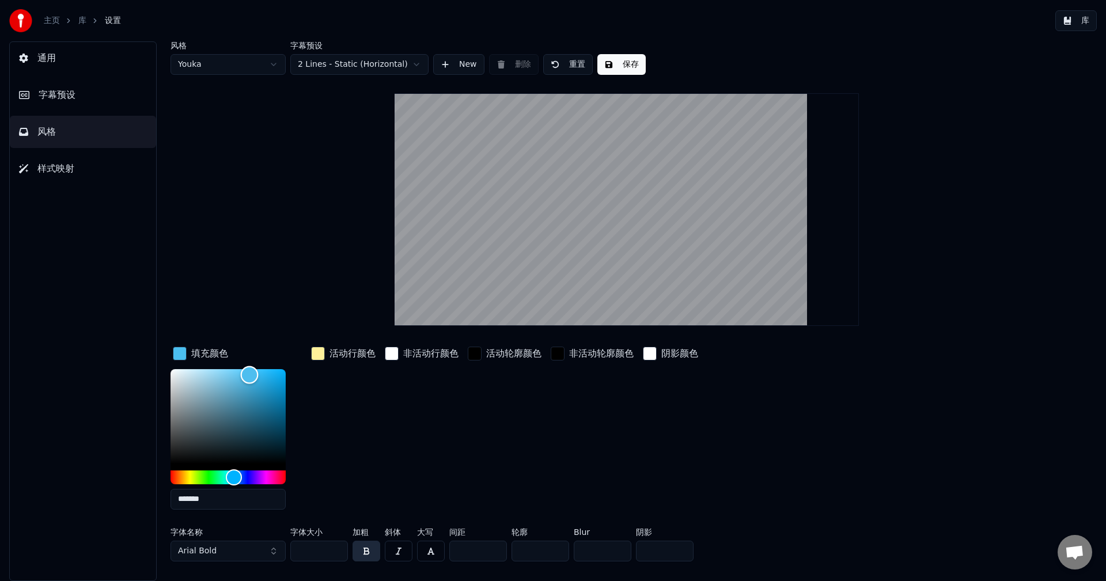
click at [250, 375] on div "Color" at bounding box center [250, 376] width 18 height 18
click at [318, 356] on div "button" at bounding box center [318, 354] width 14 height 14
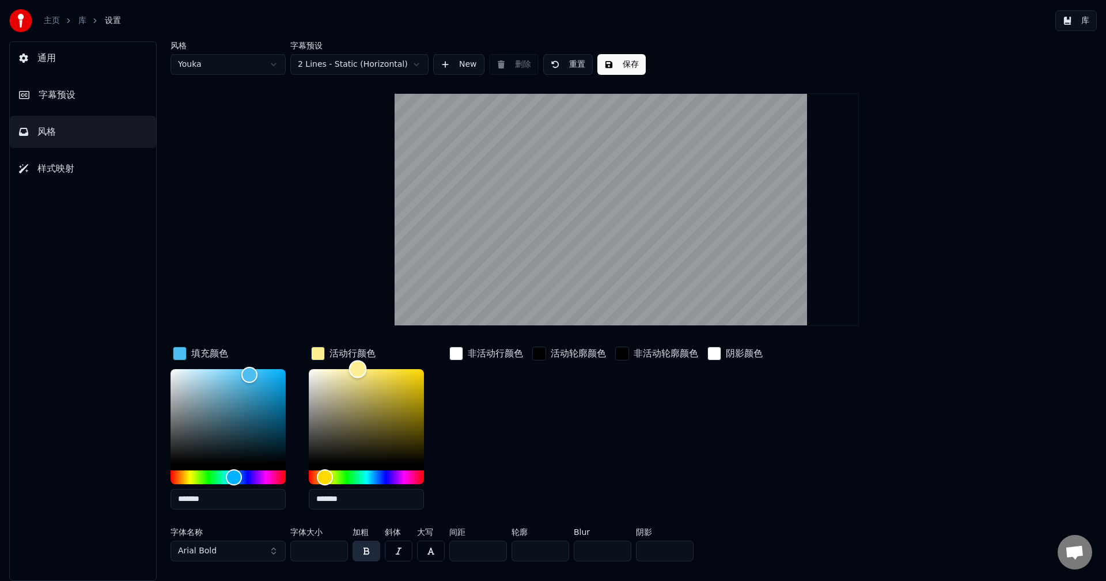
type input "*******"
drag, startPoint x: 354, startPoint y: 372, endPoint x: 345, endPoint y: 341, distance: 32.5
click at [345, 341] on div "风格 Youka 字幕预设 2 Lines - Static (Horizontal) New 删除 重置 保存 填充颜色 ******* 活动行颜色 ***…" at bounding box center [627, 303] width 913 height 525
click at [456, 357] on div "button" at bounding box center [456, 354] width 14 height 14
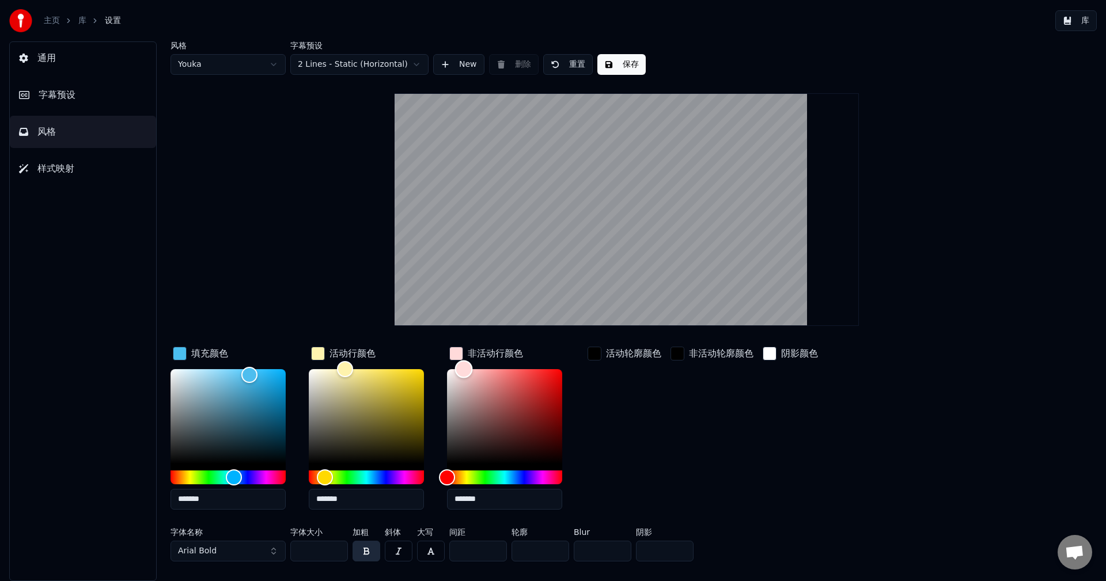
drag, startPoint x: 449, startPoint y: 371, endPoint x: 464, endPoint y: 365, distance: 15.5
click at [464, 365] on div "Color" at bounding box center [464, 369] width 18 height 18
type input "*******"
drag, startPoint x: 428, startPoint y: 372, endPoint x: 401, endPoint y: 362, distance: 29.3
click at [401, 363] on div "填充颜色 ******* 活动行颜色 ******* 非活动行颜色 ******* 活动轮廓颜色 非活动轮廓颜色 阴影颜色" at bounding box center [558, 432] width 775 height 175
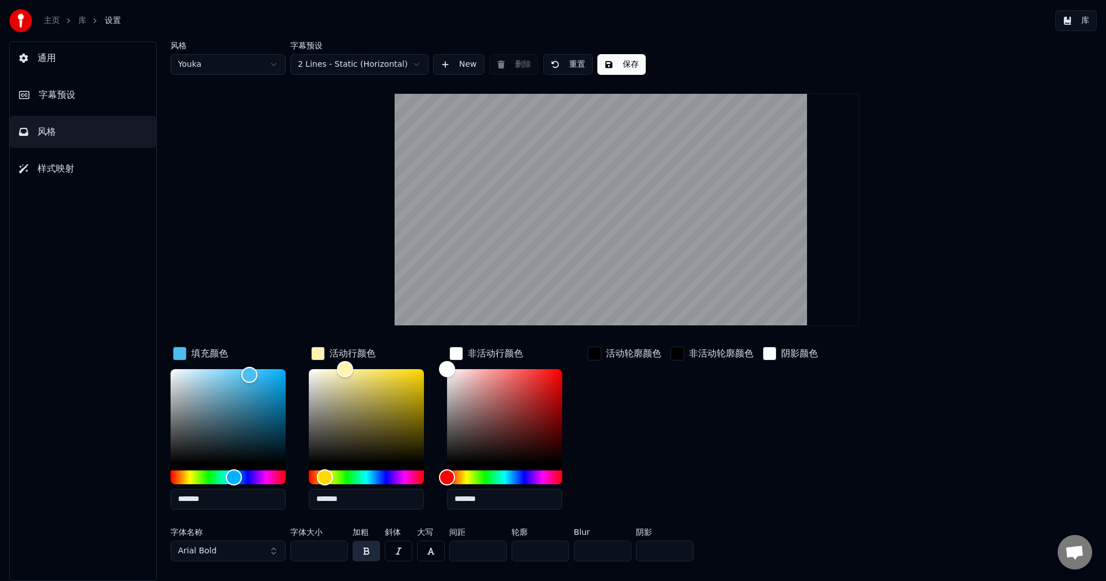
click at [656, 395] on div "活动轮廓颜色" at bounding box center [624, 432] width 78 height 175
click at [773, 352] on div "button" at bounding box center [770, 354] width 14 height 14
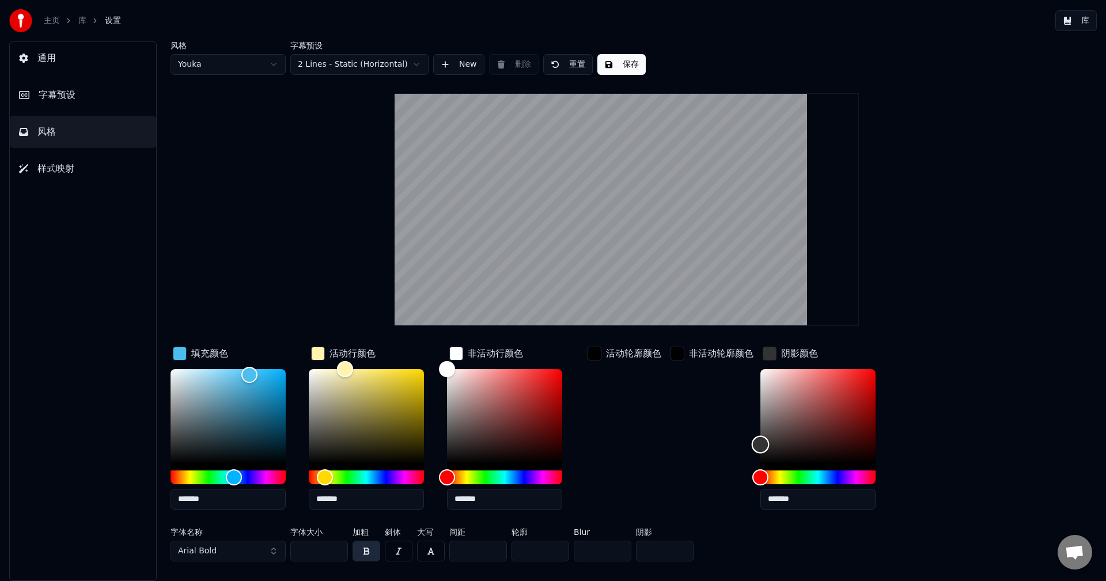
type input "*******"
drag, startPoint x: 761, startPoint y: 380, endPoint x: 717, endPoint y: 437, distance: 72.4
click at [717, 437] on div "填充颜色 ******* 活动行颜色 ******* 非活动行颜色 ******* 活动轮廓颜色 非活动轮廓颜色 阴影颜色 *******" at bounding box center [558, 432] width 775 height 175
click at [651, 409] on div "活动轮廓颜色" at bounding box center [624, 432] width 78 height 175
click at [771, 354] on div "button" at bounding box center [770, 354] width 14 height 14
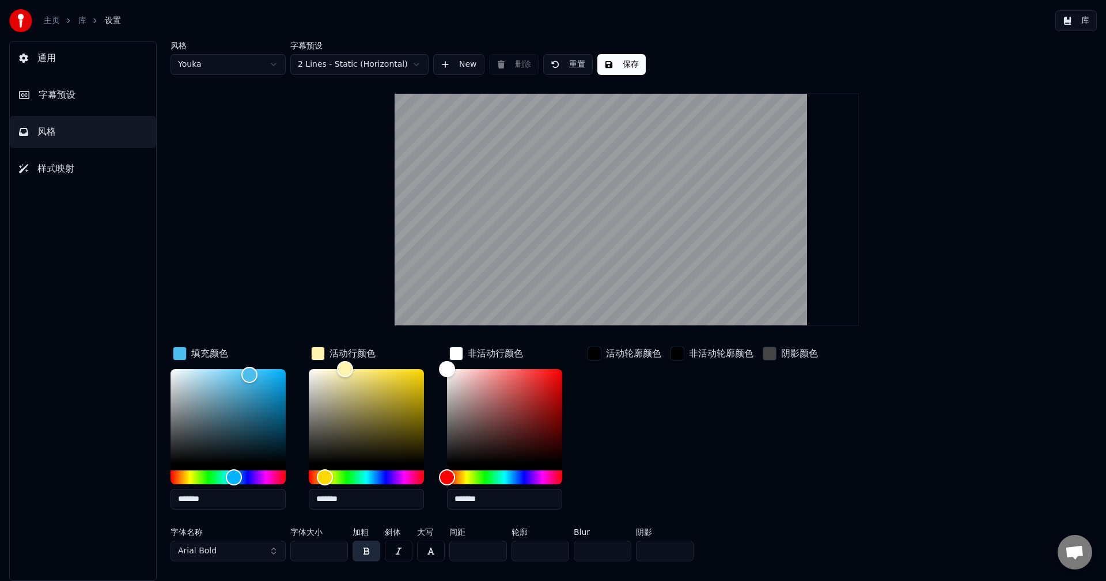
click at [255, 548] on button "Arial Bold" at bounding box center [228, 551] width 115 height 21
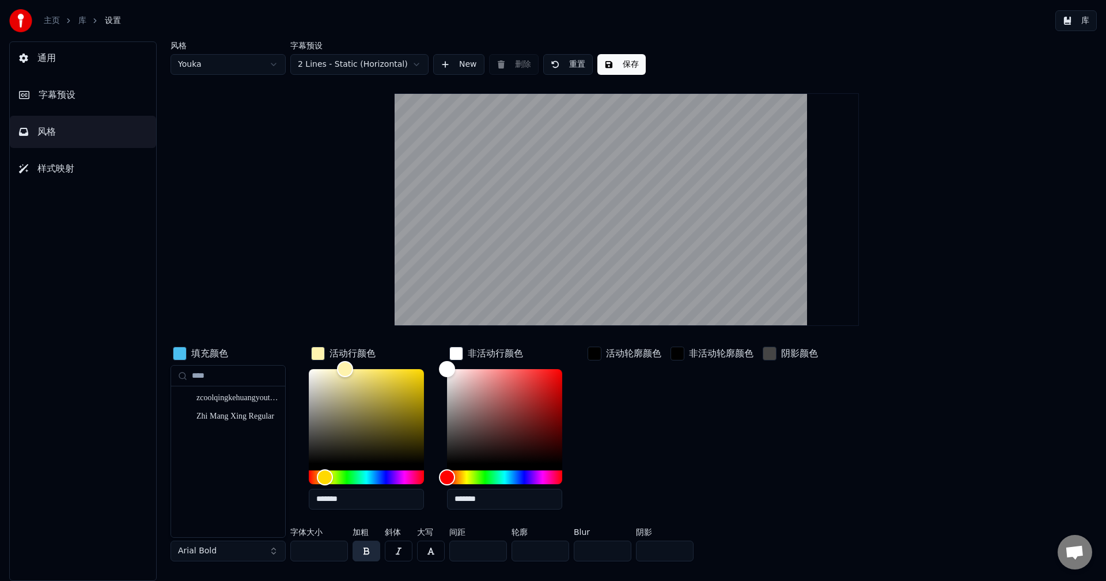
type input "*"
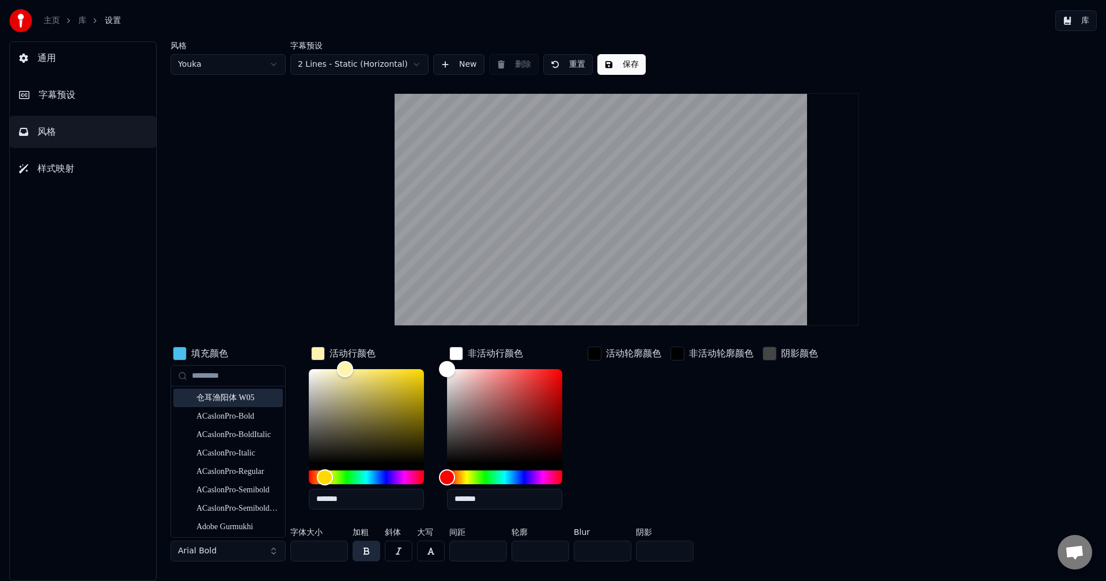
click at [226, 390] on div "仓耳渔阳体 W05" at bounding box center [227, 398] width 109 height 18
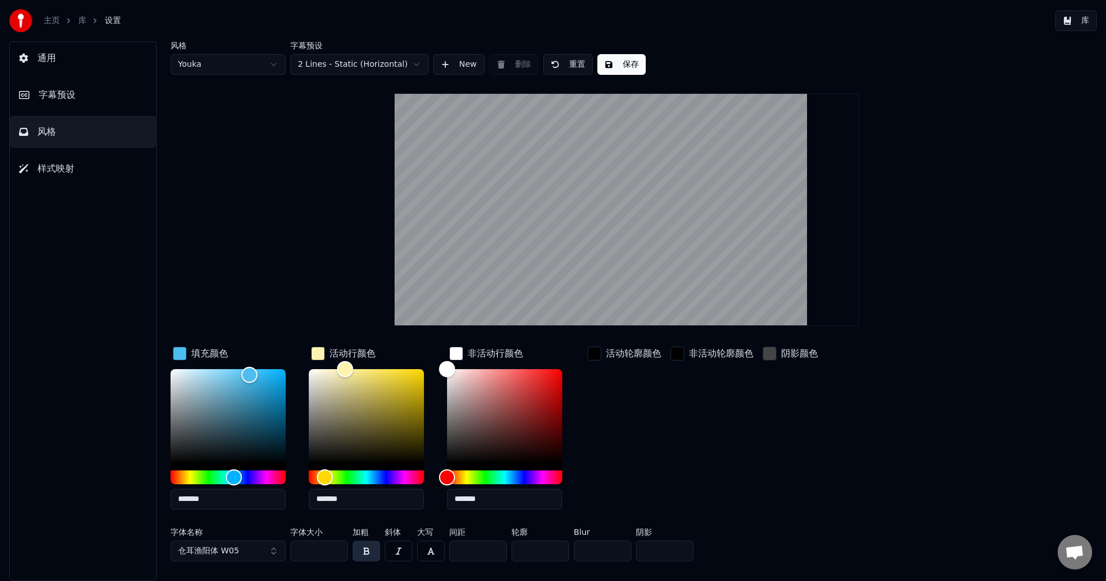
drag, startPoint x: 634, startPoint y: 266, endPoint x: 634, endPoint y: 277, distance: 10.4
click at [634, 277] on video at bounding box center [627, 209] width 464 height 233
click at [702, 445] on div "非活动轮廓颜色" at bounding box center [712, 432] width 88 height 175
click at [757, 412] on div "填充颜色 ******* 活动行颜色 ******* 非活动行颜色 ******* 活动轮廓颜色 非活动轮廓颜色 阴影颜色" at bounding box center [558, 432] width 775 height 175
click at [620, 61] on button "保存" at bounding box center [622, 64] width 48 height 21
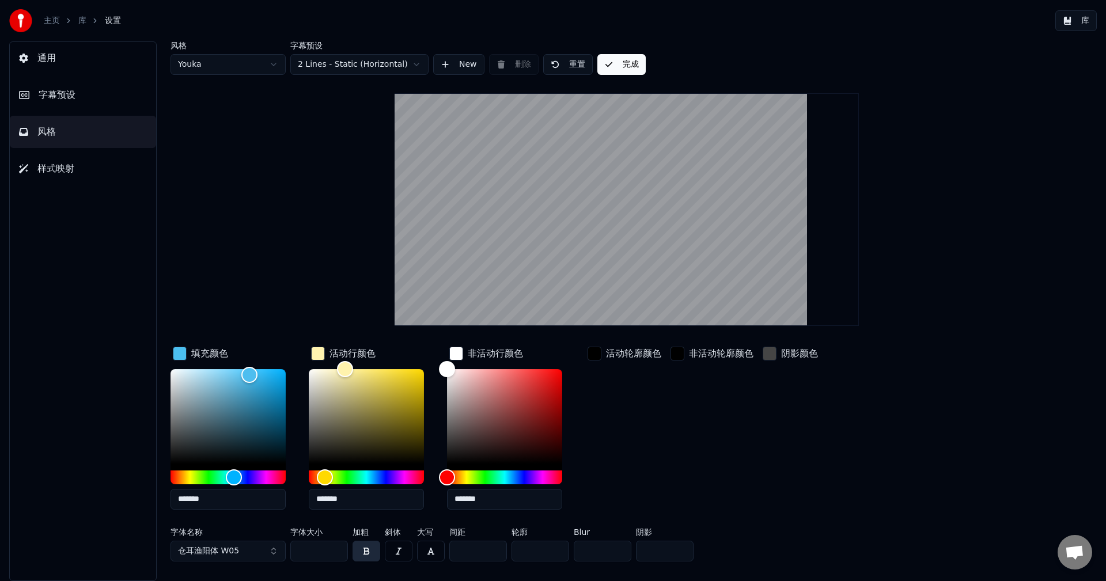
click at [620, 65] on button "完成" at bounding box center [622, 64] width 48 height 21
click at [84, 53] on button "通用" at bounding box center [83, 58] width 146 height 32
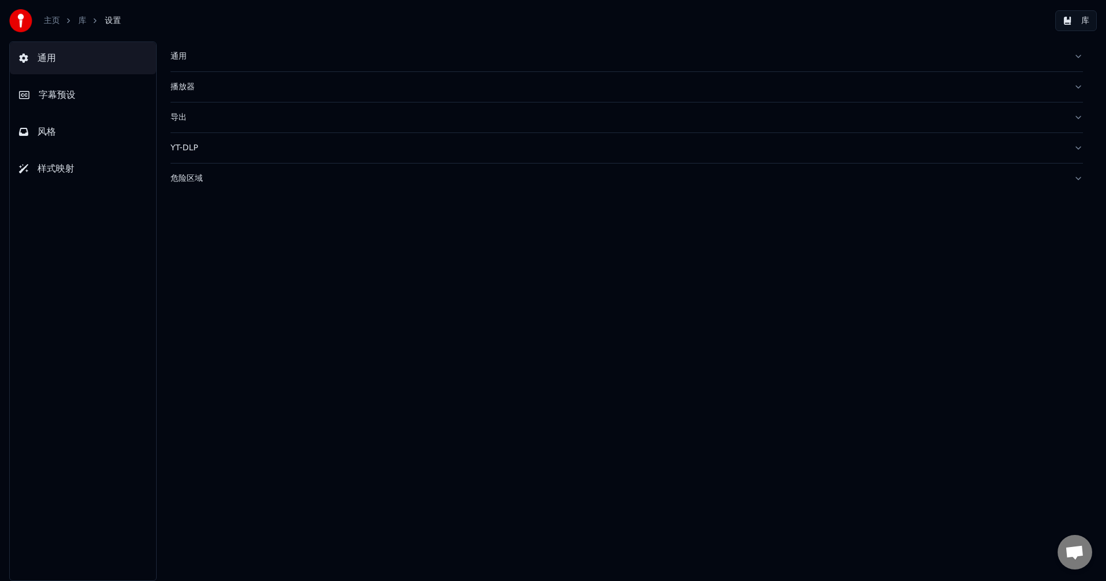
click at [53, 13] on div "主页 库 设置" at bounding box center [65, 20] width 112 height 23
click at [51, 20] on link "主页" at bounding box center [52, 21] width 16 height 12
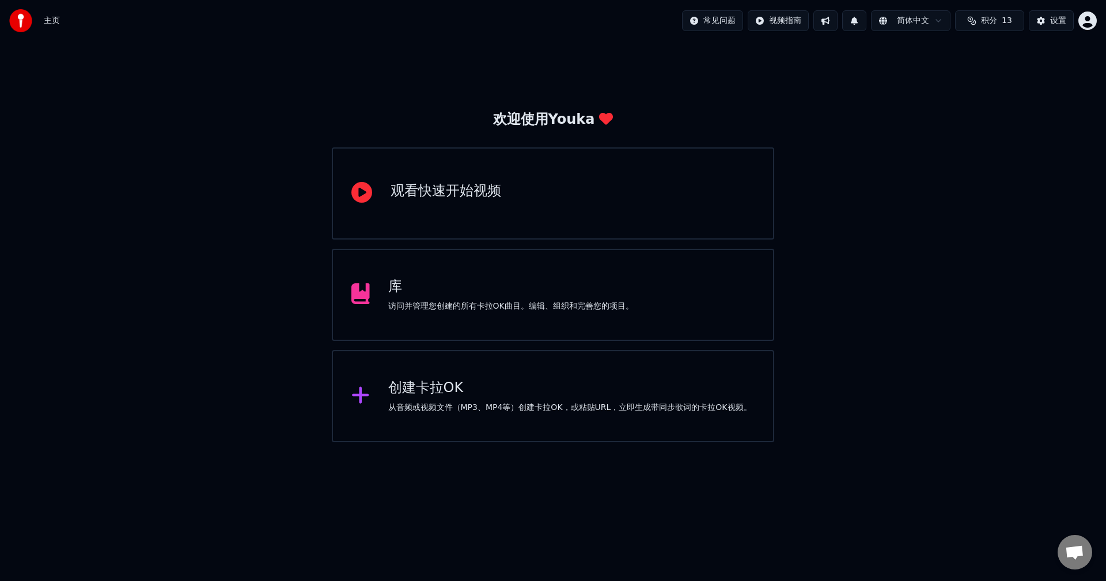
click at [636, 322] on div "库 访问并管理您创建的所有卡拉OK曲目。编辑、组织和完善您的项目。" at bounding box center [553, 295] width 443 height 92
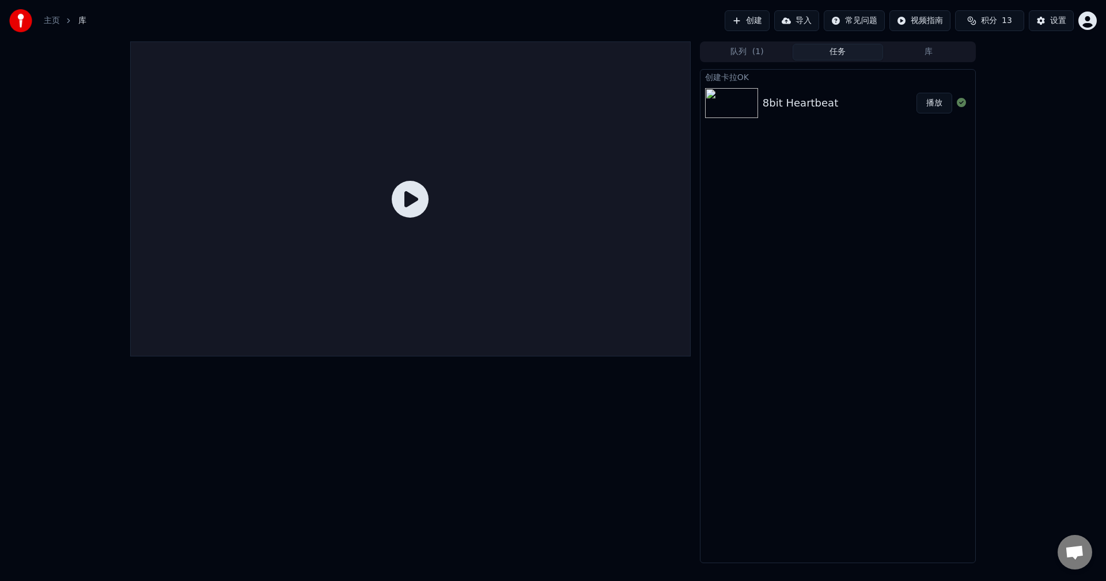
click at [780, 99] on div "8bit Heartbeat" at bounding box center [800, 103] width 75 height 16
click at [811, 102] on div "8bit Heartbeat" at bounding box center [800, 103] width 75 height 16
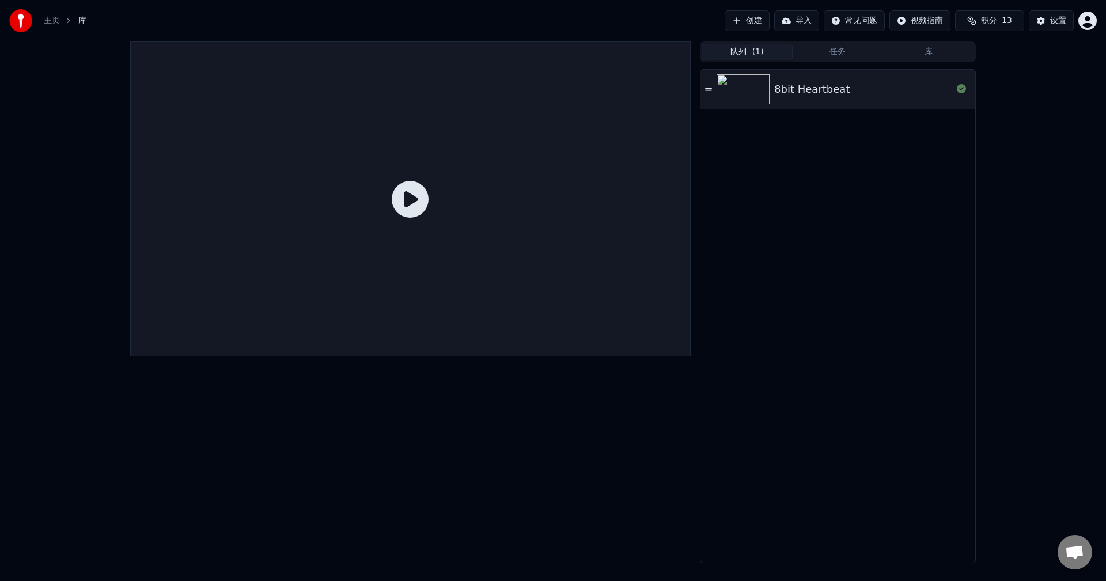
click at [735, 52] on button "队列 ( 1 )" at bounding box center [747, 52] width 91 height 17
click at [834, 54] on button "任务" at bounding box center [838, 52] width 91 height 17
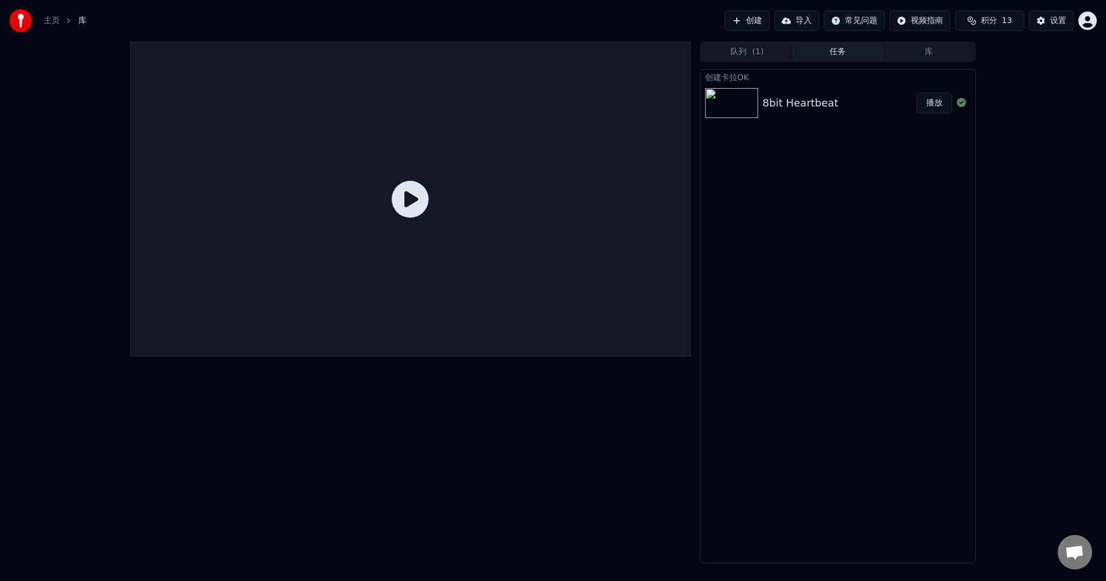
click at [868, 102] on div "8bit Heartbeat" at bounding box center [840, 103] width 154 height 16
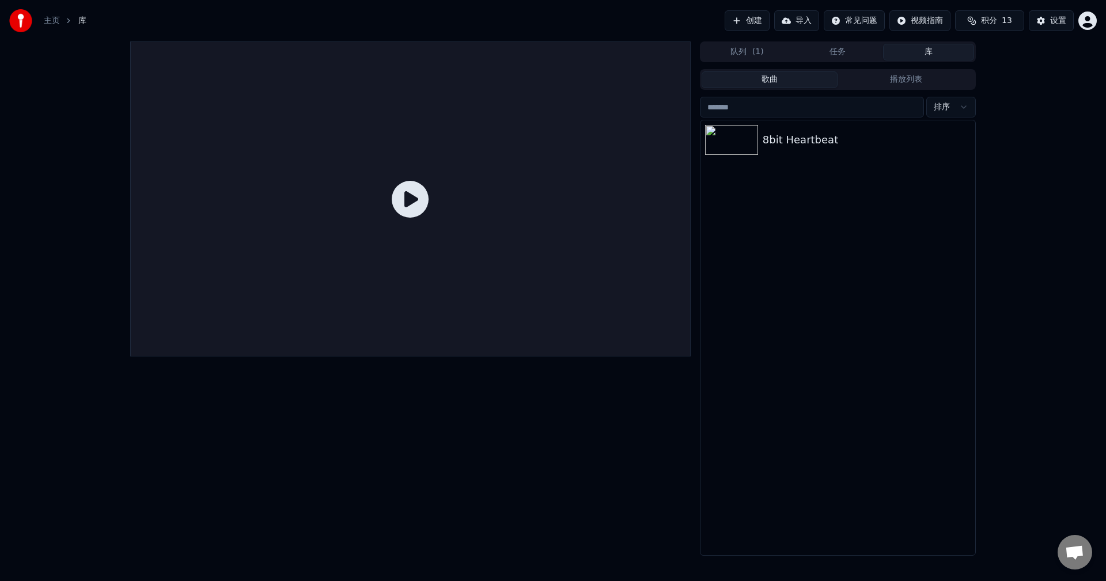
click at [923, 48] on button "库" at bounding box center [928, 52] width 91 height 17
click at [821, 146] on div "8bit Heartbeat" at bounding box center [861, 140] width 197 height 16
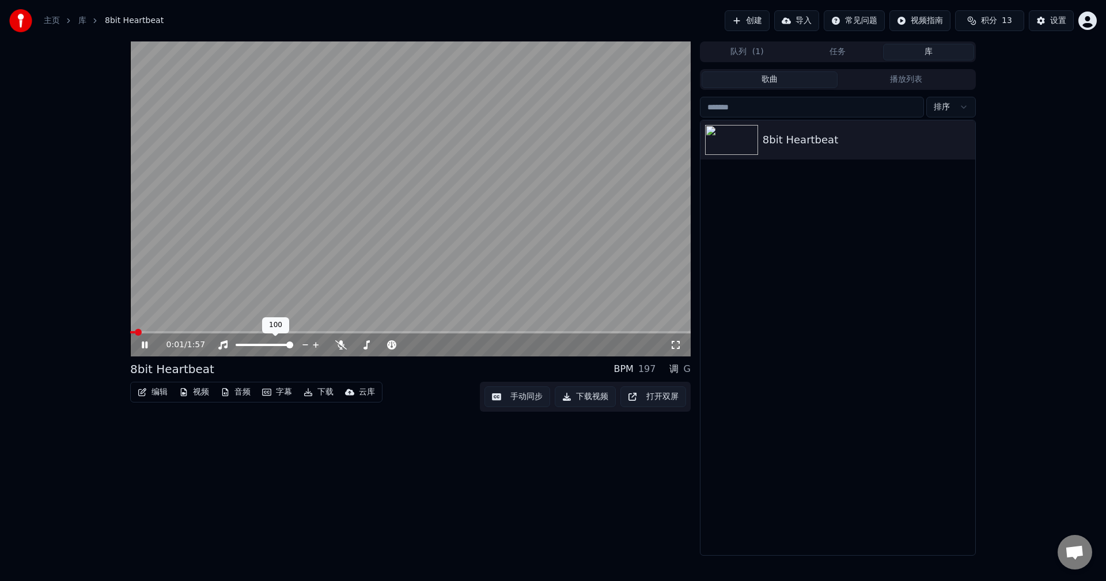
click at [381, 239] on video at bounding box center [410, 198] width 561 height 315
click at [270, 390] on icon "button" at bounding box center [266, 392] width 9 height 7
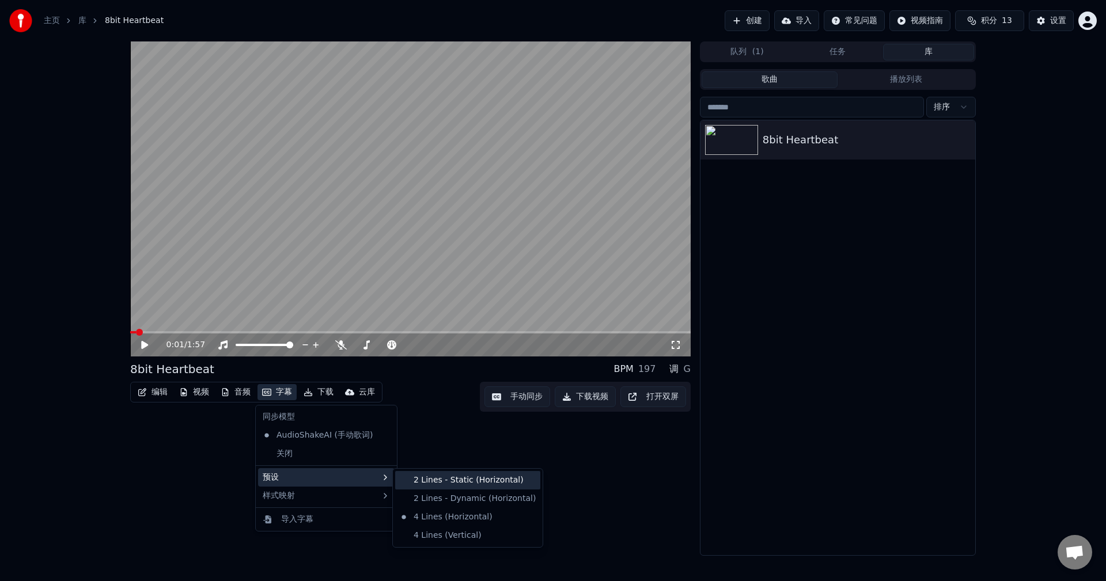
click at [472, 481] on div "2 Lines - Static (Horizontal)" at bounding box center [467, 480] width 145 height 18
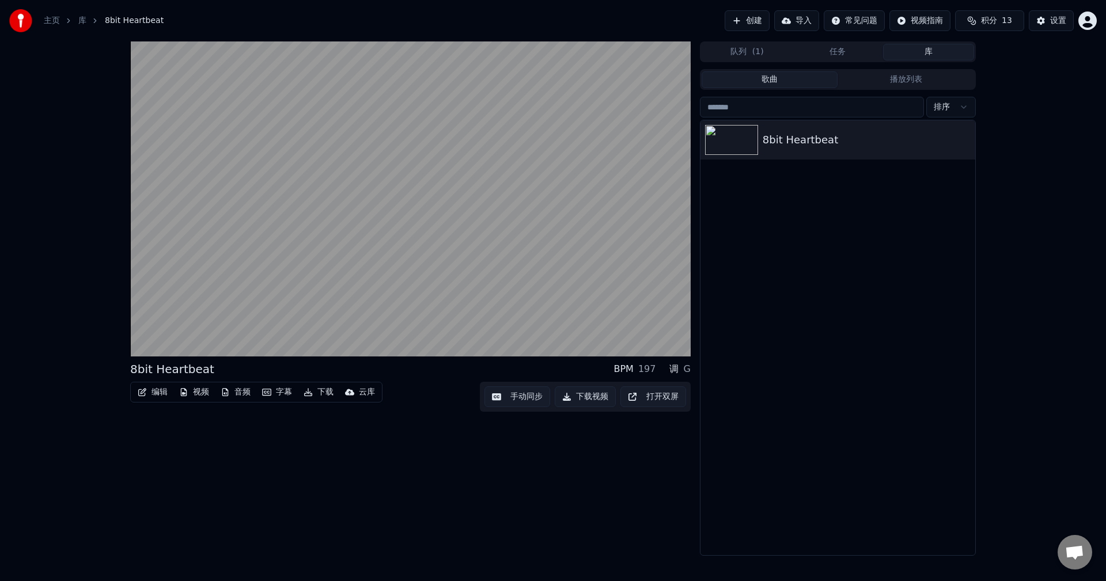
click at [236, 390] on button "音频" at bounding box center [235, 392] width 39 height 16
click at [430, 424] on div "8bit Heartbeat BPM 197 调 G 编辑 视频 音频 字幕 下载 云库 手动同步 下载视频 打开双屏" at bounding box center [410, 298] width 561 height 515
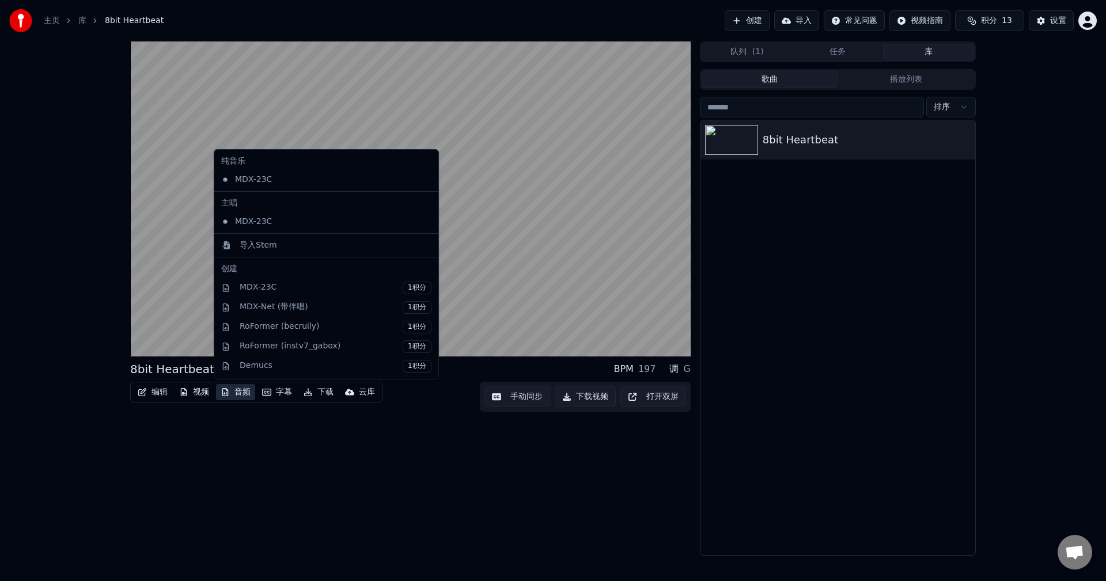
click at [237, 392] on button "音频" at bounding box center [235, 392] width 39 height 16
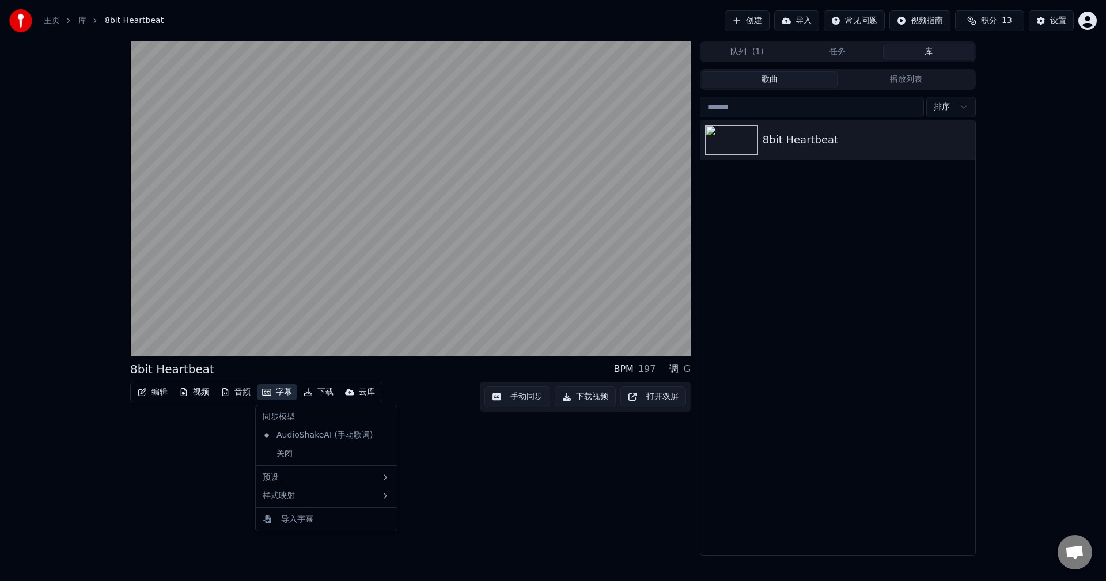
click at [255, 437] on div "8bit Heartbeat BPM 197 调 G 编辑 视频 音频 字幕 下载 云库 手动同步 下载视频 打开双屏" at bounding box center [410, 298] width 561 height 515
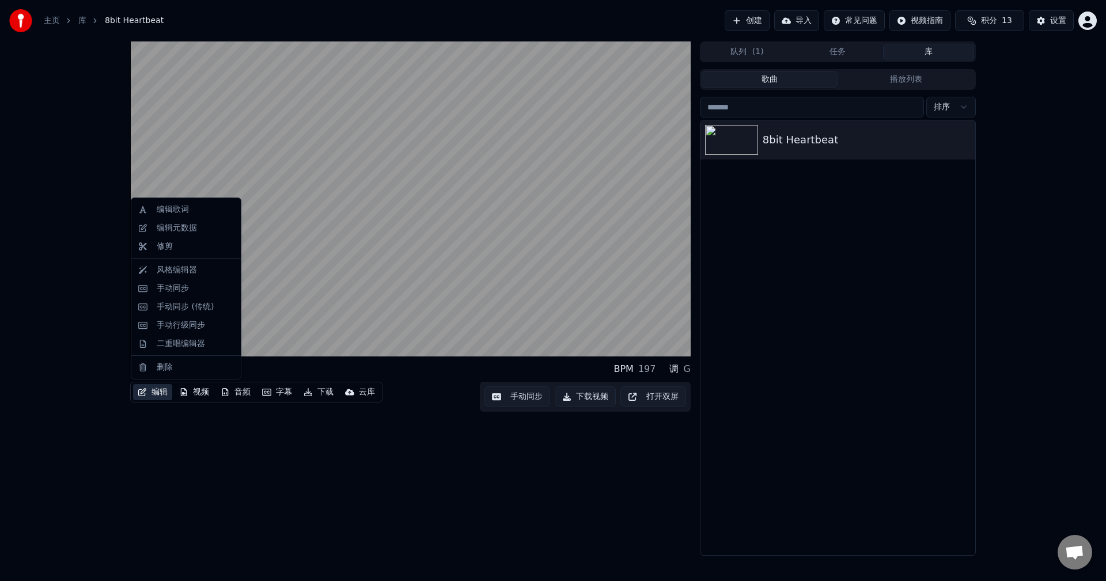
click at [160, 392] on button "编辑" at bounding box center [152, 392] width 39 height 16
click at [202, 341] on div "二重唱编辑器" at bounding box center [181, 344] width 48 height 12
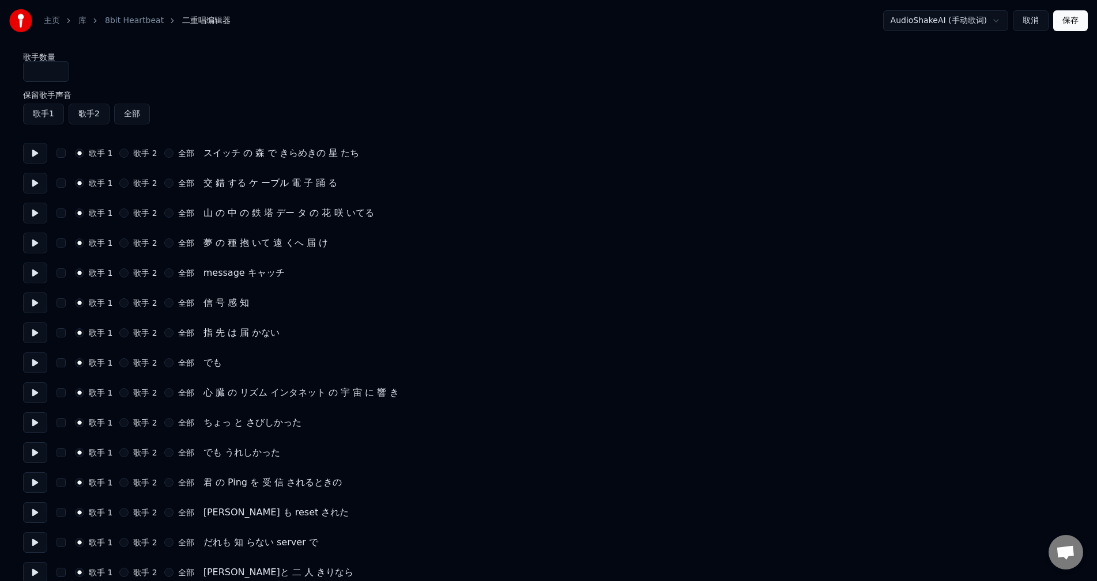
click at [57, 19] on link "主页" at bounding box center [52, 21] width 16 height 12
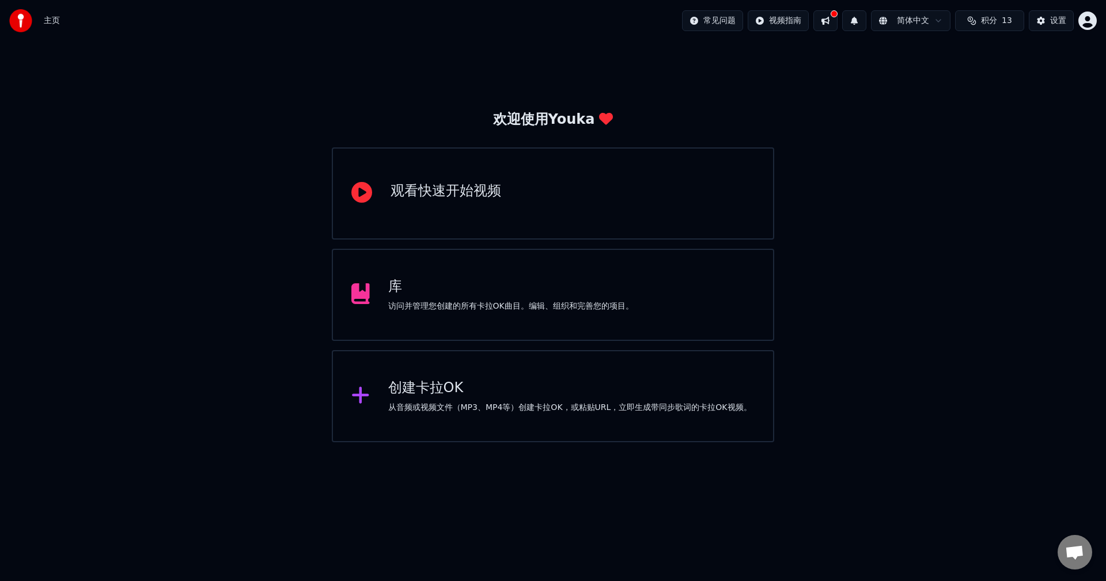
click at [528, 281] on div "库" at bounding box center [510, 287] width 245 height 18
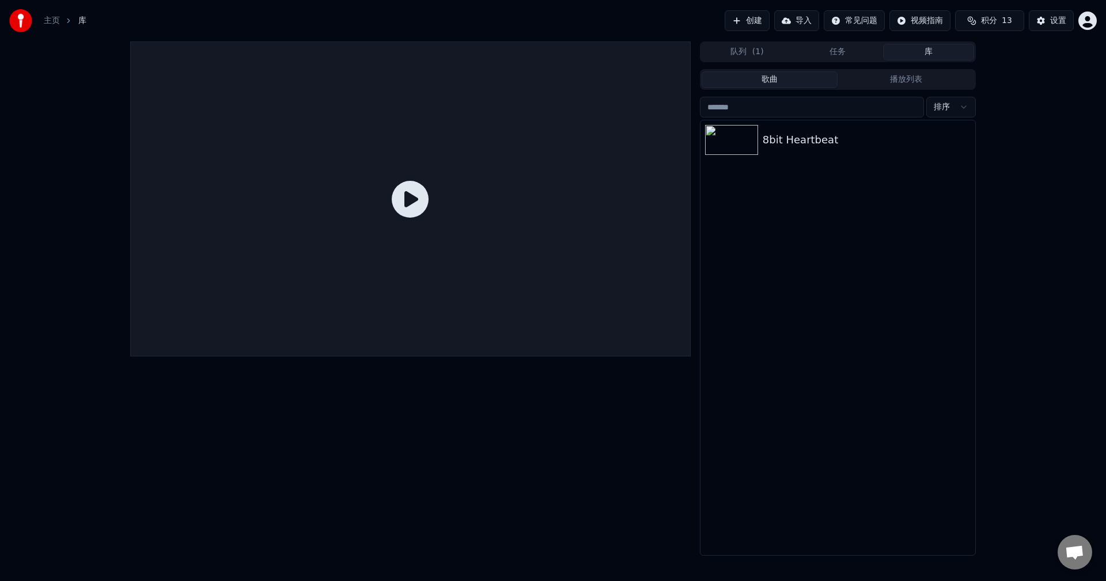
click at [853, 41] on div "主页 库 创建 导入 常见问题 视频指南 积分 13 设置" at bounding box center [553, 20] width 1106 height 41
click at [927, 45] on button "库" at bounding box center [928, 52] width 91 height 17
click at [934, 52] on button "库" at bounding box center [928, 52] width 91 height 17
click at [859, 50] on button "任务" at bounding box center [838, 52] width 91 height 17
click at [921, 55] on button "库" at bounding box center [928, 52] width 91 height 17
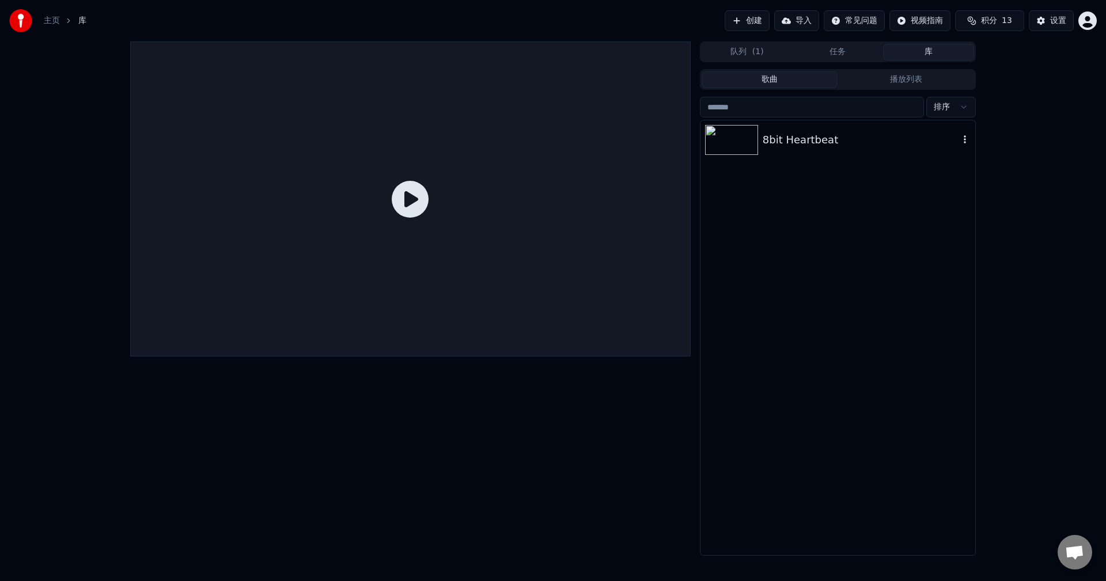
click at [847, 132] on div "8bit Heartbeat" at bounding box center [861, 140] width 197 height 16
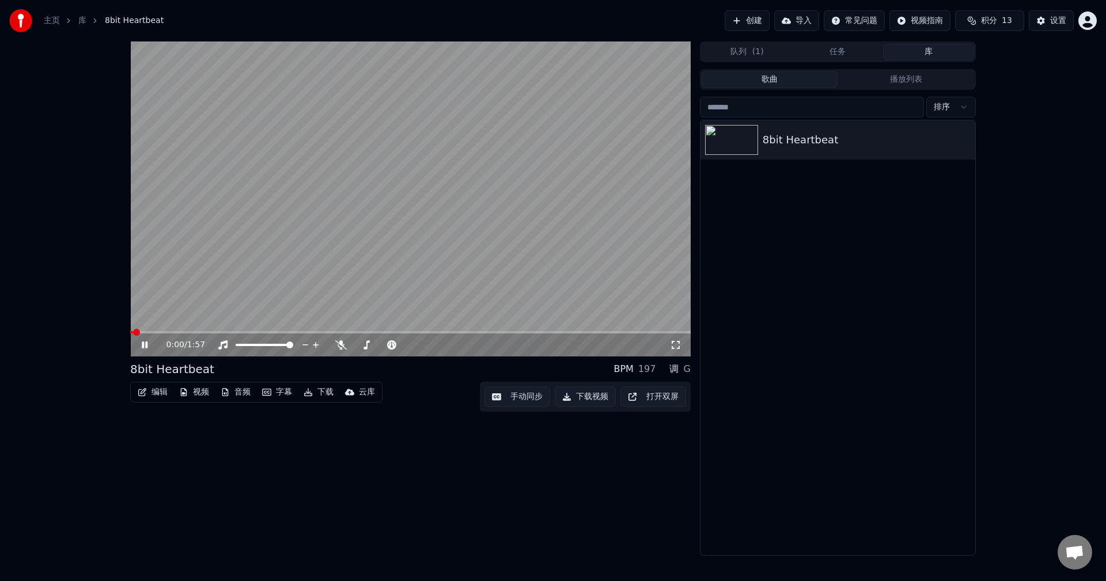
click at [483, 206] on video at bounding box center [410, 198] width 561 height 315
click at [356, 393] on button "云库" at bounding box center [360, 392] width 39 height 16
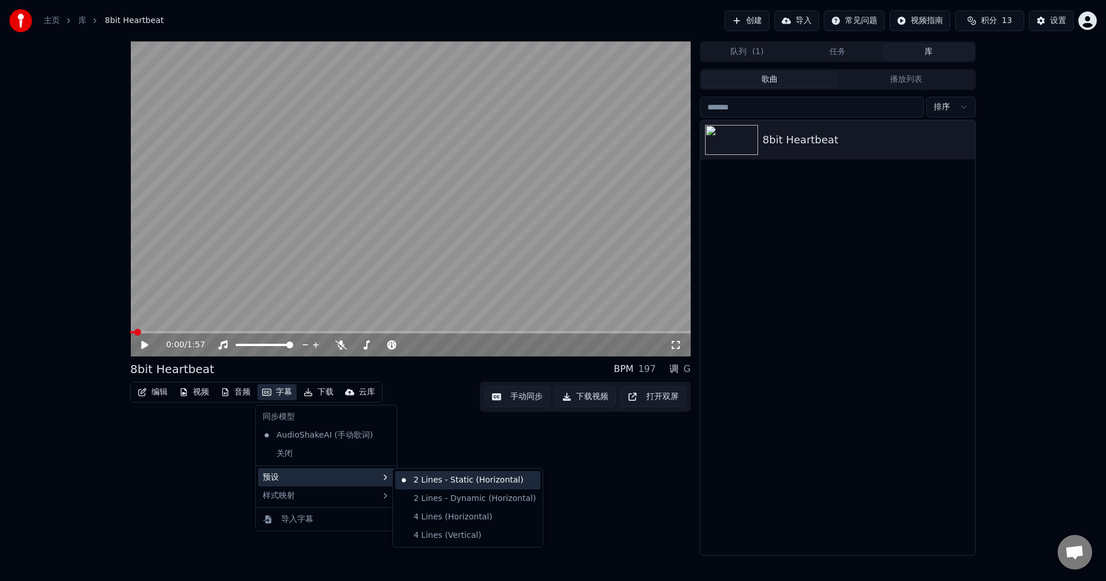
click at [433, 478] on div "2 Lines - Static (Horizontal)" at bounding box center [467, 480] width 145 height 18
click at [433, 478] on div "0:00 / 1:57 8bit Heartbeat BPM 197 调 G 编辑 视频 音频 字幕 下载 云库 手动同步 下载视频 打开双屏" at bounding box center [410, 298] width 561 height 515
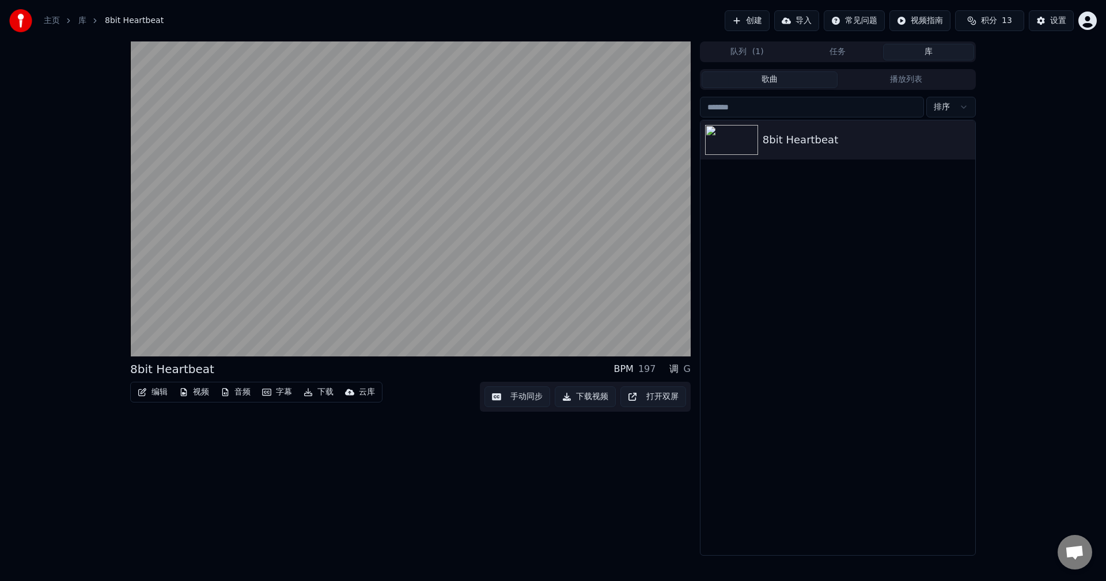
click at [285, 394] on button "字幕" at bounding box center [277, 392] width 39 height 16
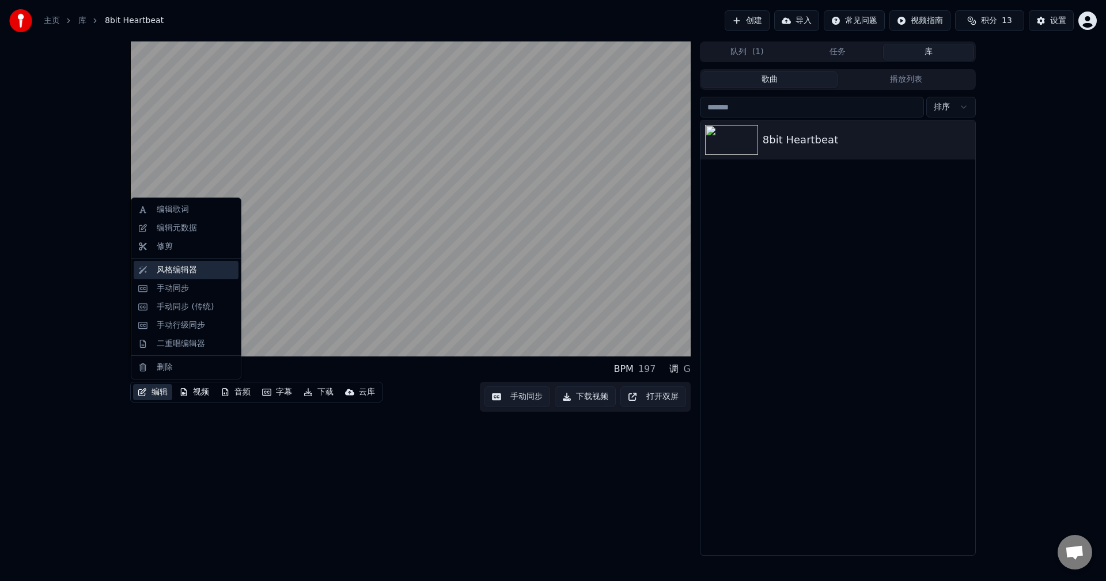
click at [195, 275] on div "风格编辑器" at bounding box center [177, 271] width 40 height 12
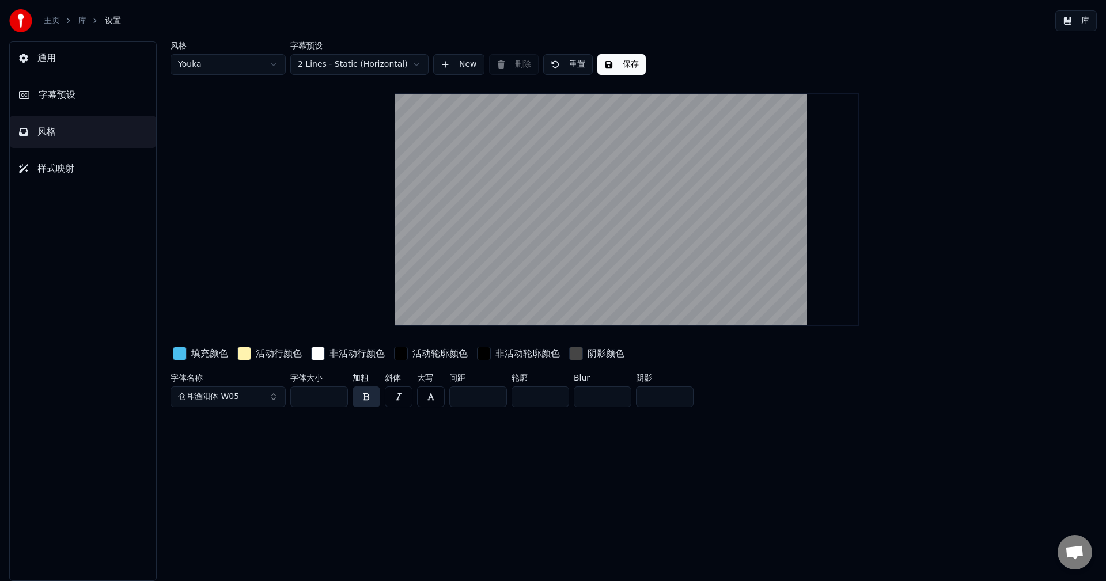
click at [87, 136] on button "风格" at bounding box center [83, 132] width 146 height 32
click at [97, 181] on button "样式映射" at bounding box center [83, 169] width 146 height 32
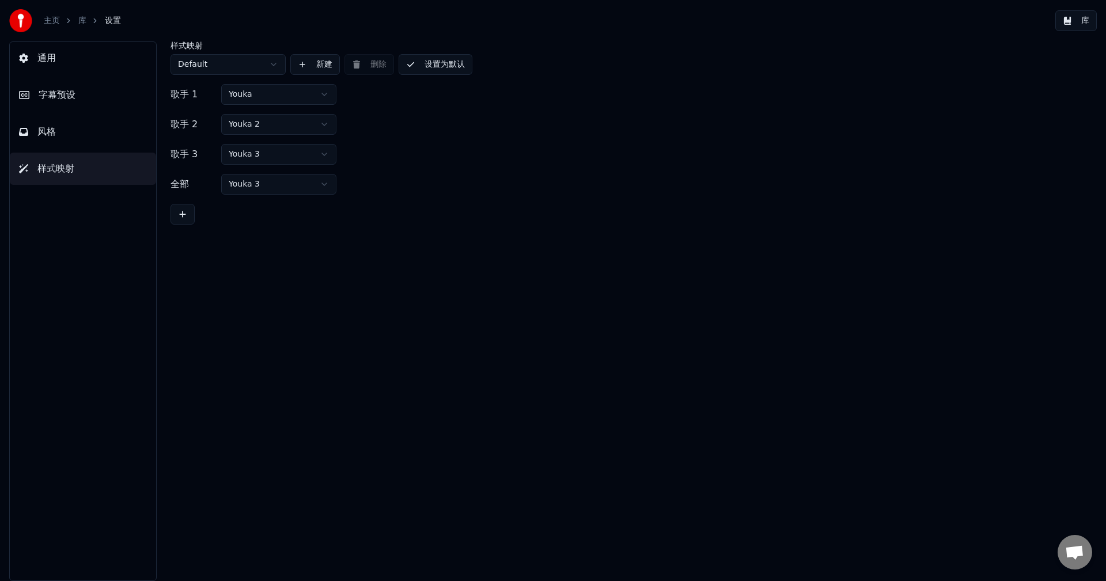
click at [97, 145] on button "风格" at bounding box center [83, 132] width 146 height 32
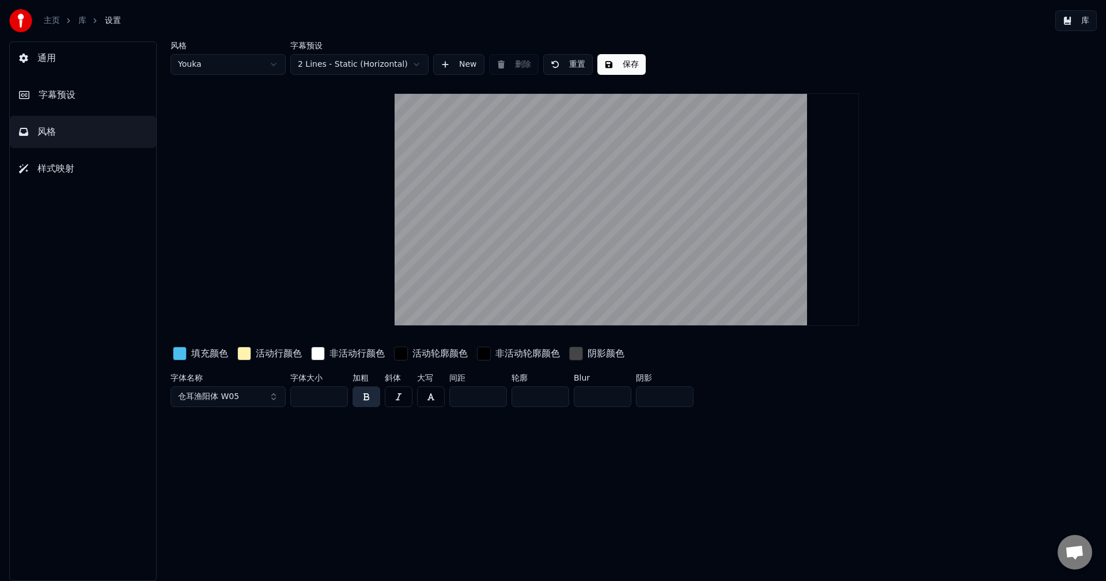
click at [231, 395] on span "仓耳渔阳体 W05" at bounding box center [208, 397] width 61 height 12
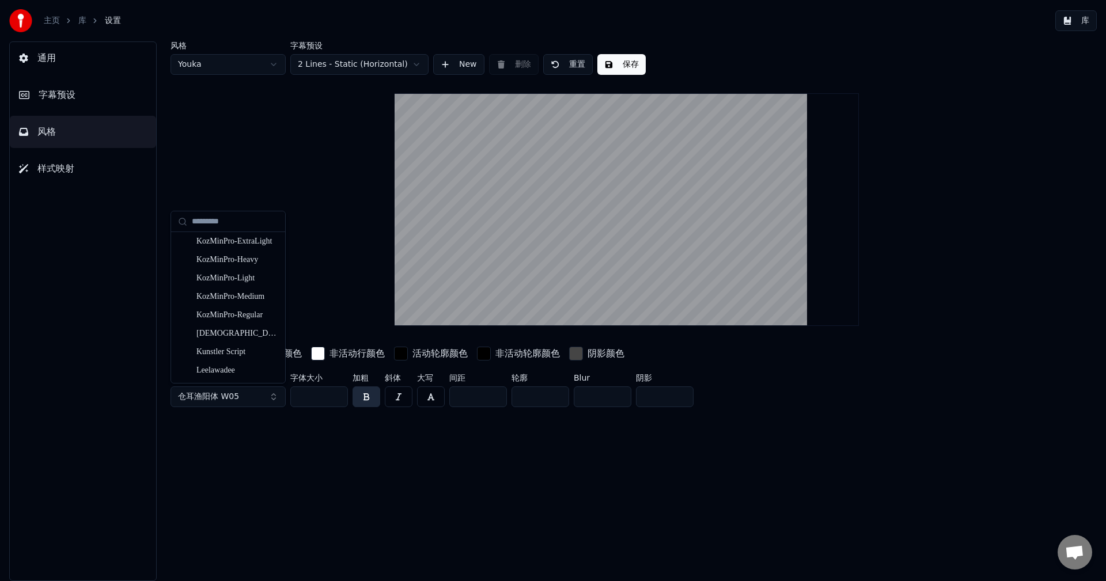
scroll to position [5216, 0]
click at [239, 246] on div "Kunstler Script" at bounding box center [238, 244] width 82 height 12
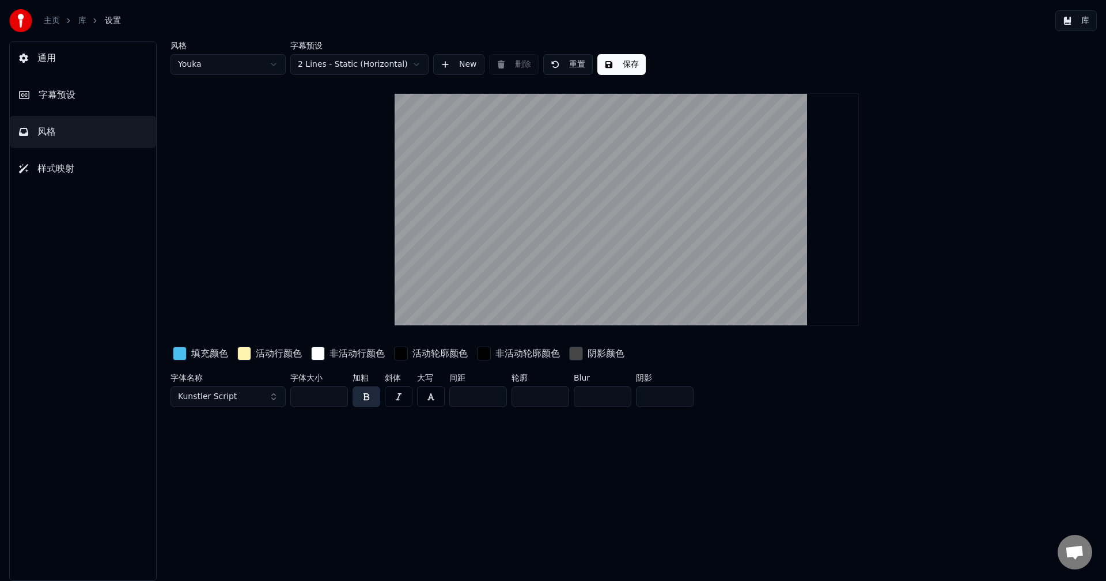
click at [216, 401] on span "Kunstler Script" at bounding box center [207, 397] width 59 height 12
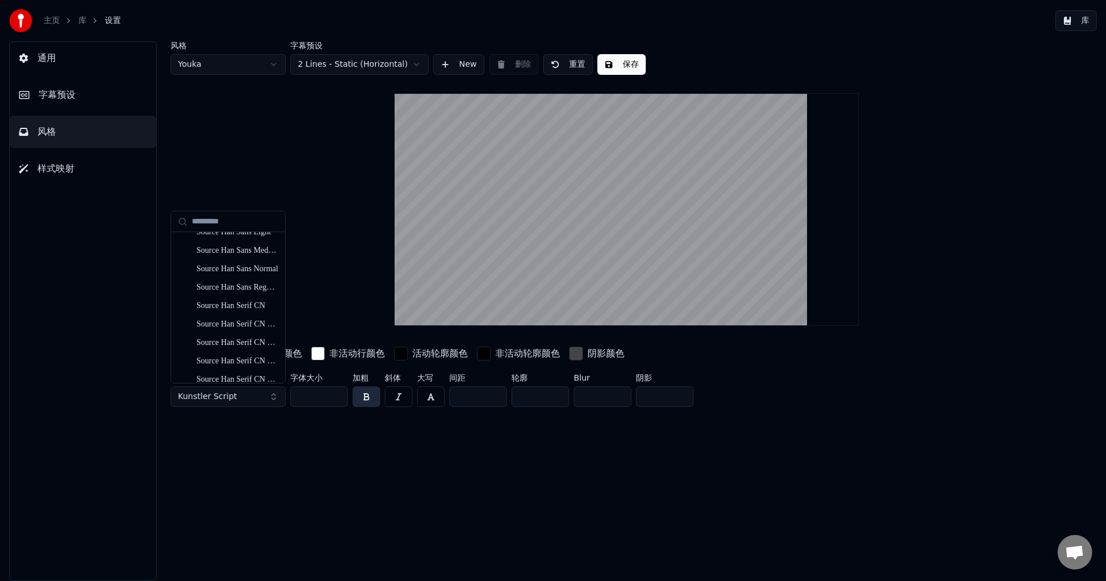
scroll to position [9834, 0]
click at [233, 304] on div "Source Han Sans Normal" at bounding box center [238, 308] width 82 height 12
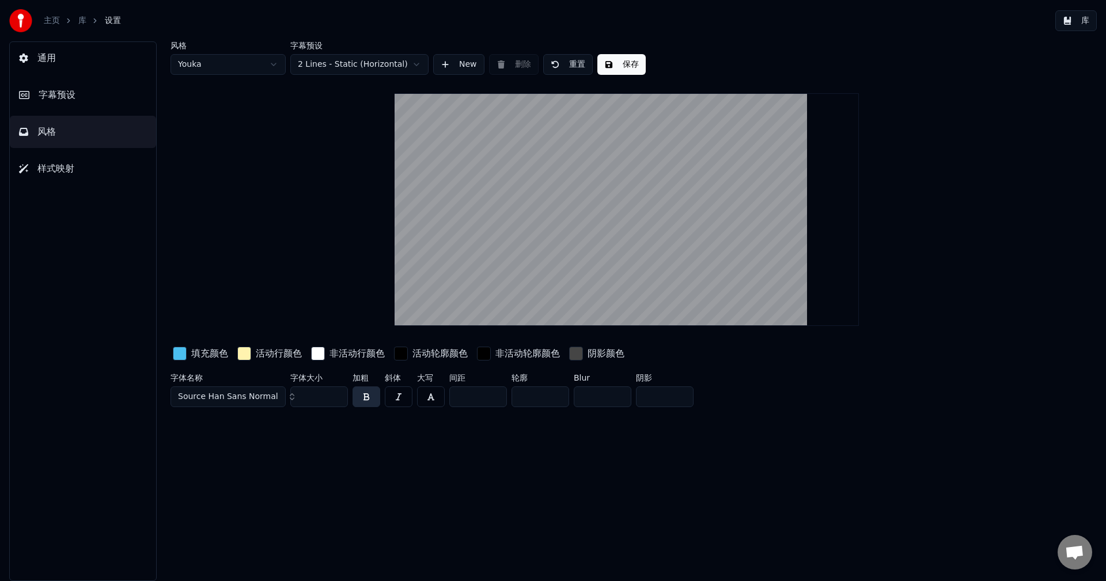
click at [270, 396] on span "Source Han Sans Normal" at bounding box center [228, 397] width 100 height 12
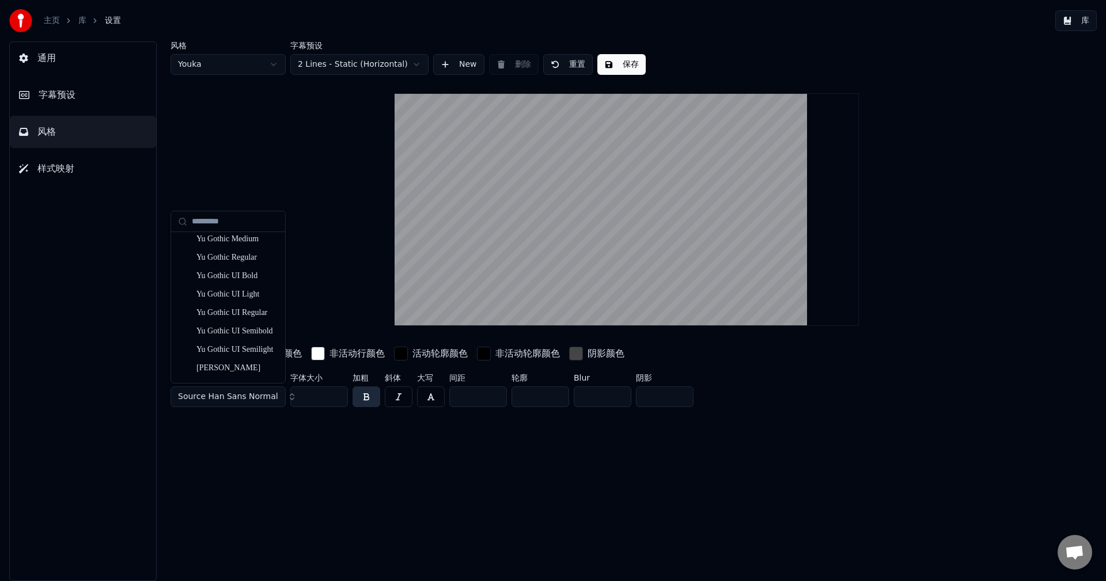
scroll to position [11466, 0]
click at [244, 321] on div "zcoolqingkehuangyouti-Regular" at bounding box center [238, 317] width 82 height 12
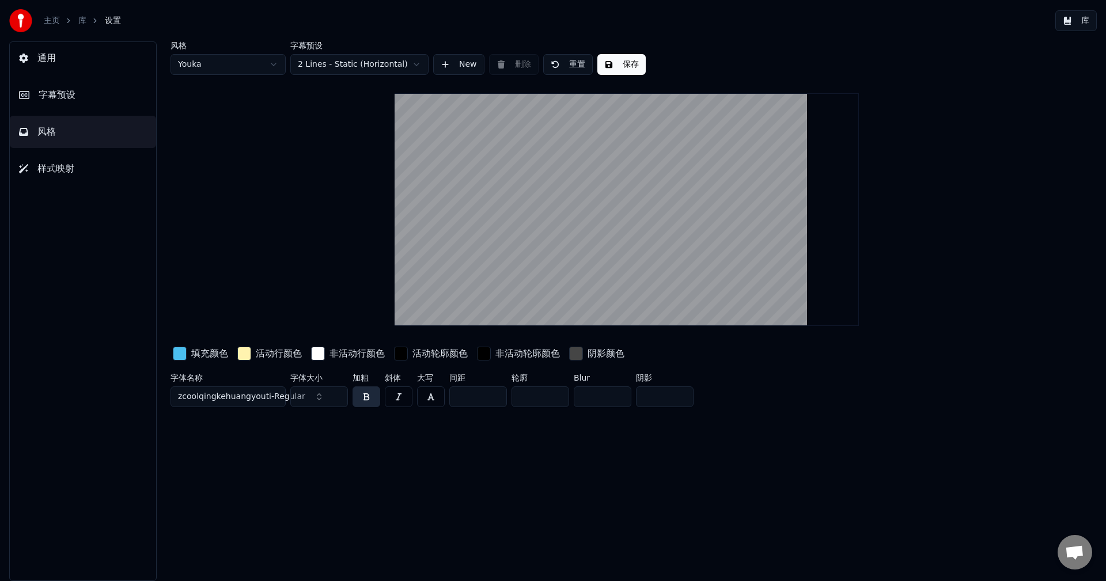
click at [618, 70] on button "保存" at bounding box center [622, 64] width 48 height 21
click at [52, 20] on link "主页" at bounding box center [52, 21] width 16 height 12
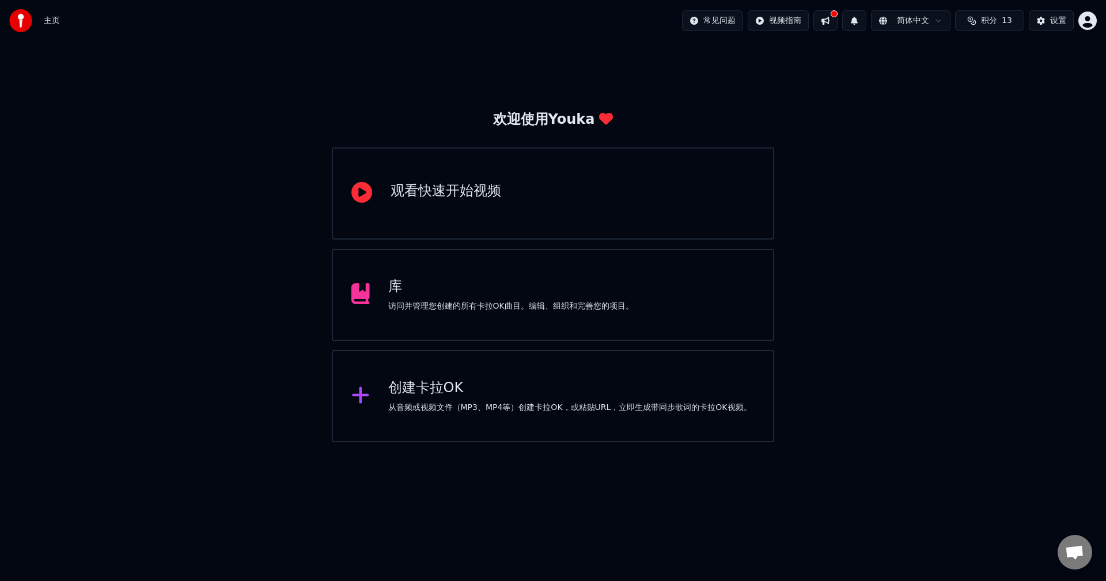
click at [450, 301] on div "访问并管理您创建的所有卡拉OK曲目。编辑、组织和完善您的项目。" at bounding box center [510, 307] width 245 height 12
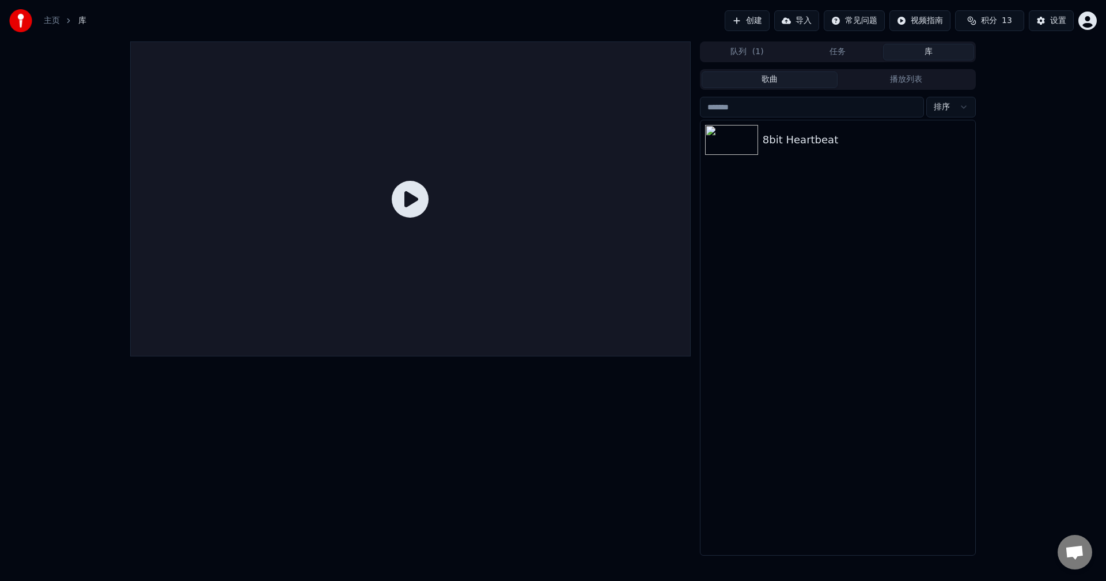
click at [931, 51] on button "库" at bounding box center [928, 52] width 91 height 17
click at [783, 196] on div "8bit Heartbeat" at bounding box center [838, 337] width 275 height 435
click at [807, 138] on div "8bit Heartbeat" at bounding box center [867, 140] width 208 height 16
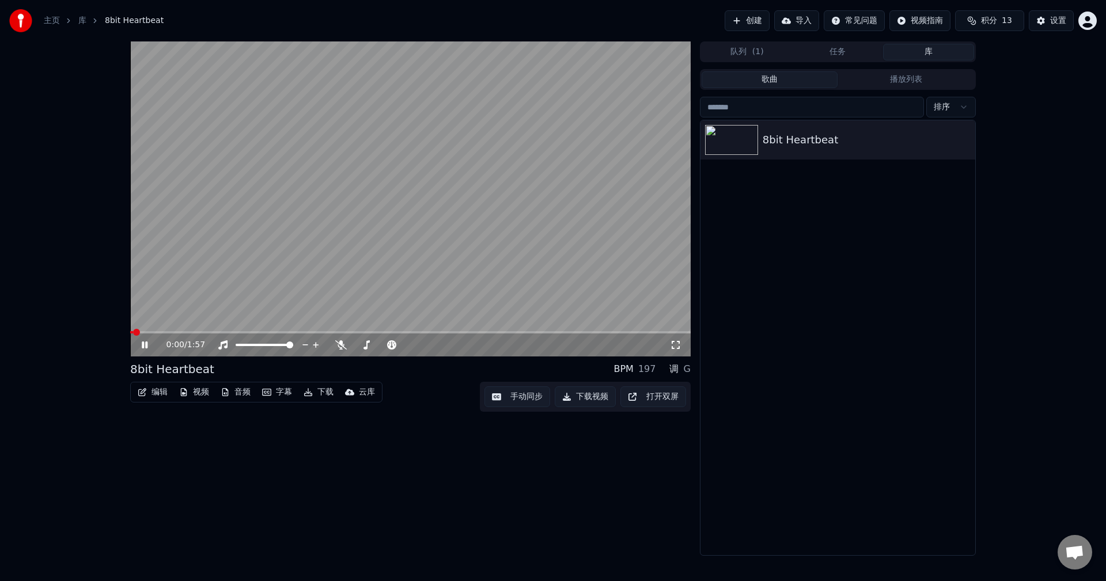
click at [284, 391] on button "字幕" at bounding box center [277, 392] width 39 height 16
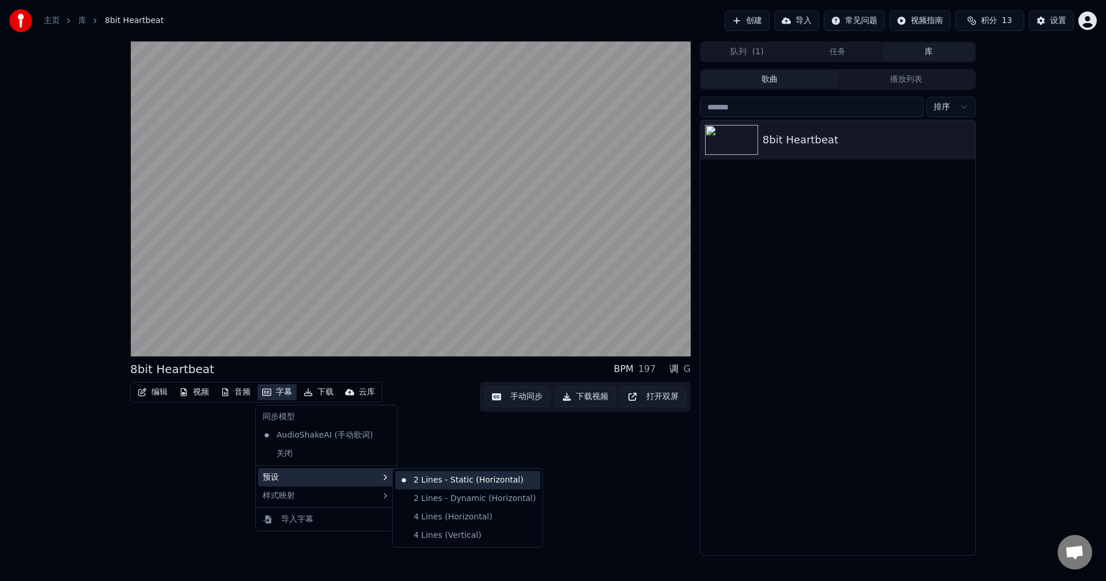
click at [447, 475] on div "2 Lines - Static (Horizontal)" at bounding box center [467, 480] width 145 height 18
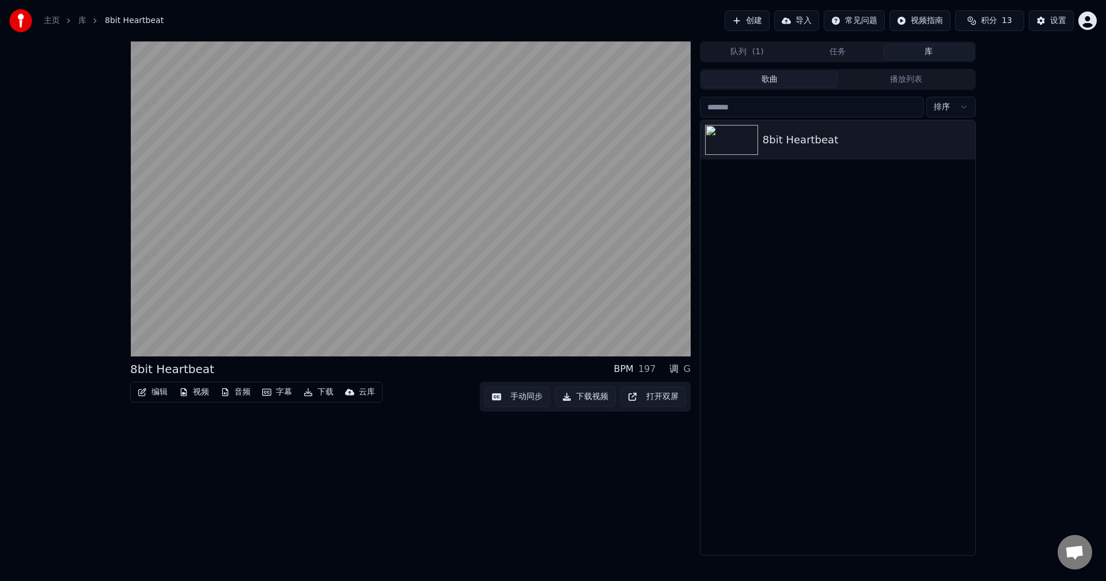
click at [443, 422] on div "8bit Heartbeat BPM 197 调 G 编辑 视频 音频 字幕 下载 云库 手动同步 下载视频 打开双屏" at bounding box center [410, 298] width 561 height 515
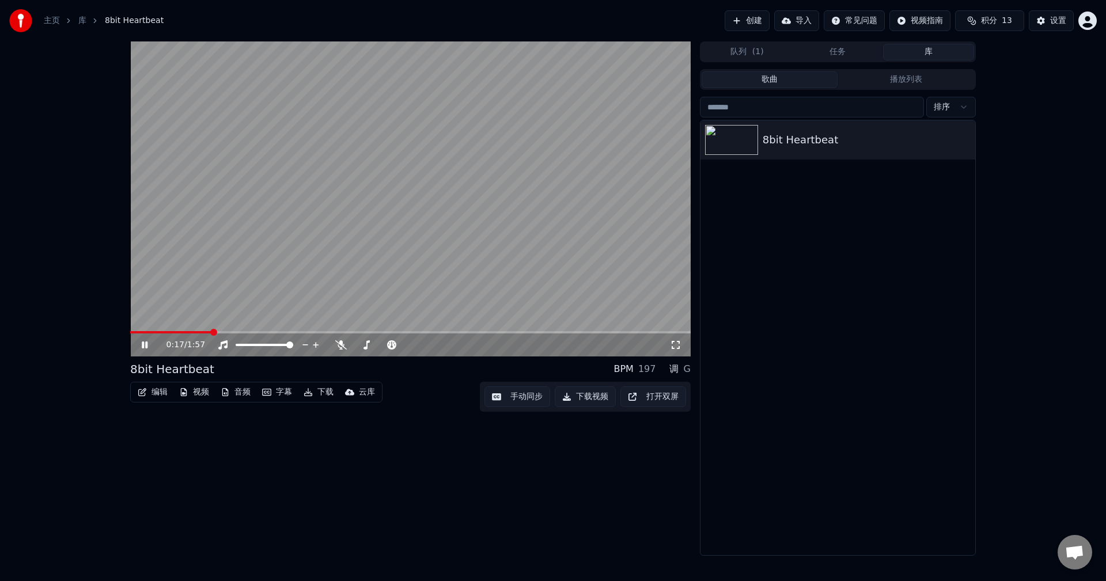
click at [214, 331] on span at bounding box center [410, 332] width 561 height 2
drag, startPoint x: 214, startPoint y: 331, endPoint x: 178, endPoint y: 331, distance: 35.7
click at [178, 331] on video at bounding box center [410, 198] width 561 height 315
click at [197, 332] on span at bounding box center [200, 332] width 7 height 7
click at [145, 327] on video at bounding box center [410, 198] width 561 height 315
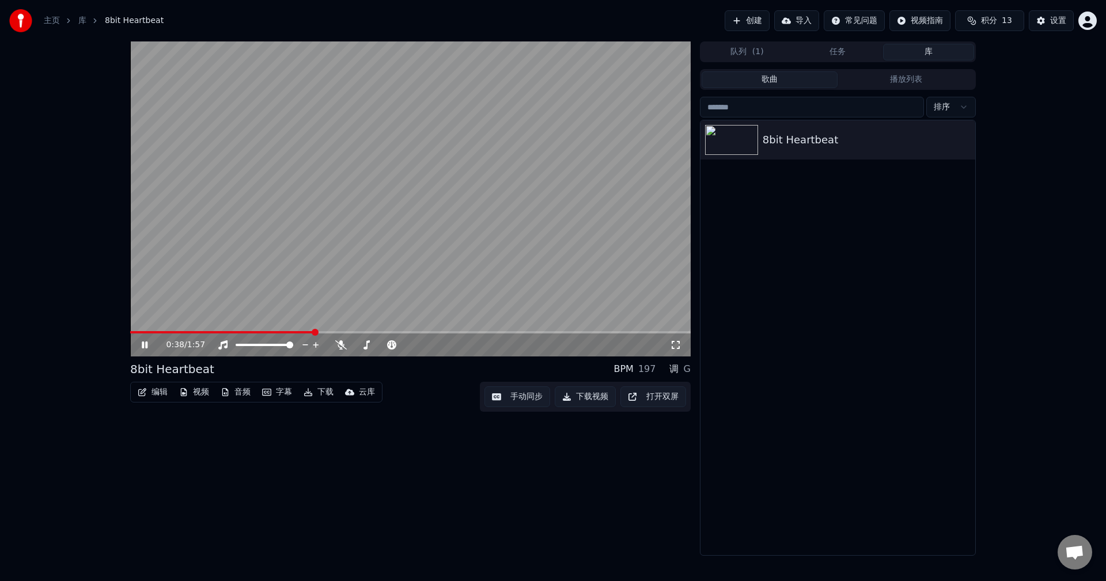
click at [143, 346] on icon at bounding box center [145, 345] width 6 height 7
